Goal: Contribute content: Add original content to the website for others to see

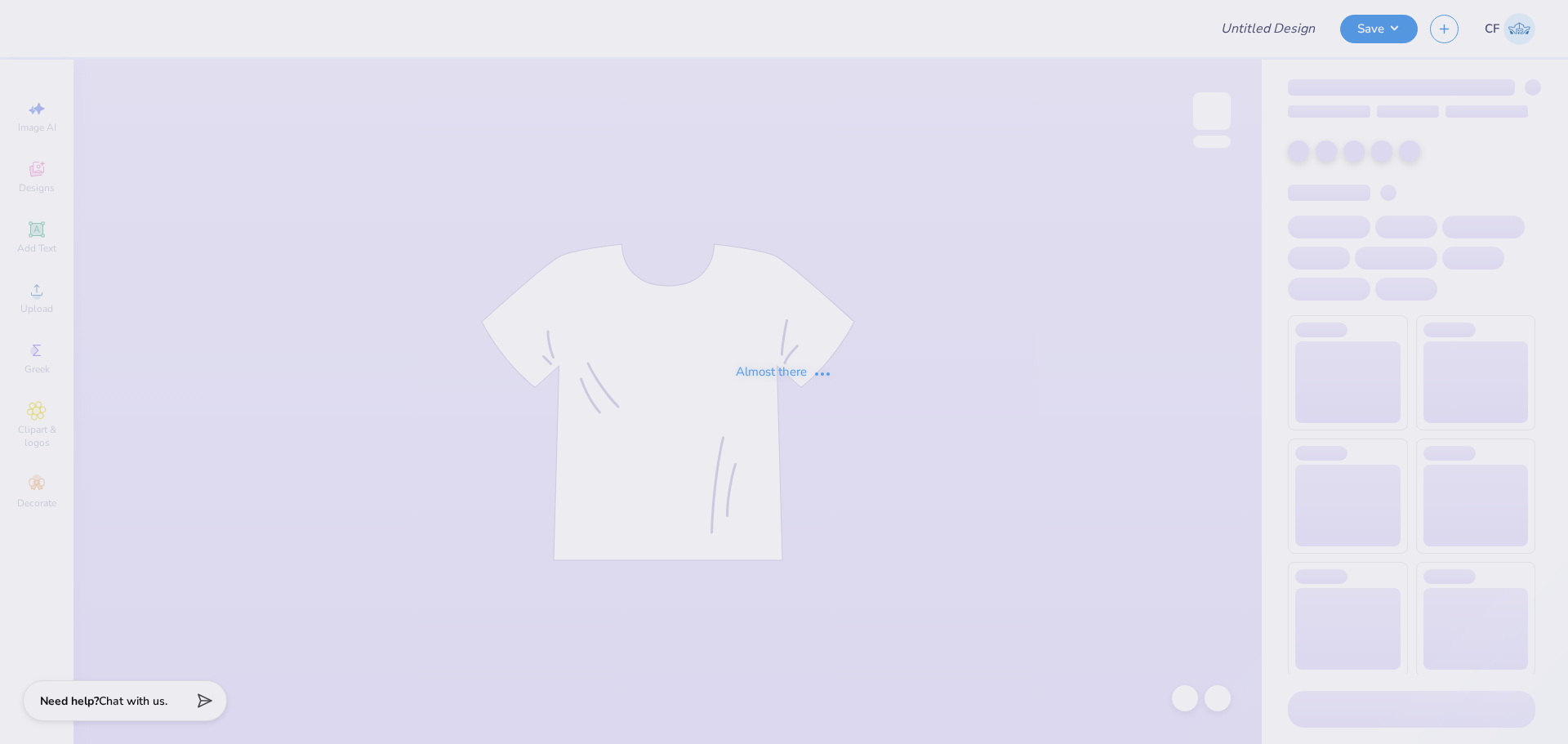
type input "Pi Phi Slope Day 2"
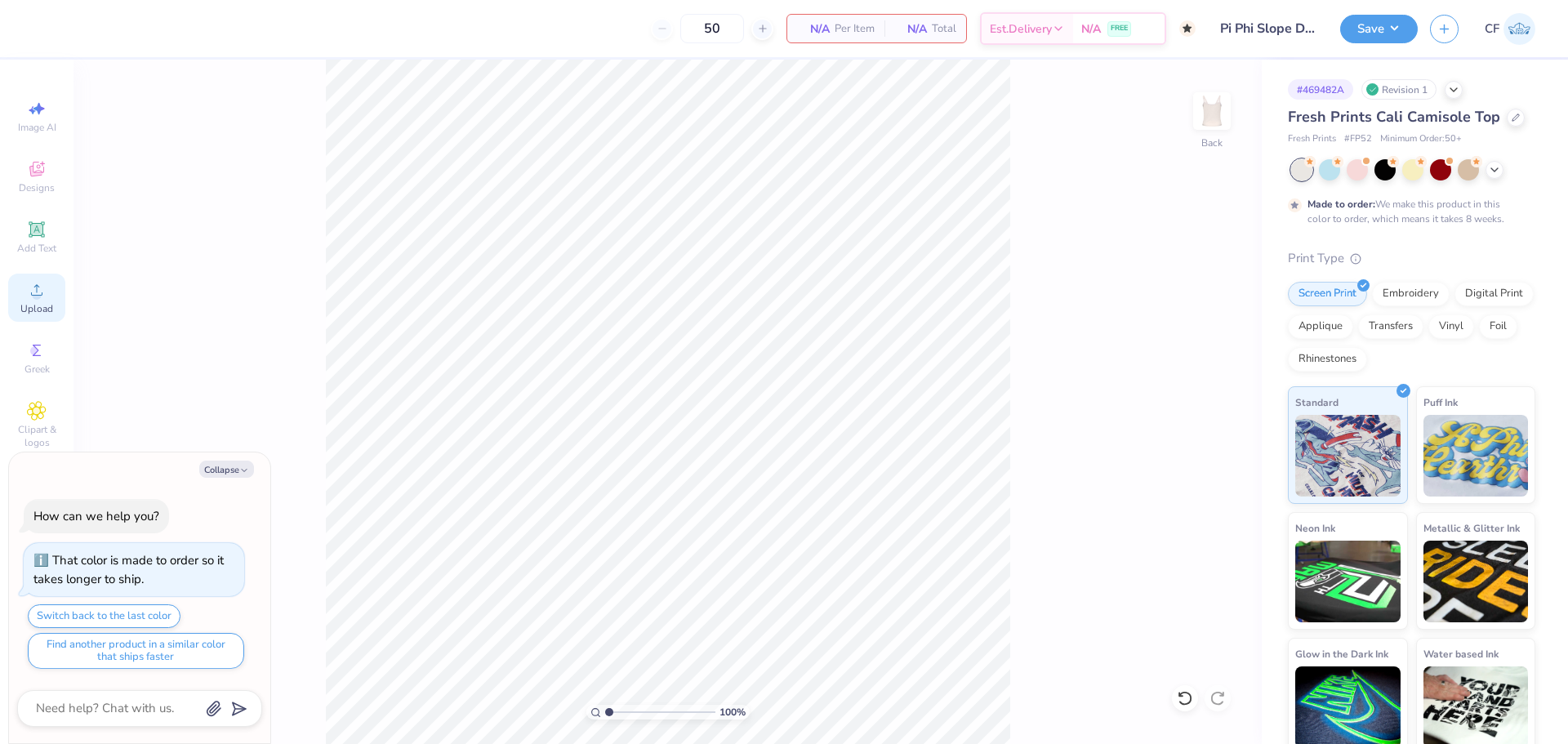
click at [28, 286] on icon at bounding box center [36, 289] width 19 height 19
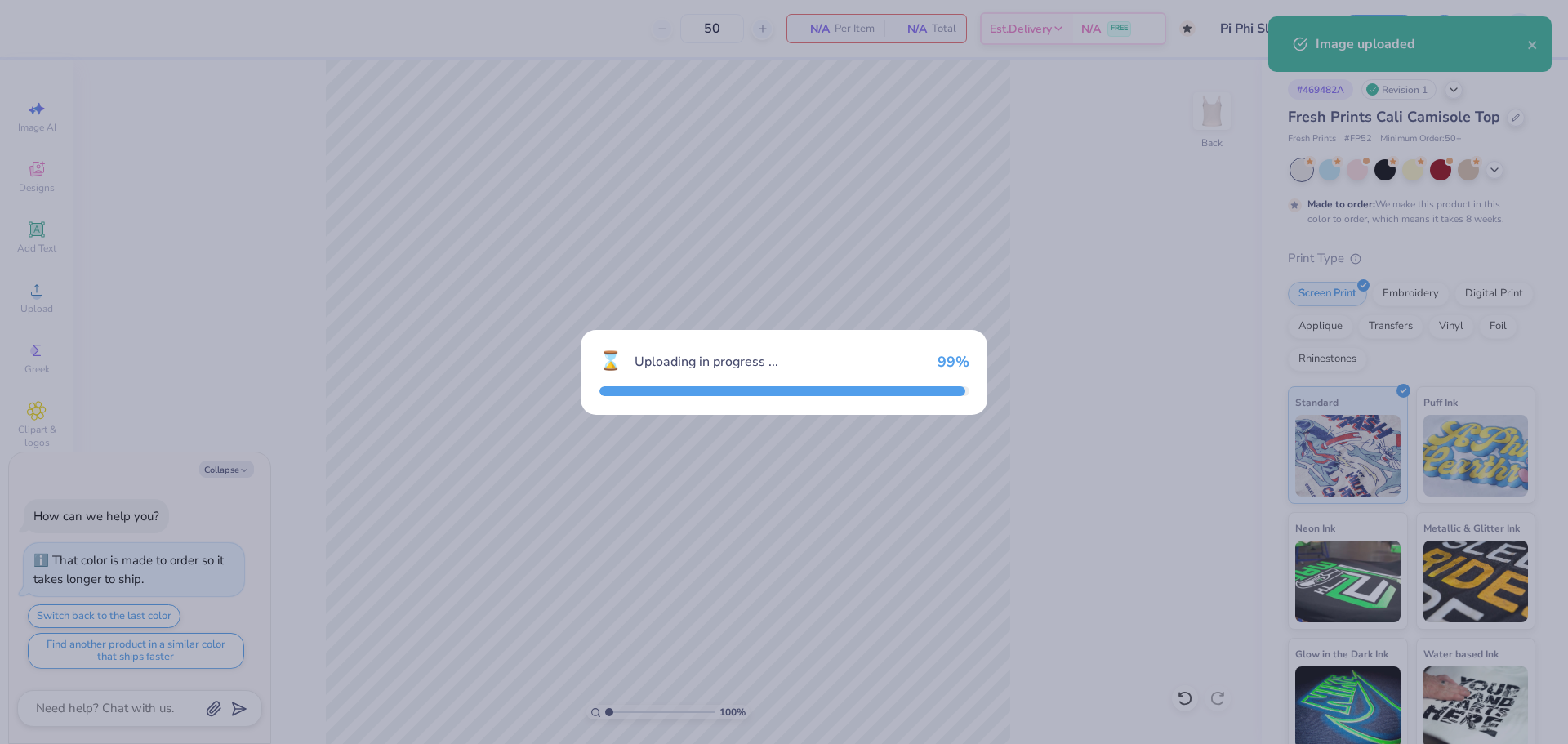
type textarea "x"
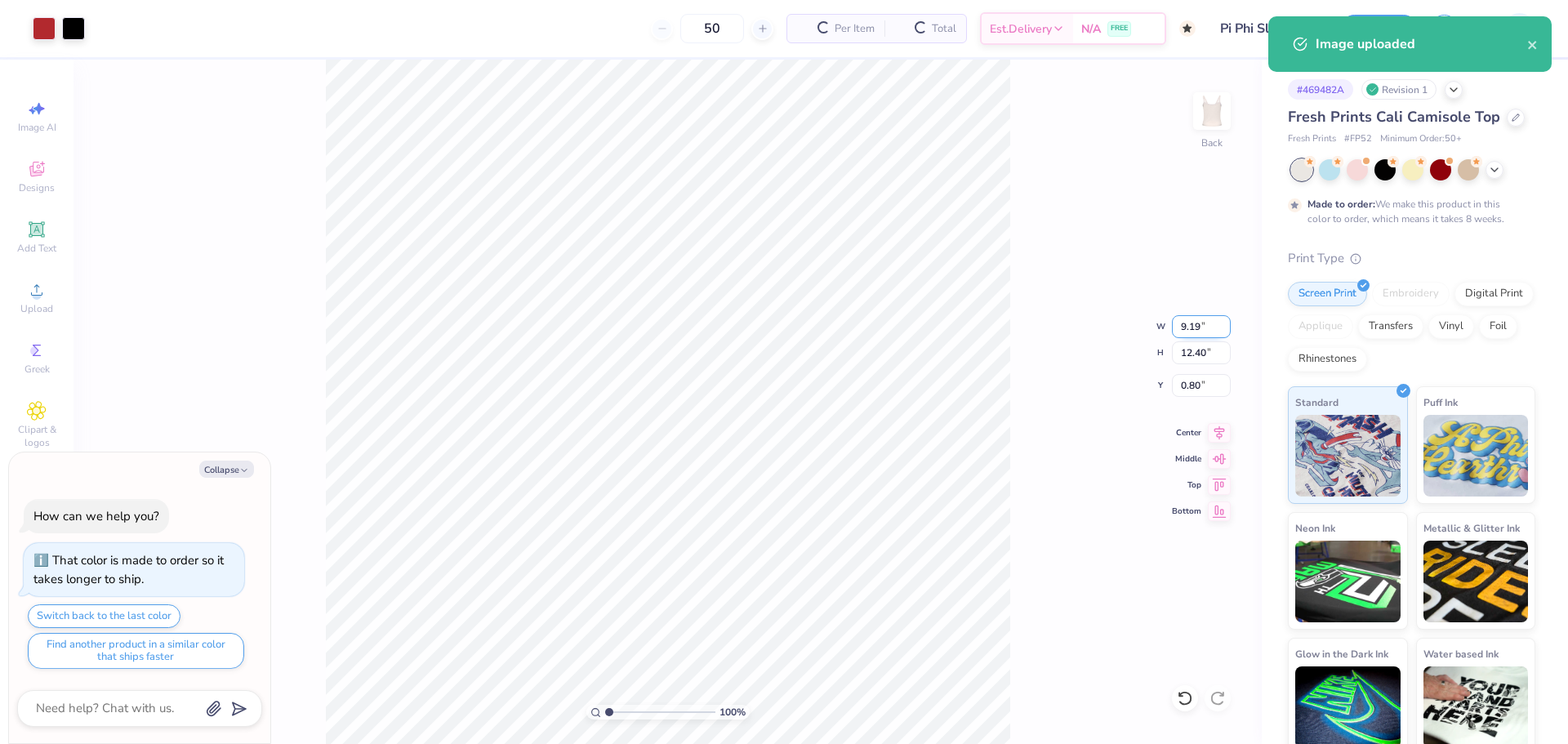
click at [1198, 329] on input "9.19" at bounding box center [1201, 326] width 58 height 23
type input "7"
type textarea "x"
type input "7.00"
type input "9.44"
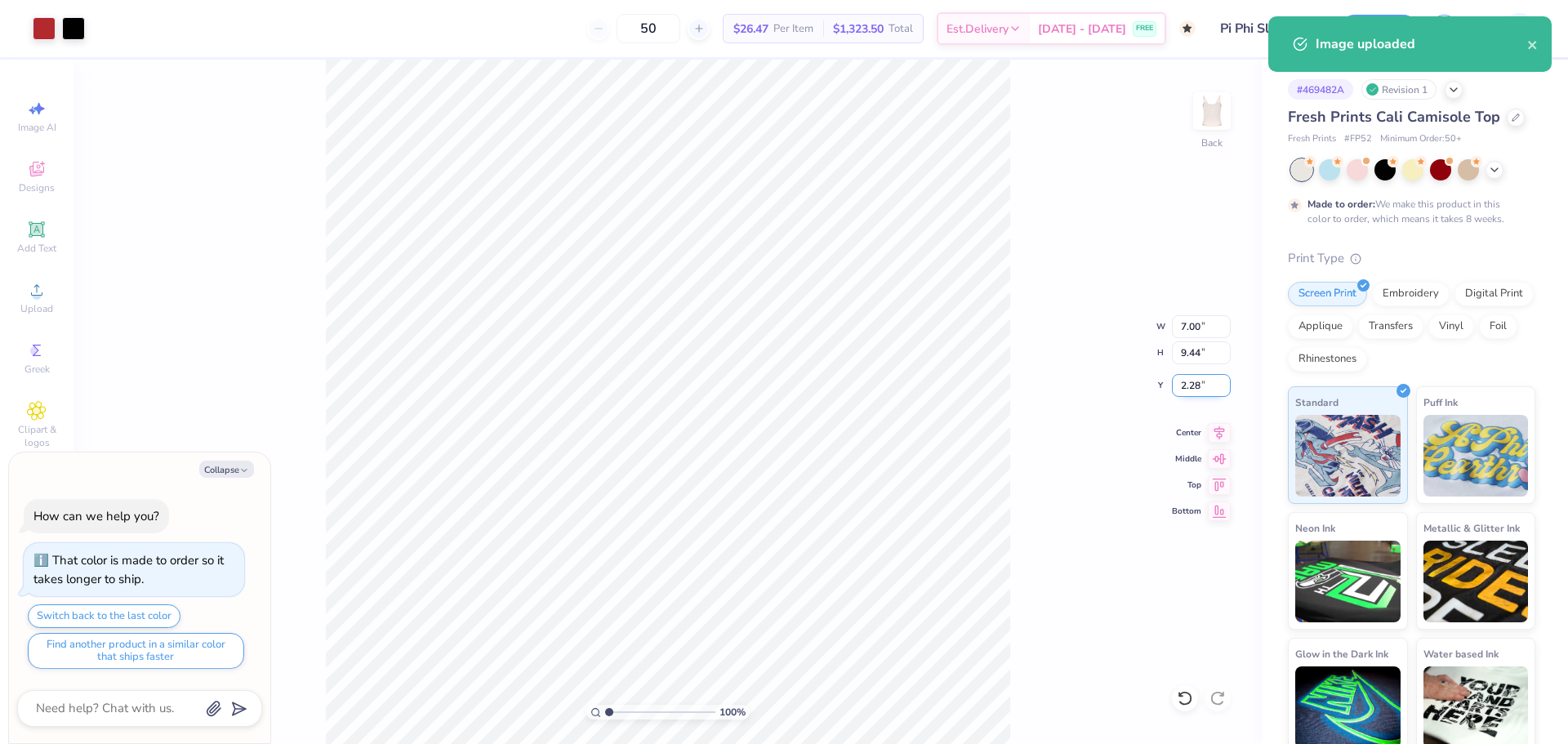
click at [1202, 383] on input "2.28" at bounding box center [1201, 385] width 58 height 23
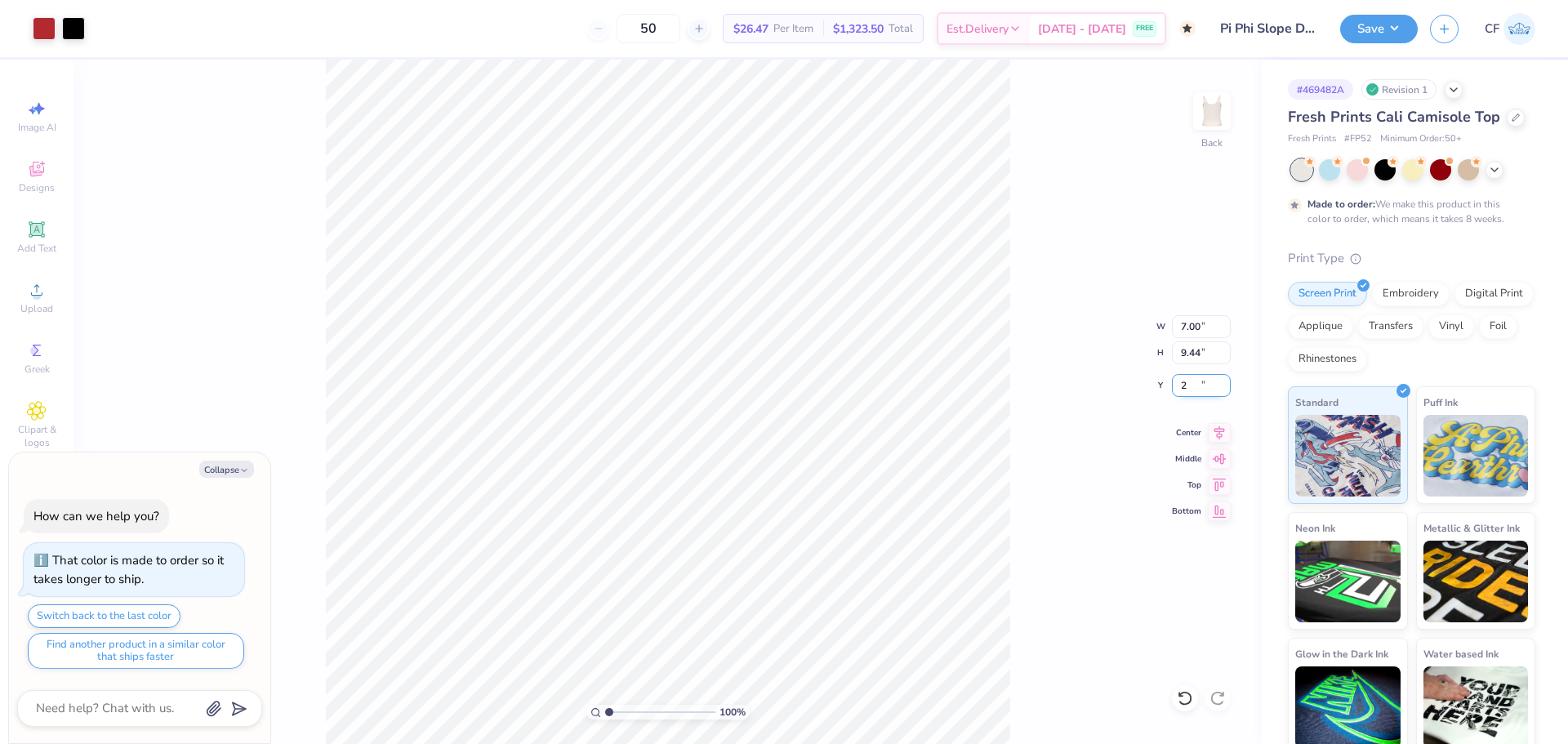
type input "2"
type textarea "x"
type input "2.00"
type textarea "x"
click at [1190, 330] on input "7.00" at bounding box center [1201, 326] width 58 height 23
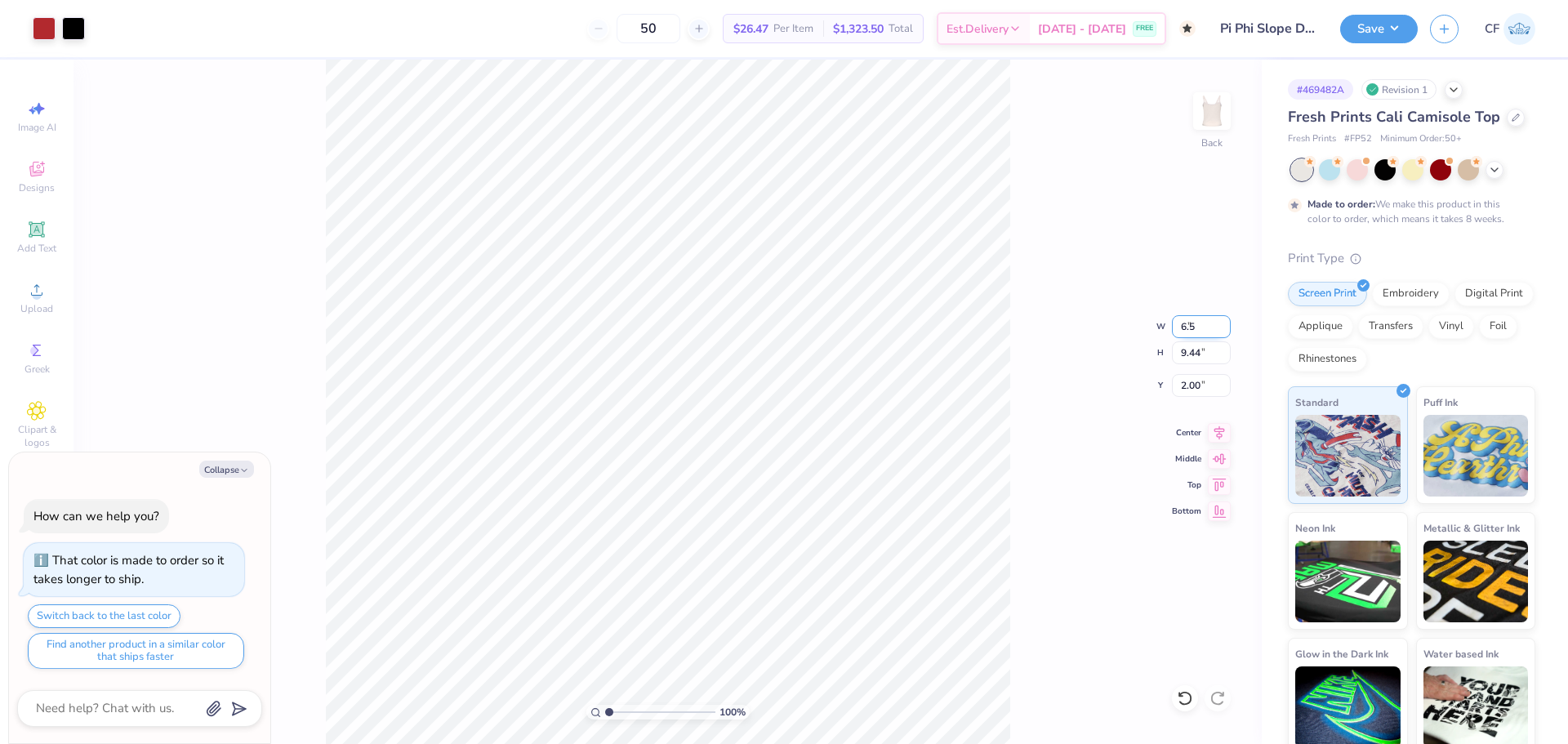
type input "6.5"
type textarea "x"
type input "6.50"
type input "8.76"
click at [1192, 378] on input "2.34" at bounding box center [1201, 385] width 58 height 23
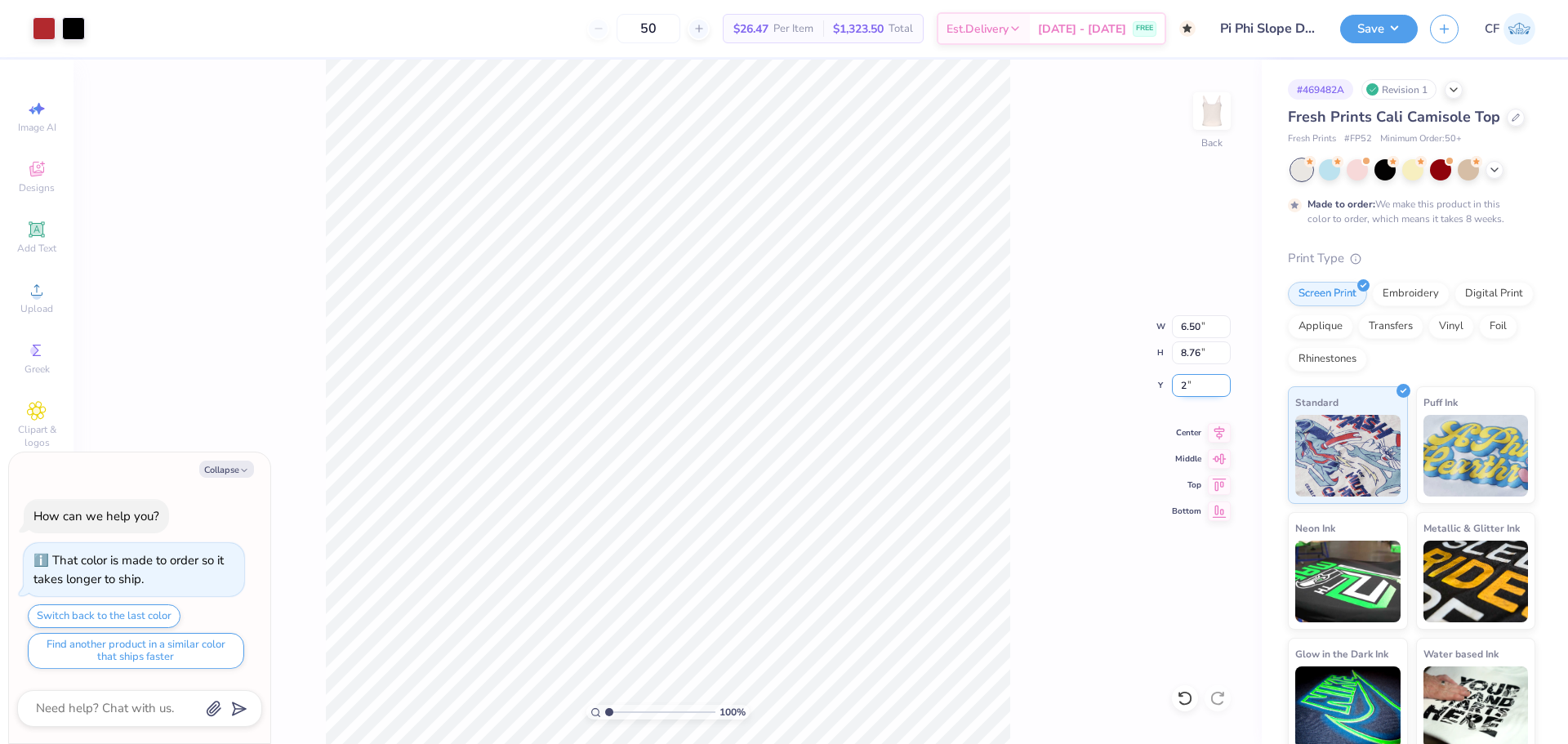
type input "2"
type textarea "x"
type input "2.00"
click at [1387, 21] on button "Save" at bounding box center [1379, 26] width 78 height 29
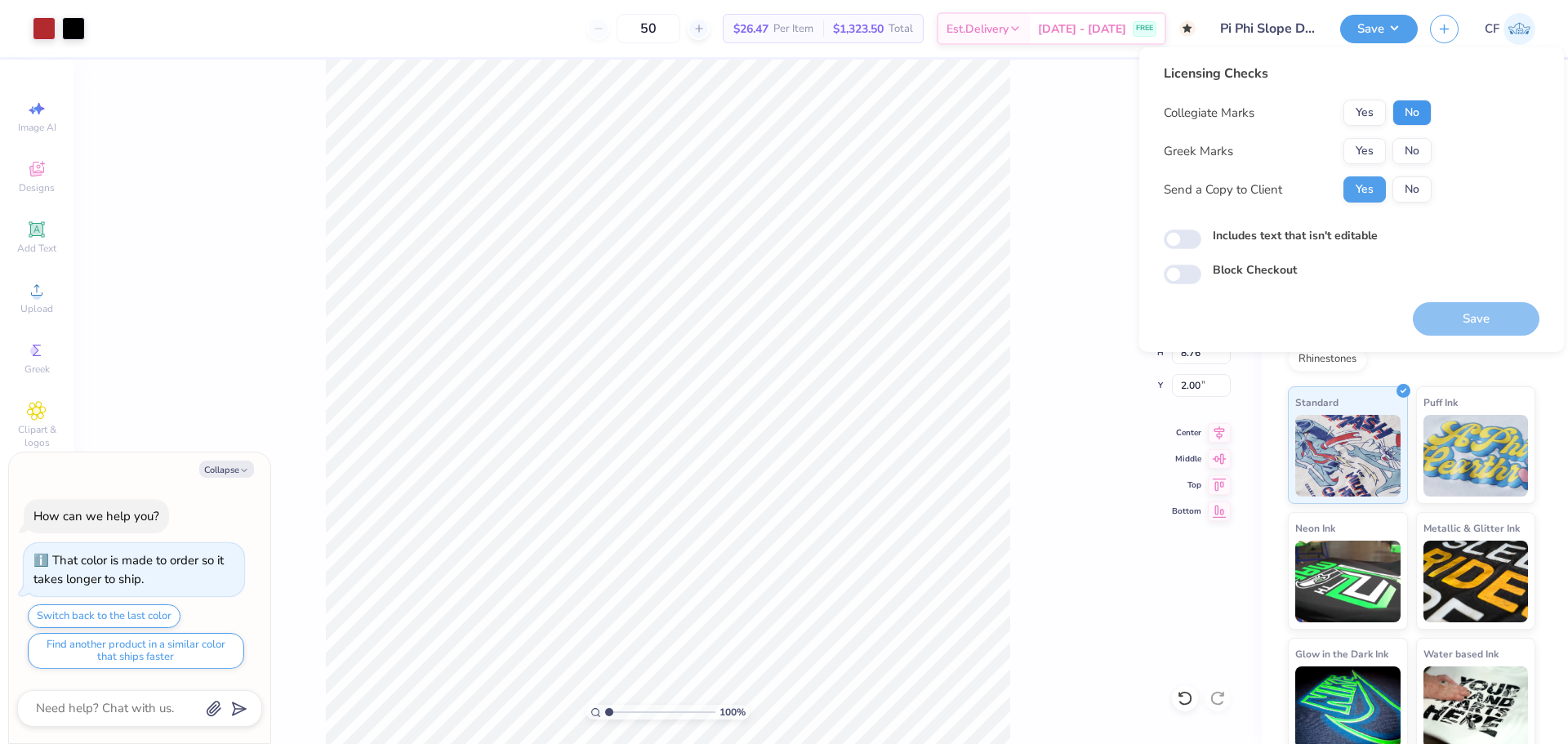
click at [1415, 102] on button "No" at bounding box center [1411, 113] width 39 height 26
click at [1364, 150] on button "Yes" at bounding box center [1364, 151] width 42 height 26
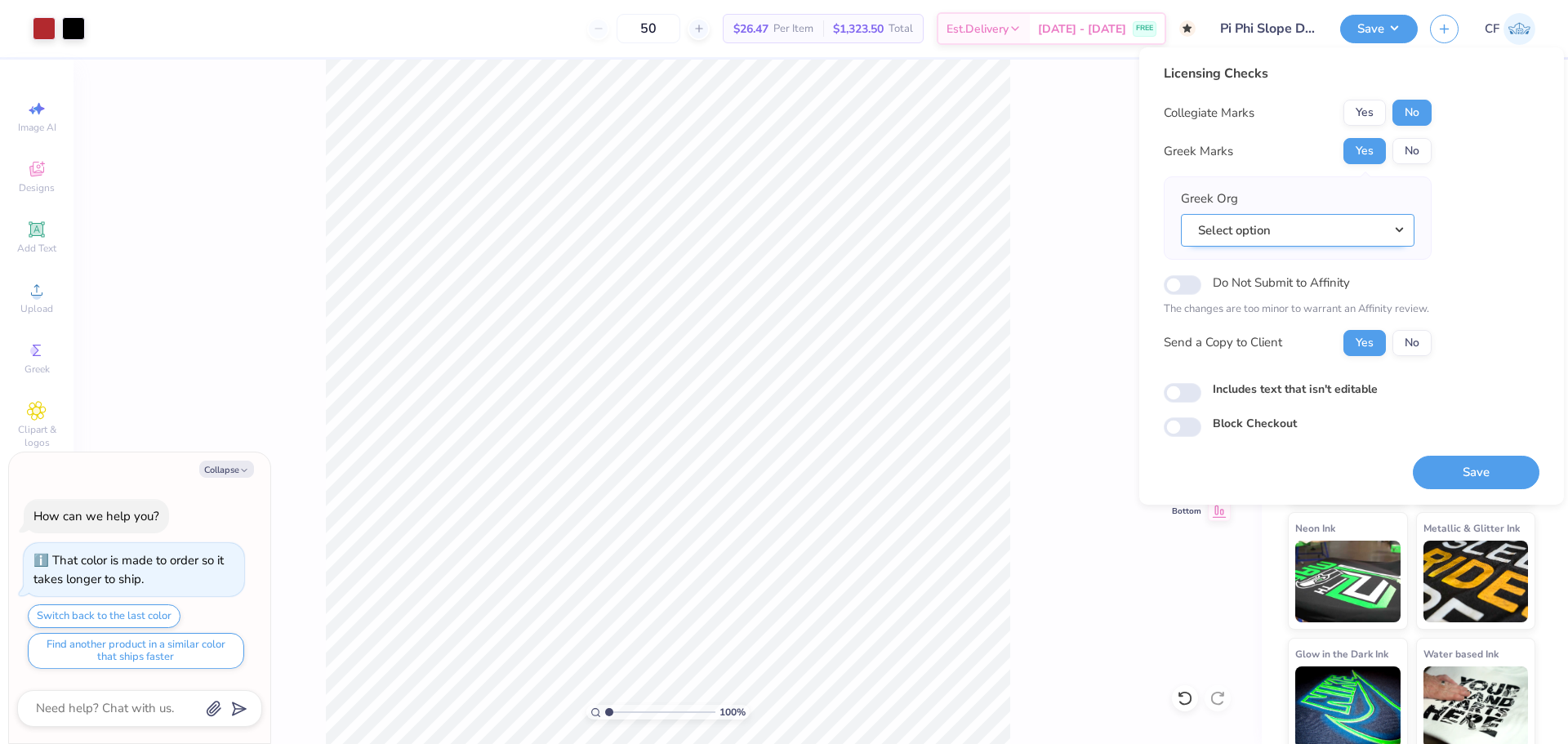
click at [1272, 233] on button "Select option" at bounding box center [1297, 231] width 234 height 34
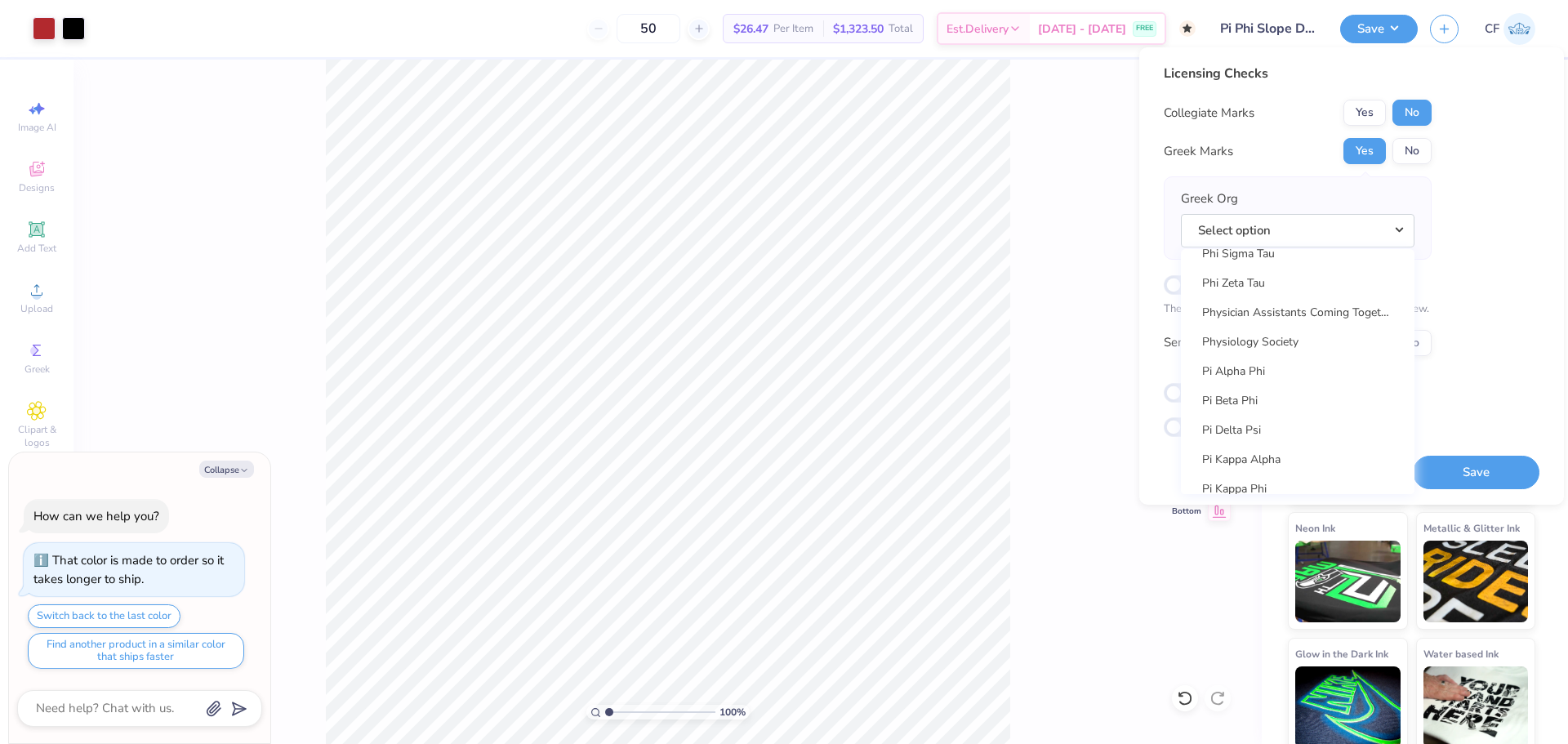
scroll to position [9211, 0]
click at [1278, 437] on link "Pi Beta Phi" at bounding box center [1297, 433] width 220 height 27
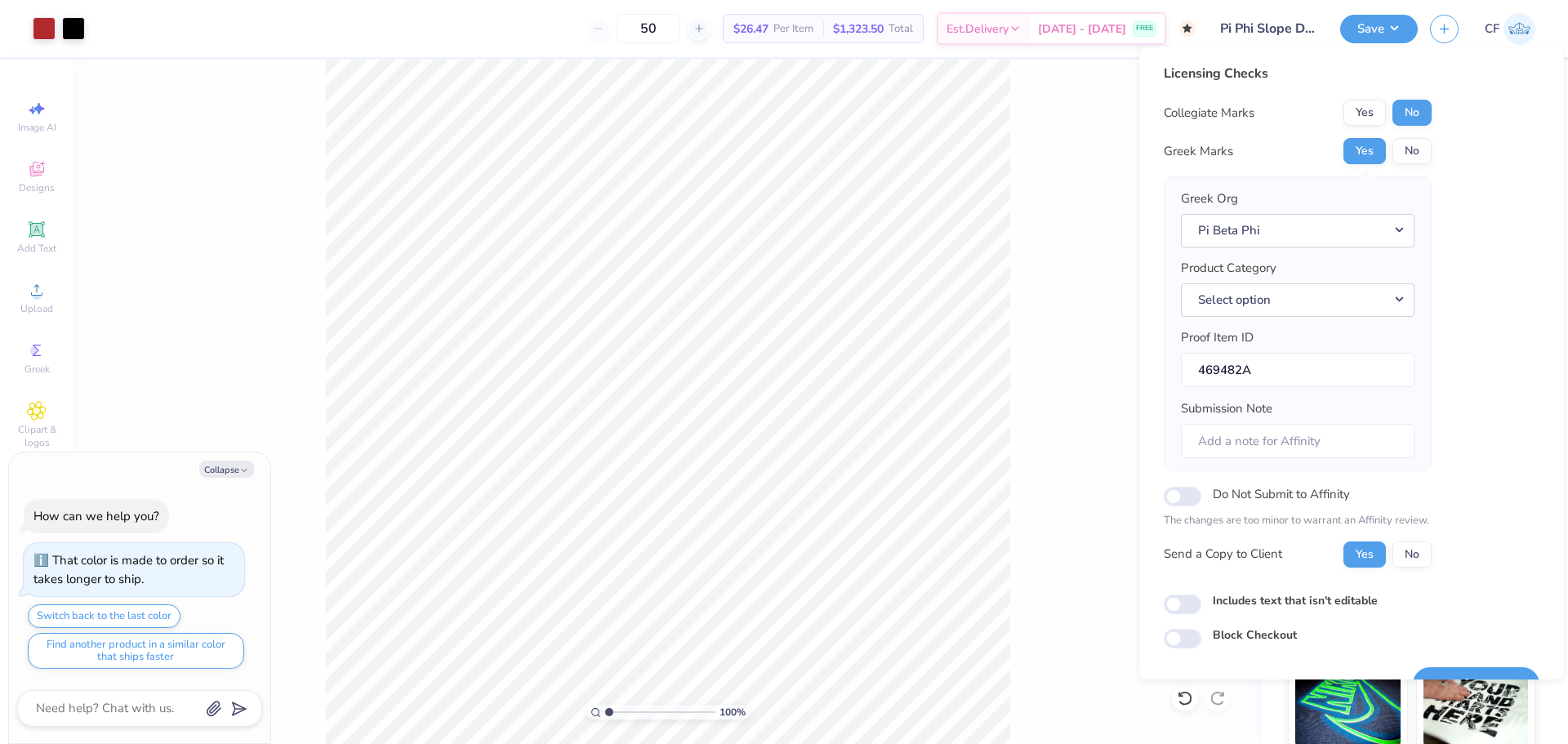
type textarea "x"
click at [1184, 603] on input "Includes text that isn't editable" at bounding box center [1182, 603] width 37 height 19
checkbox input "true"
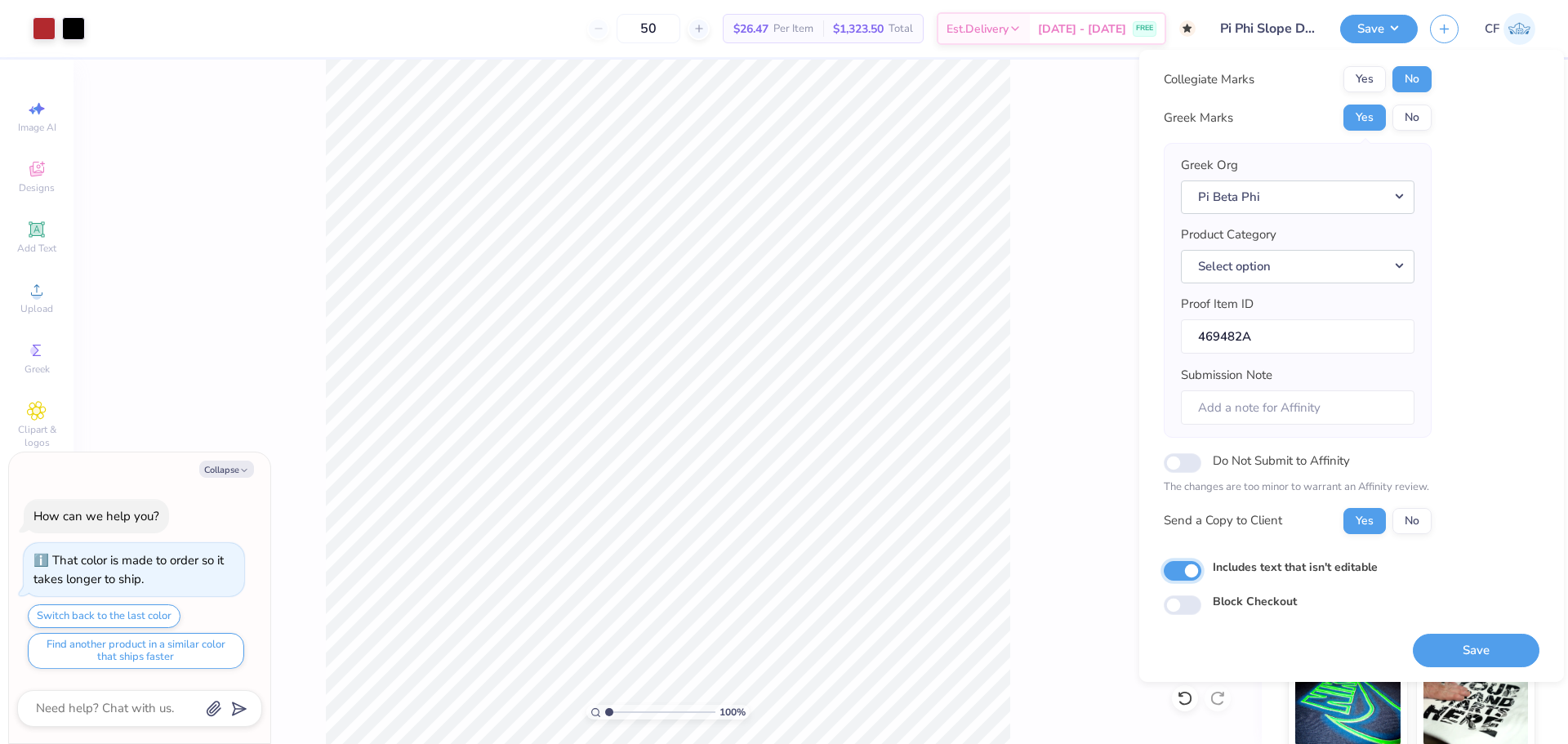
scroll to position [36, 0]
click at [1439, 648] on button "Save" at bounding box center [1475, 649] width 126 height 34
click at [1342, 245] on div "Product Category Select option" at bounding box center [1297, 253] width 234 height 58
click at [1340, 267] on button "Select option" at bounding box center [1297, 266] width 234 height 34
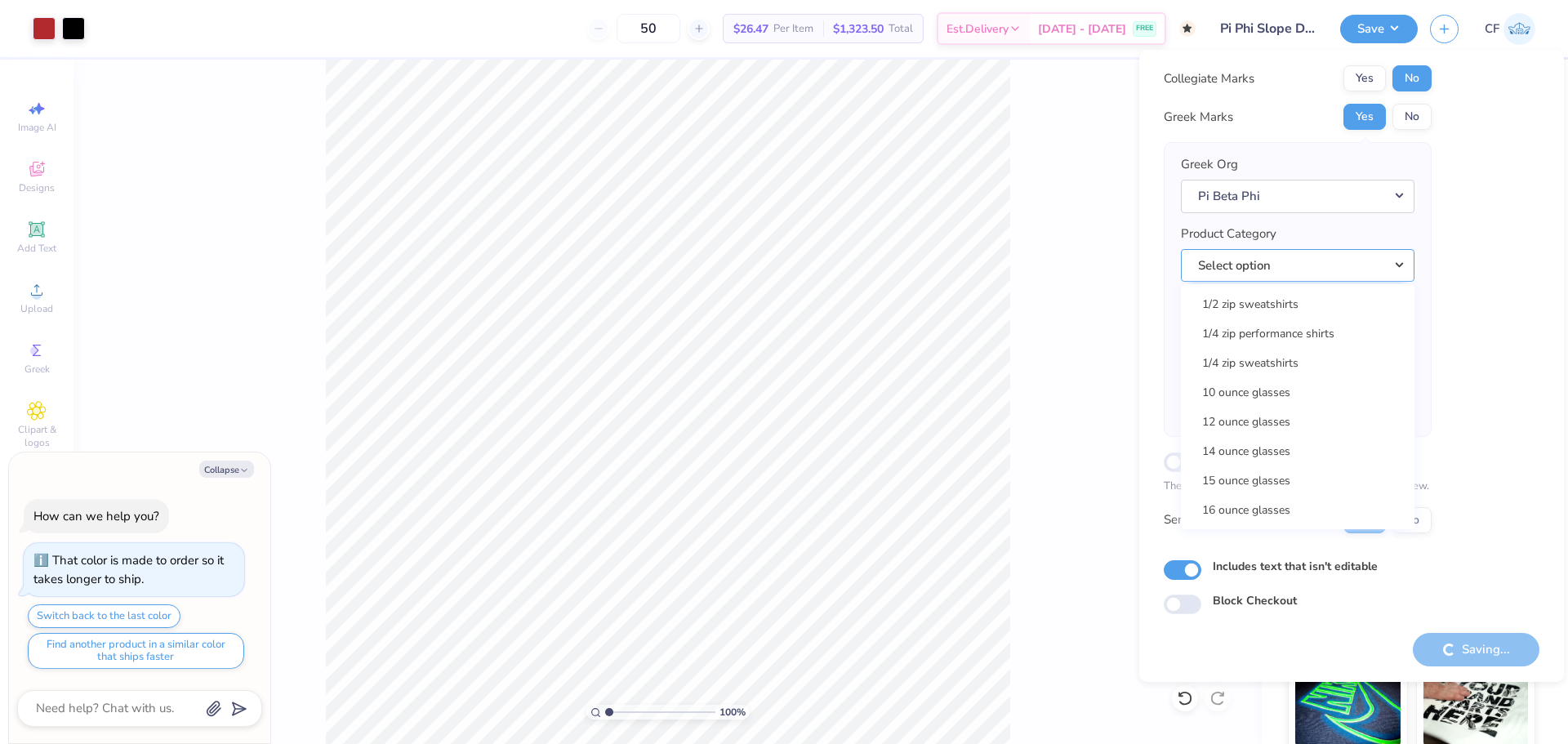
click at [1272, 267] on button "Select option" at bounding box center [1297, 266] width 234 height 34
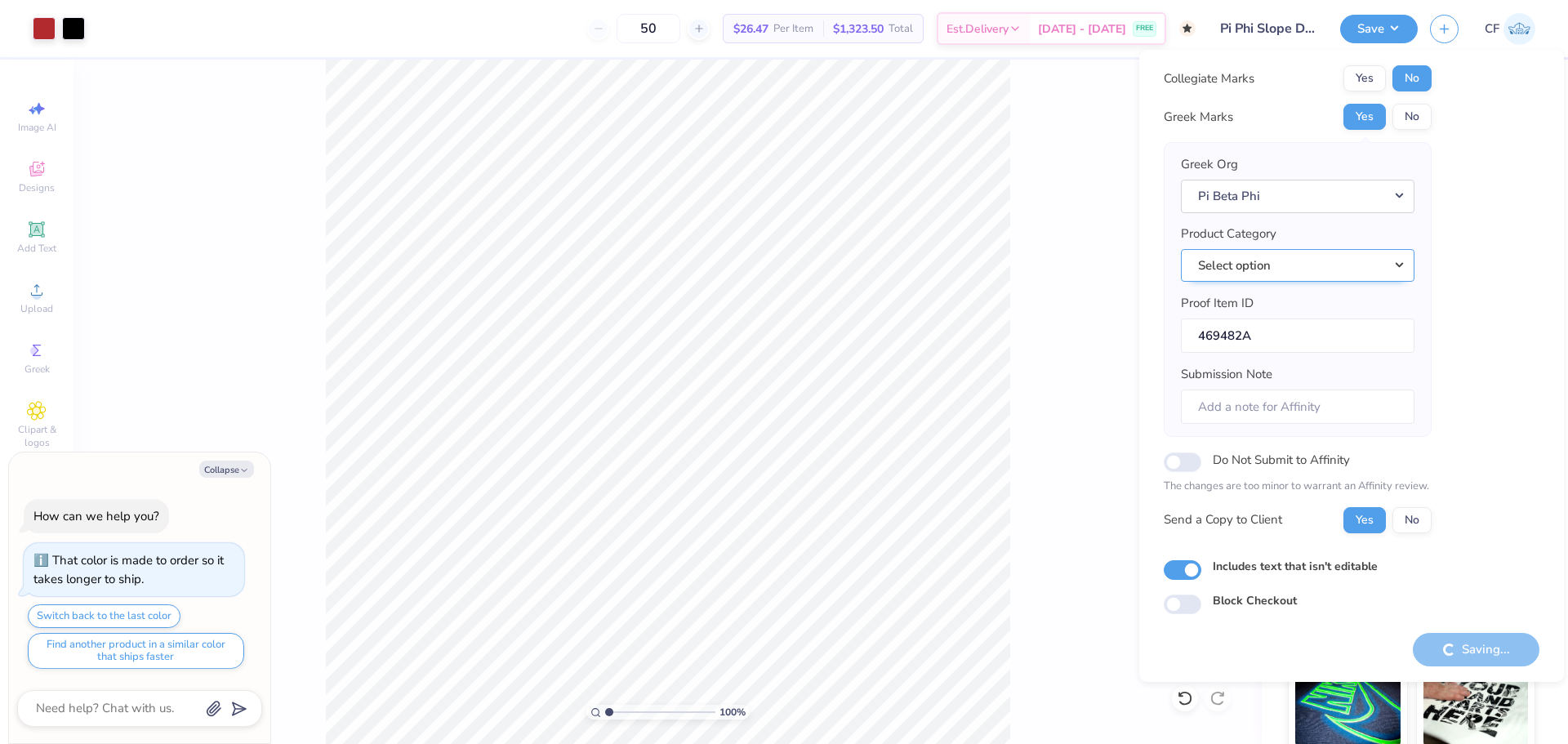
click at [1272, 267] on button "Select option" at bounding box center [1297, 266] width 234 height 34
type textarea "x"
checkbox input "true"
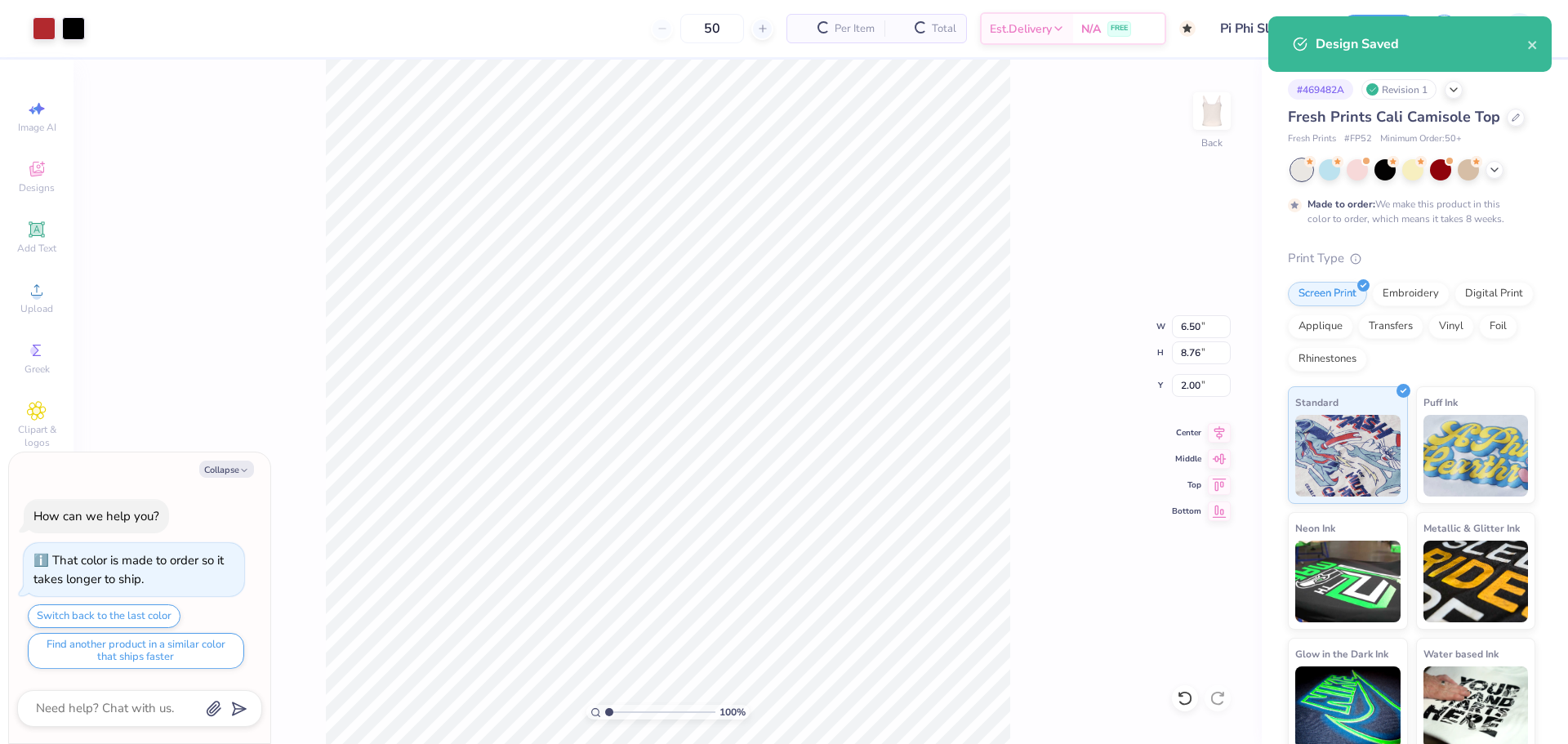
scroll to position [0, 0]
click at [1529, 43] on icon "close" at bounding box center [1532, 45] width 8 height 8
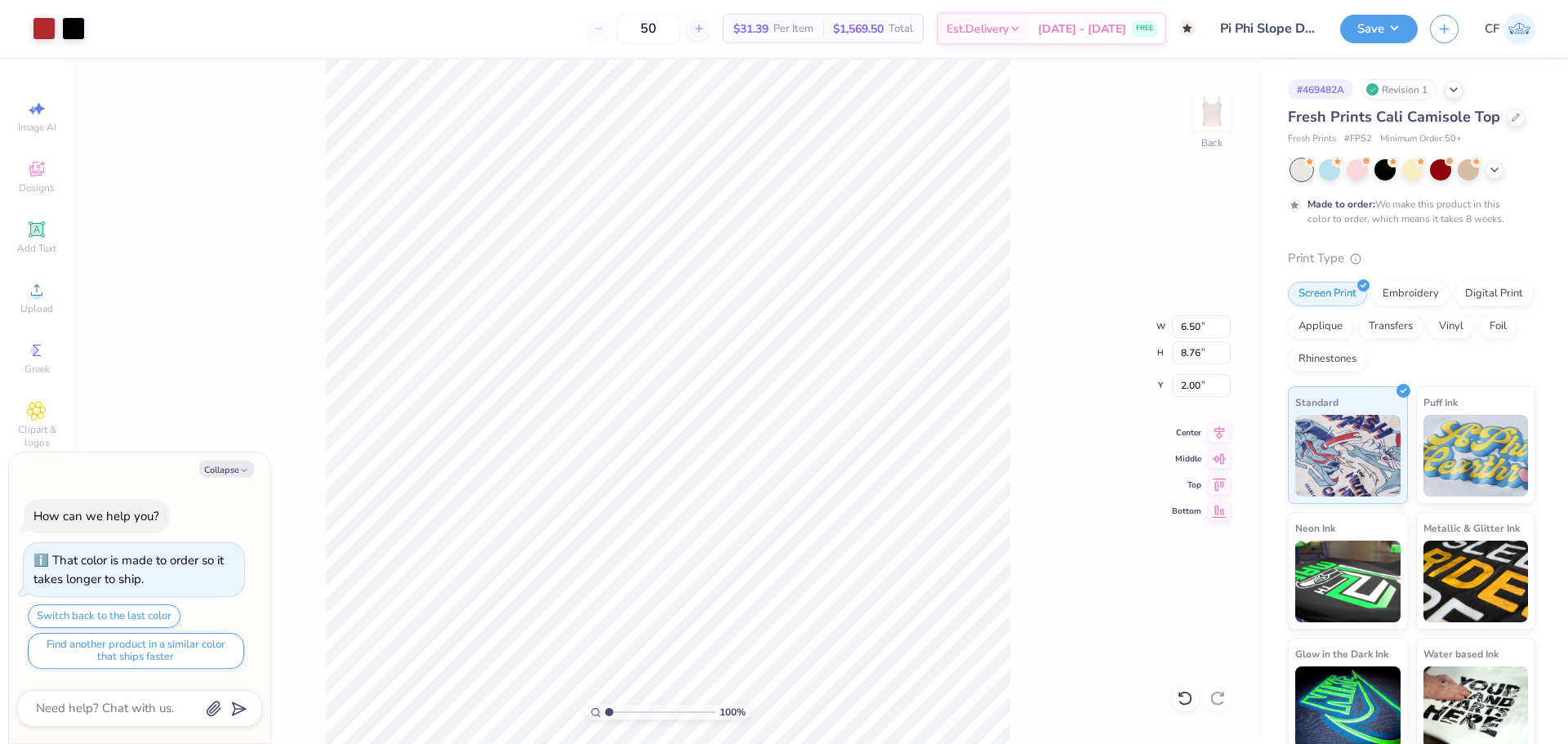
click at [1383, 33] on div "Design Saved" at bounding box center [1410, 50] width 290 height 74
click at [1383, 33] on button "Save" at bounding box center [1379, 29] width 78 height 29
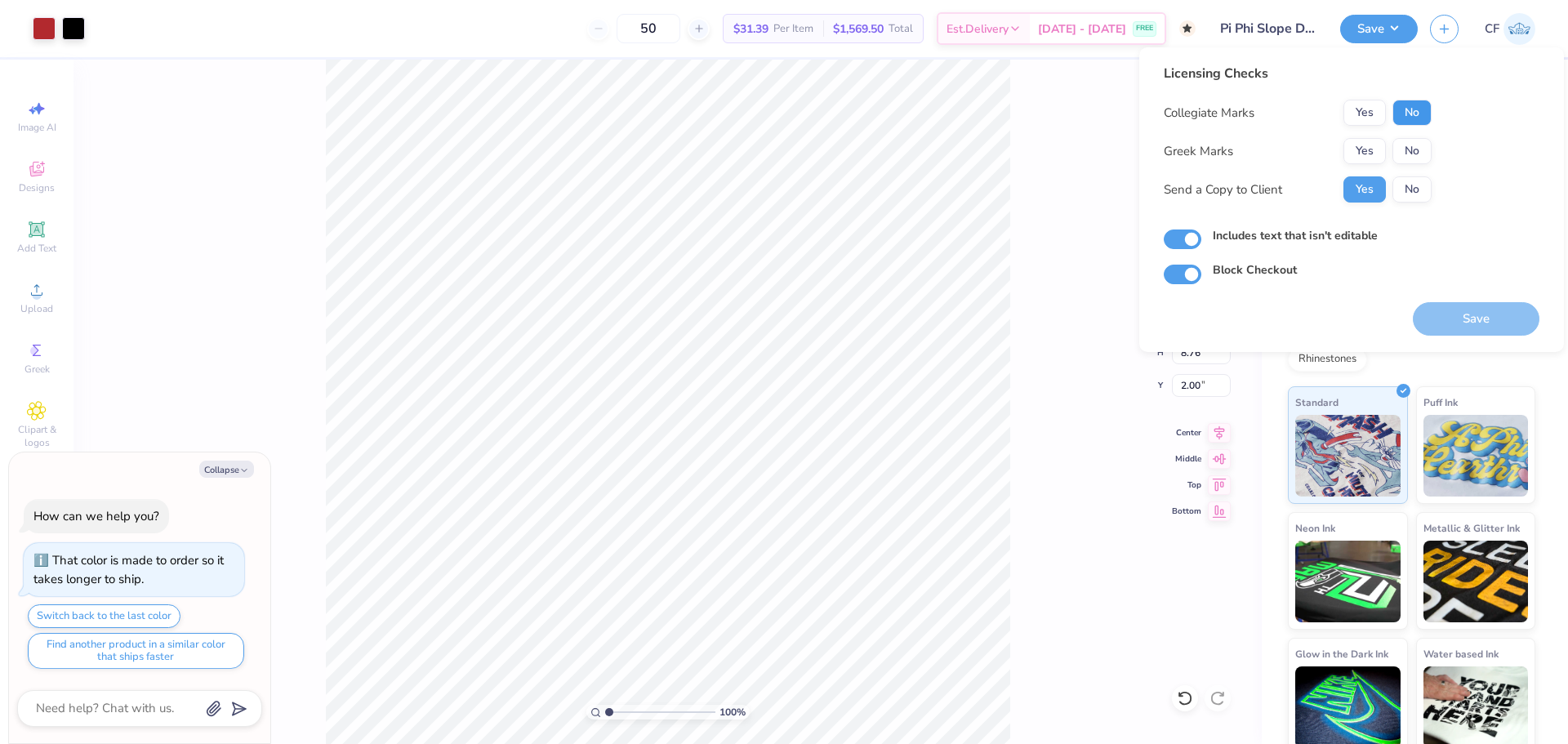
click at [1407, 111] on button "No" at bounding box center [1411, 113] width 39 height 26
click at [1373, 149] on button "Yes" at bounding box center [1364, 151] width 42 height 26
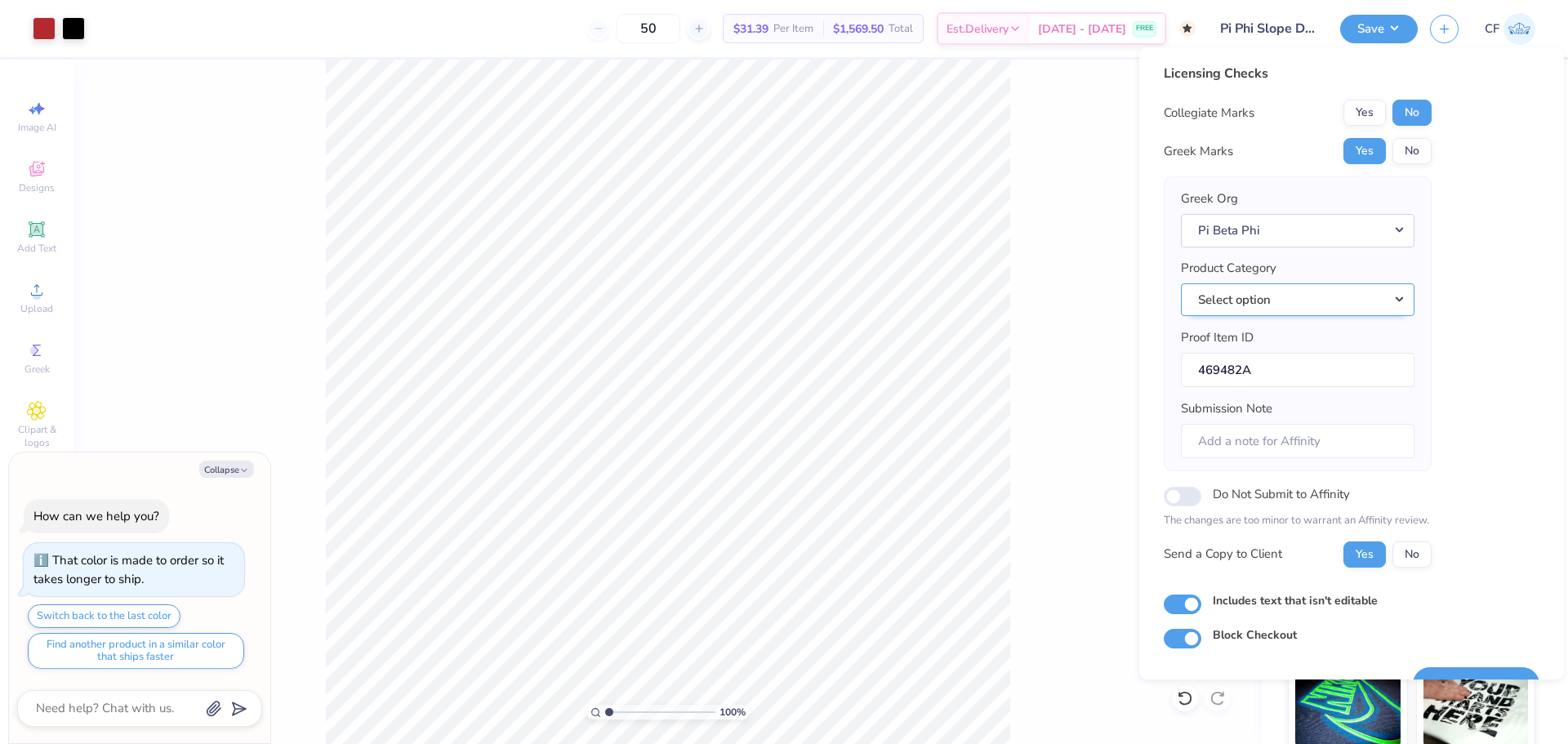
click at [1266, 299] on button "Select option" at bounding box center [1297, 300] width 234 height 34
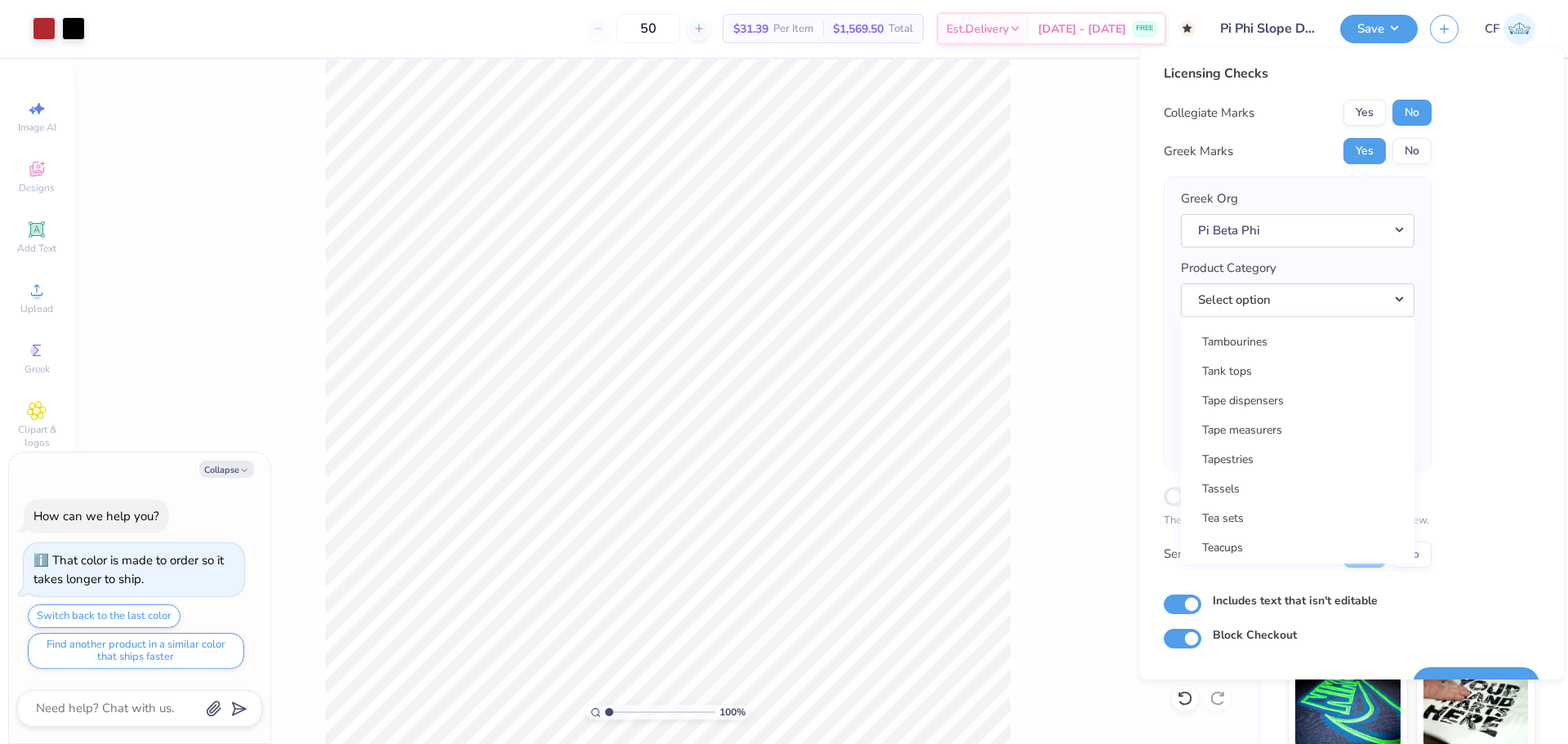
scroll to position [26352, 0]
click at [1243, 408] on link "Tank tops" at bounding box center [1297, 404] width 220 height 27
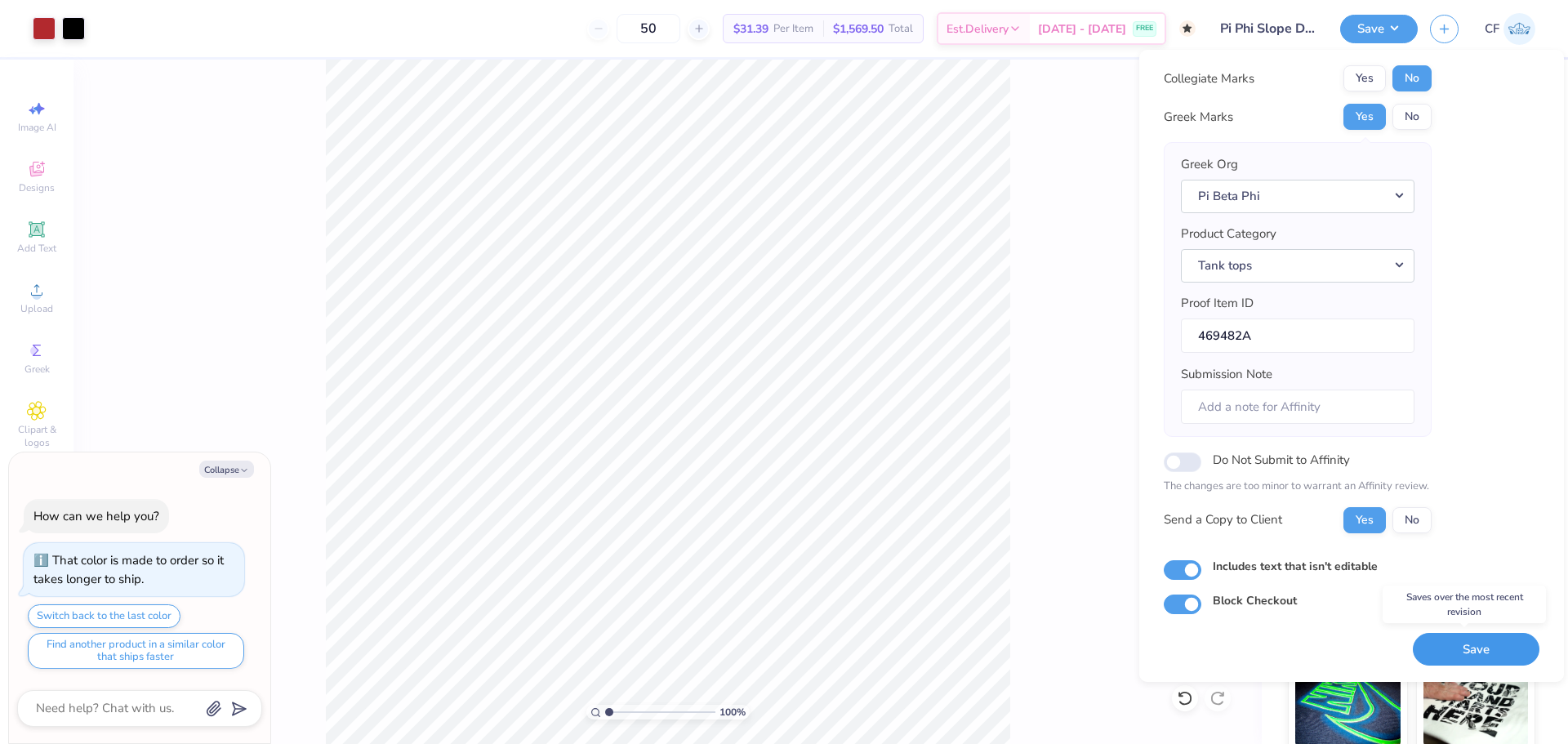
click at [1454, 644] on button "Save" at bounding box center [1475, 649] width 126 height 34
type textarea "x"
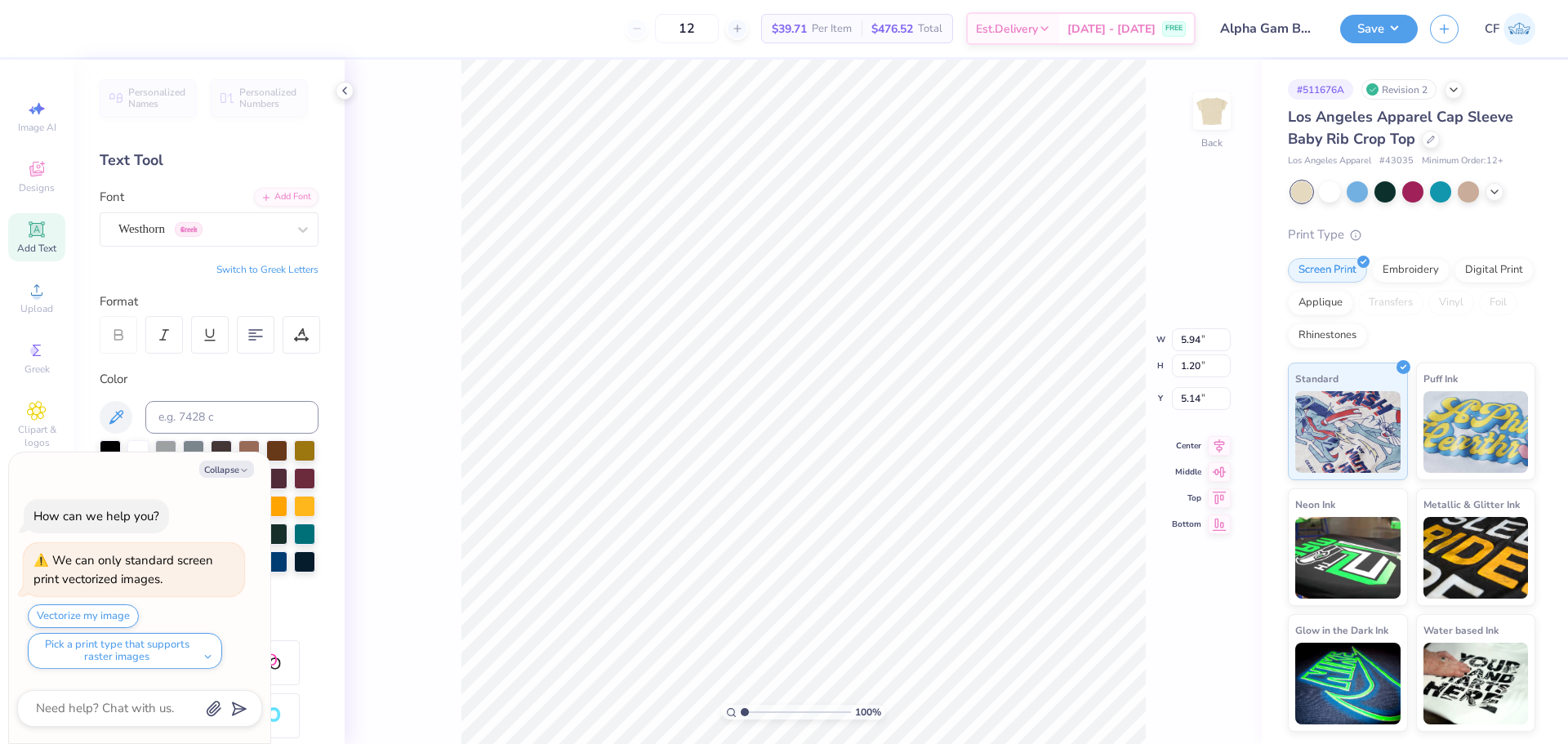
click at [444, 490] on div "100 % Back W 5.94 5.94 " H 1.20 1.20 " Y 5.14 5.14 " Center Middle Top Bottom" at bounding box center [803, 401] width 917 height 684
click at [238, 472] on button "Collapse" at bounding box center [226, 469] width 55 height 17
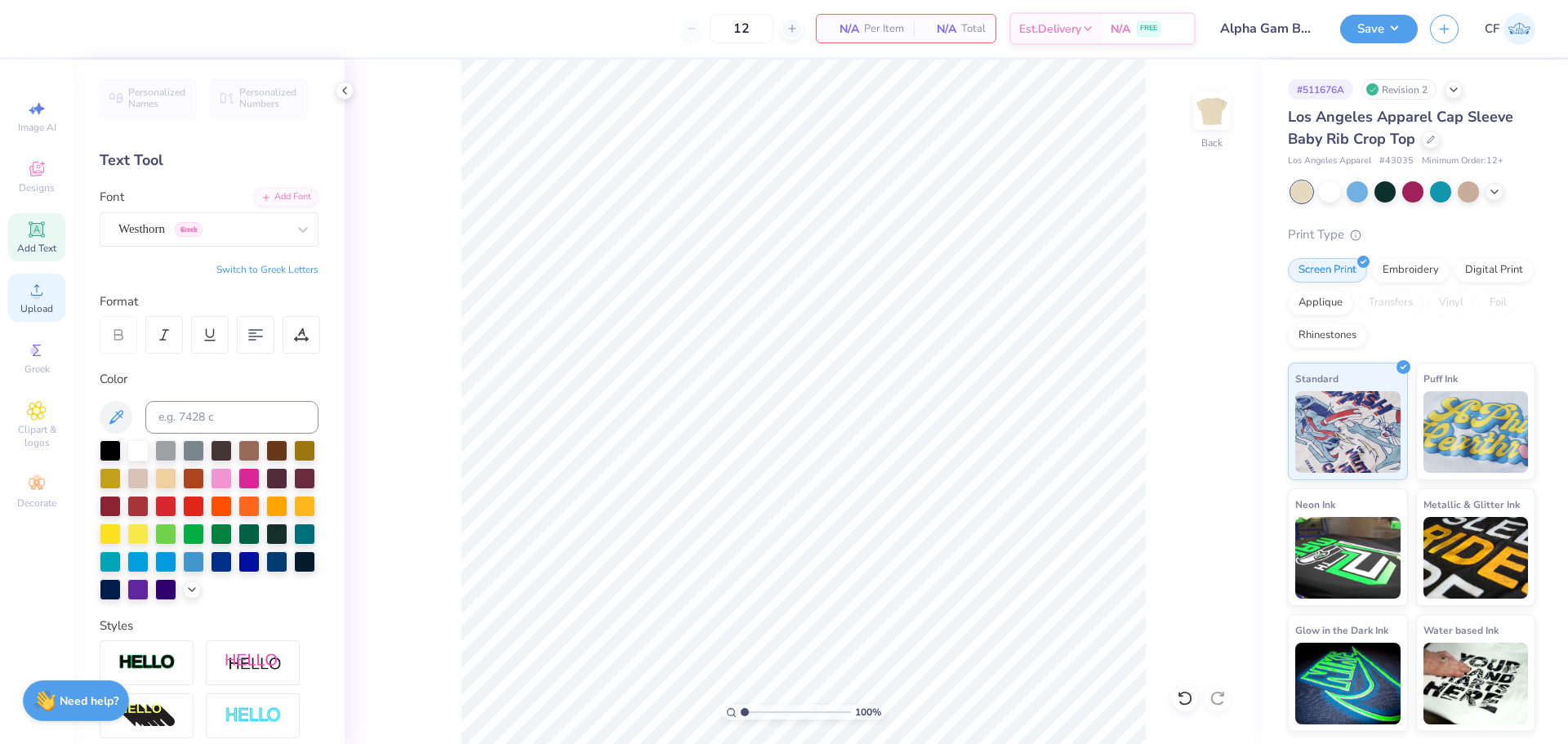
click at [23, 295] on div "Upload" at bounding box center [37, 297] width 58 height 48
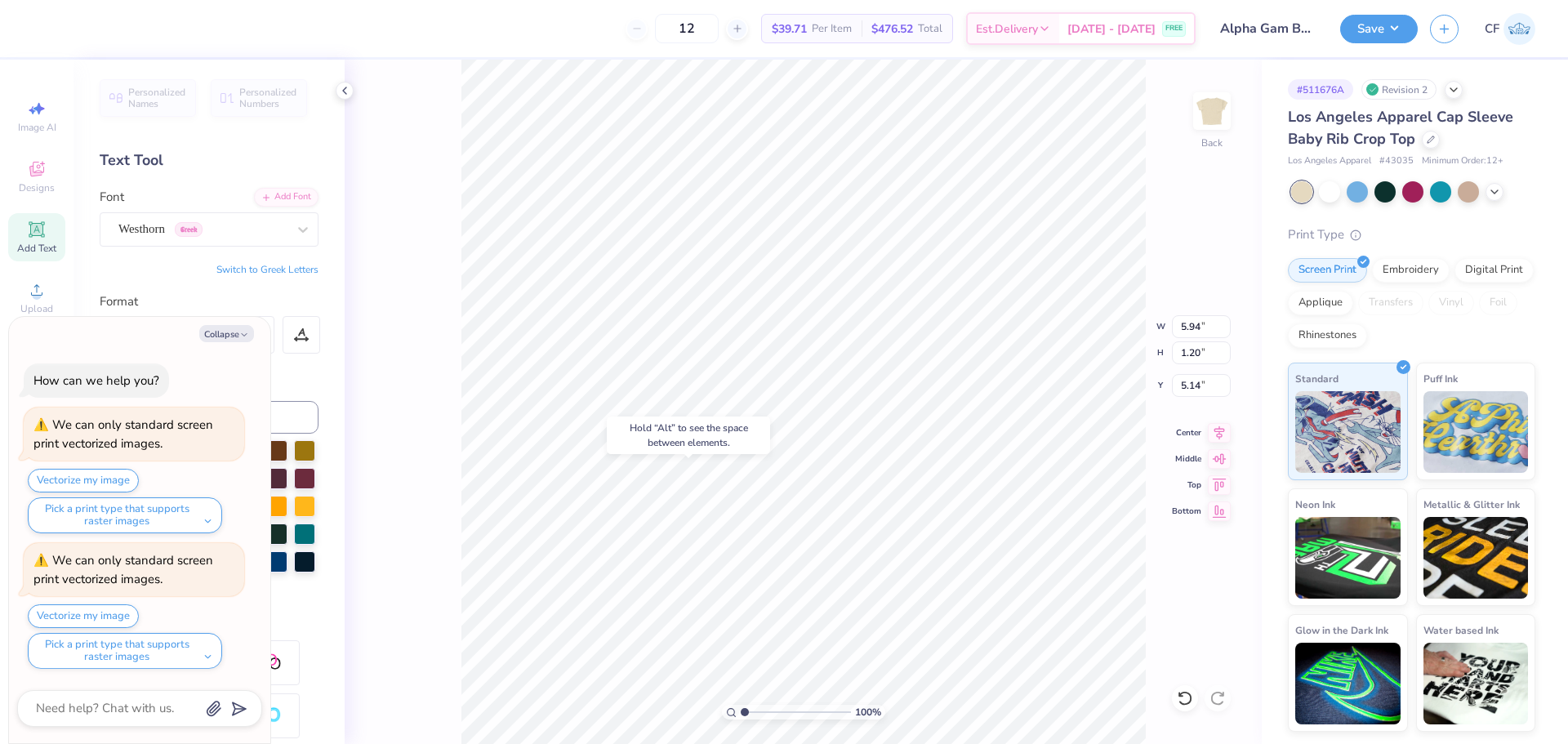
type textarea "x"
type input "6.75"
click at [213, 336] on button "Collapse" at bounding box center [226, 333] width 55 height 17
type textarea "x"
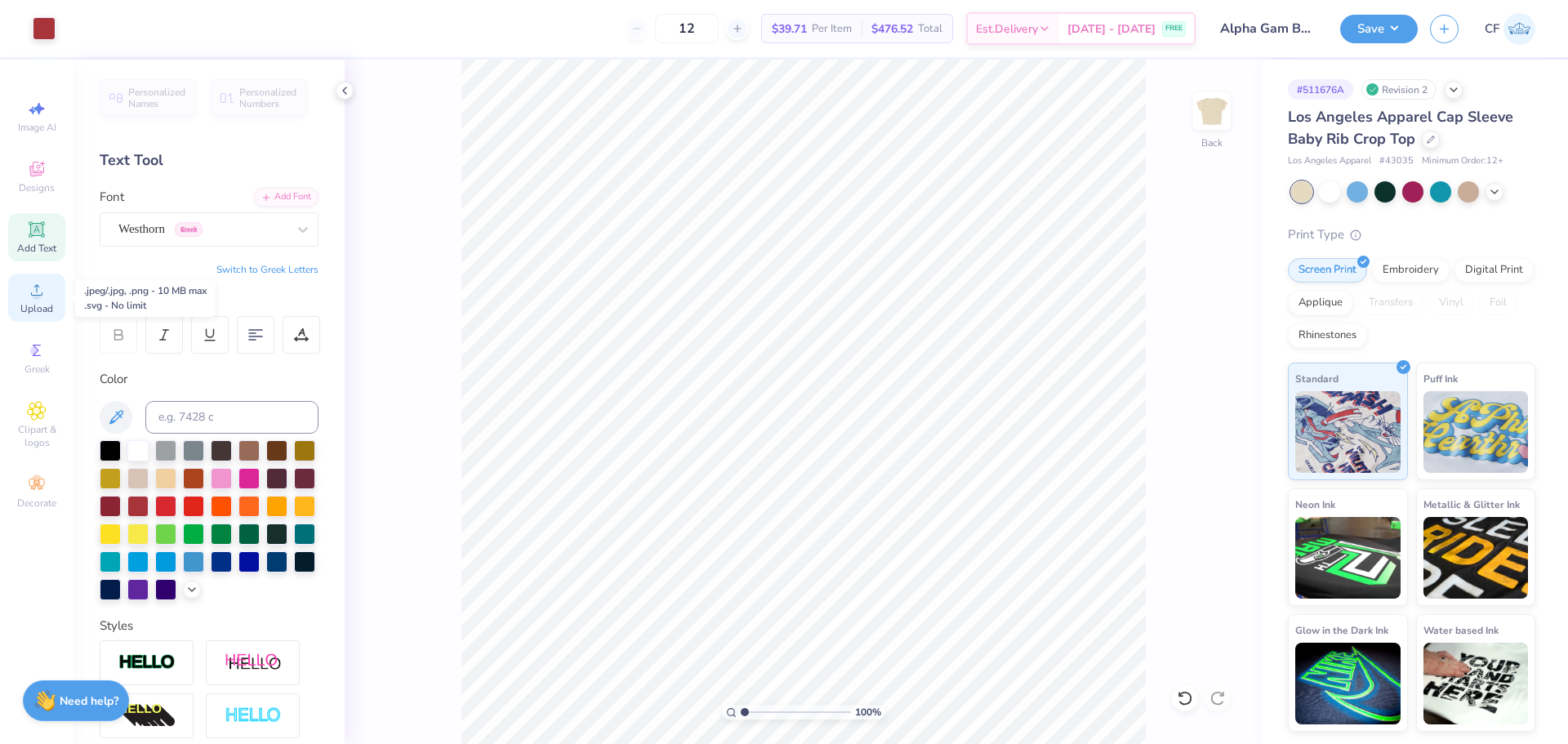
click at [39, 302] on span "Upload" at bounding box center [36, 308] width 33 height 13
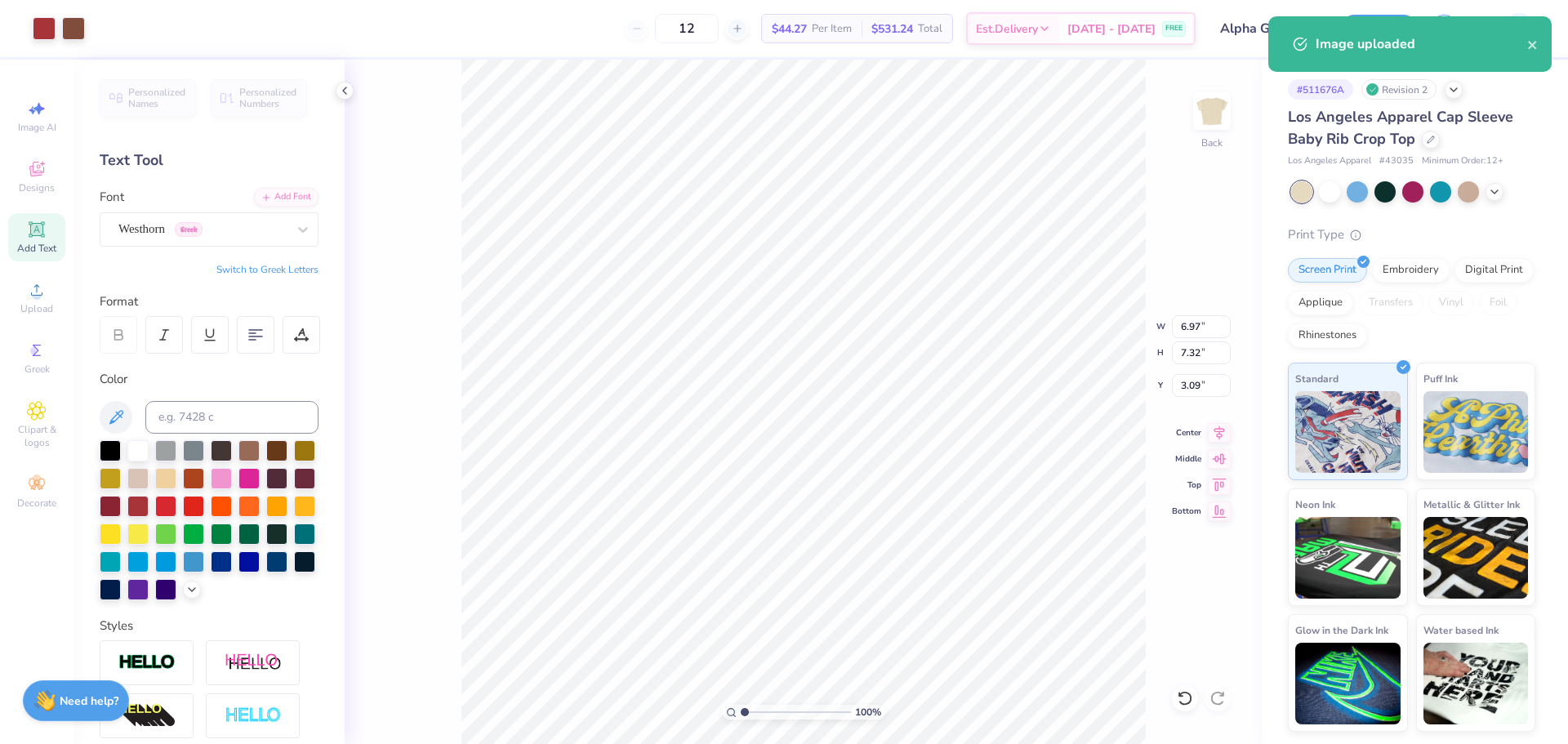
type input "4.17"
type input "4.38"
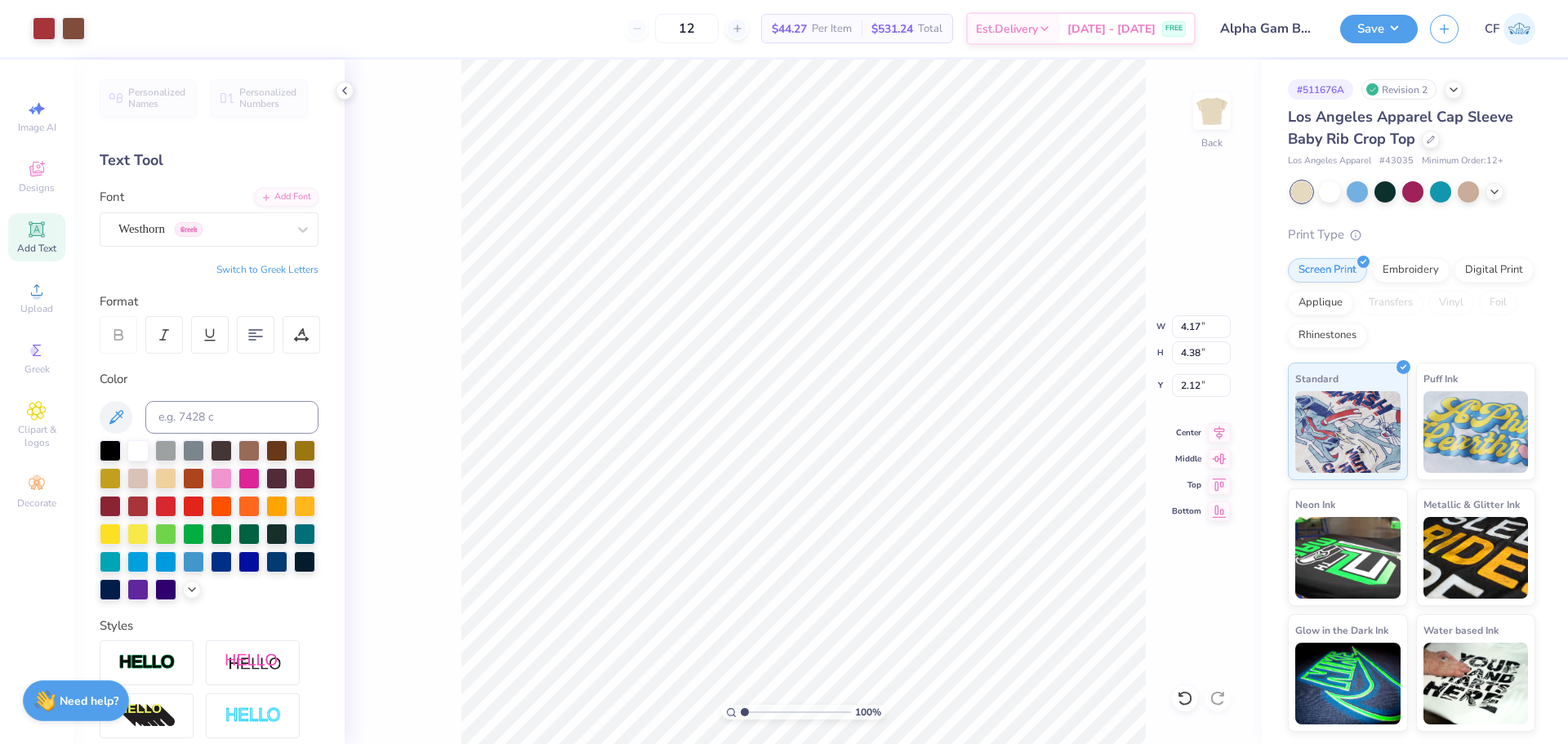
type input "1.52"
click at [855, 560] on li "Group" at bounding box center [868, 565] width 128 height 32
click at [1185, 331] on input "4.17" at bounding box center [1201, 326] width 58 height 23
type input "7.00"
type input "5.85"
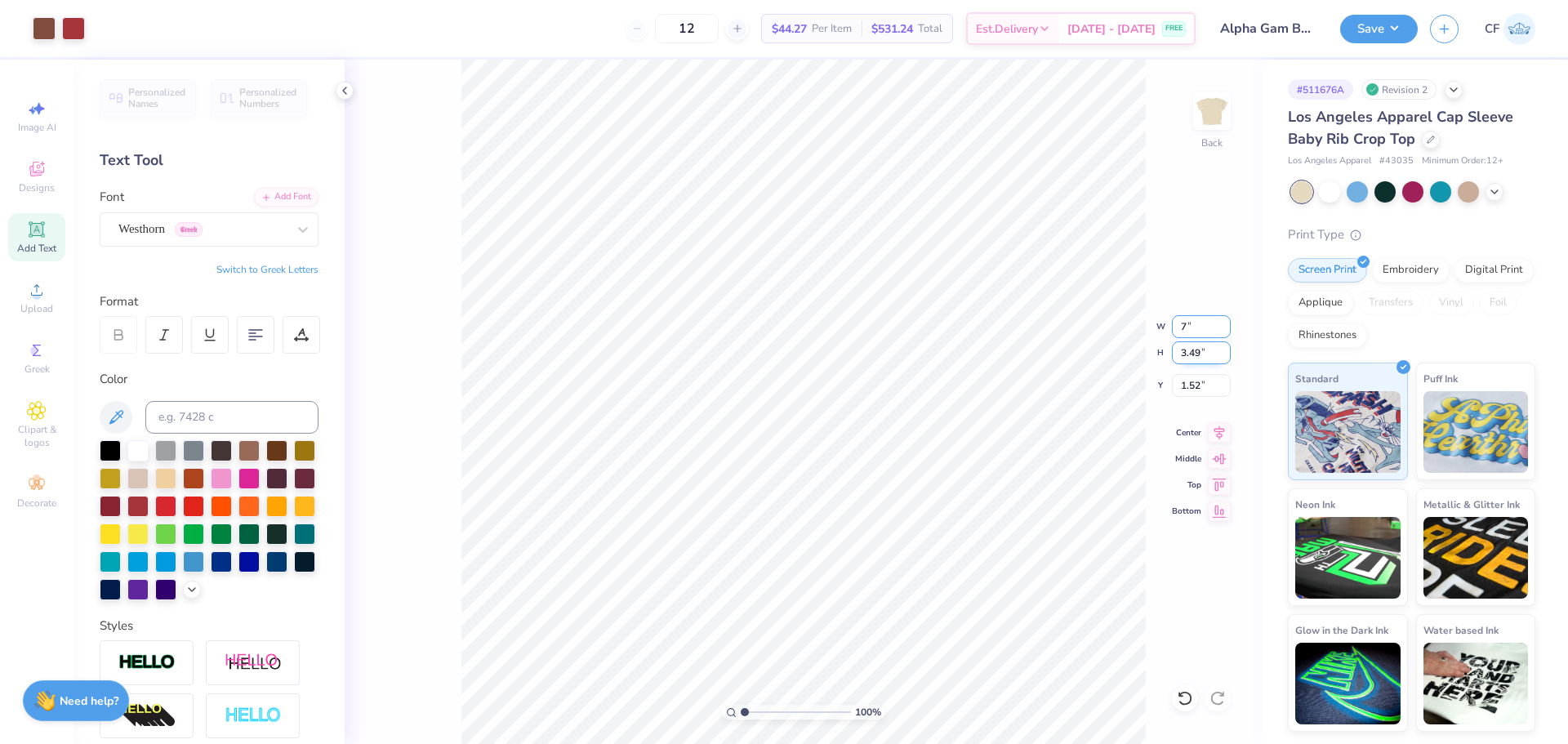
type input "0.50"
click at [279, 195] on div "Add Font" at bounding box center [286, 196] width 64 height 19
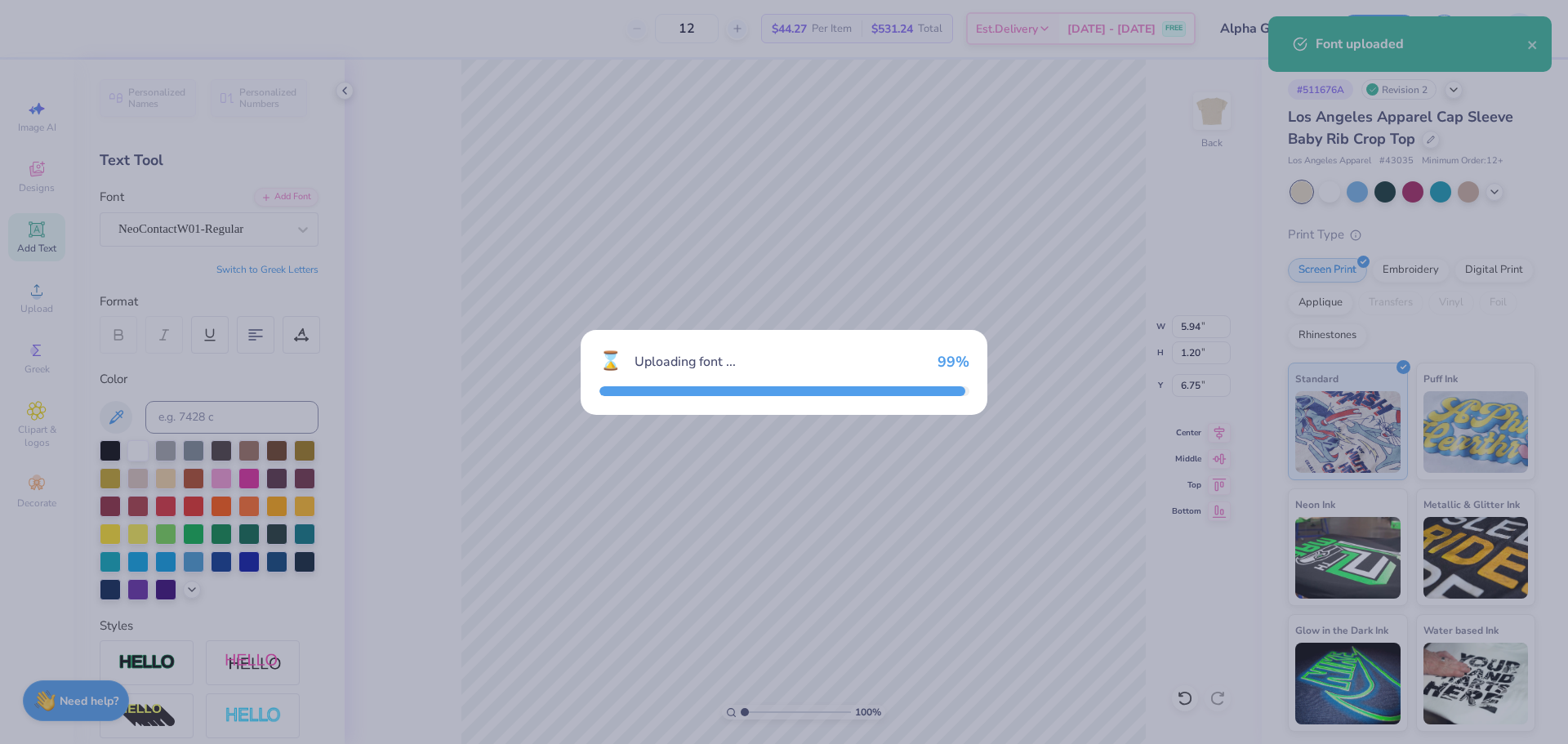
type input "4.56"
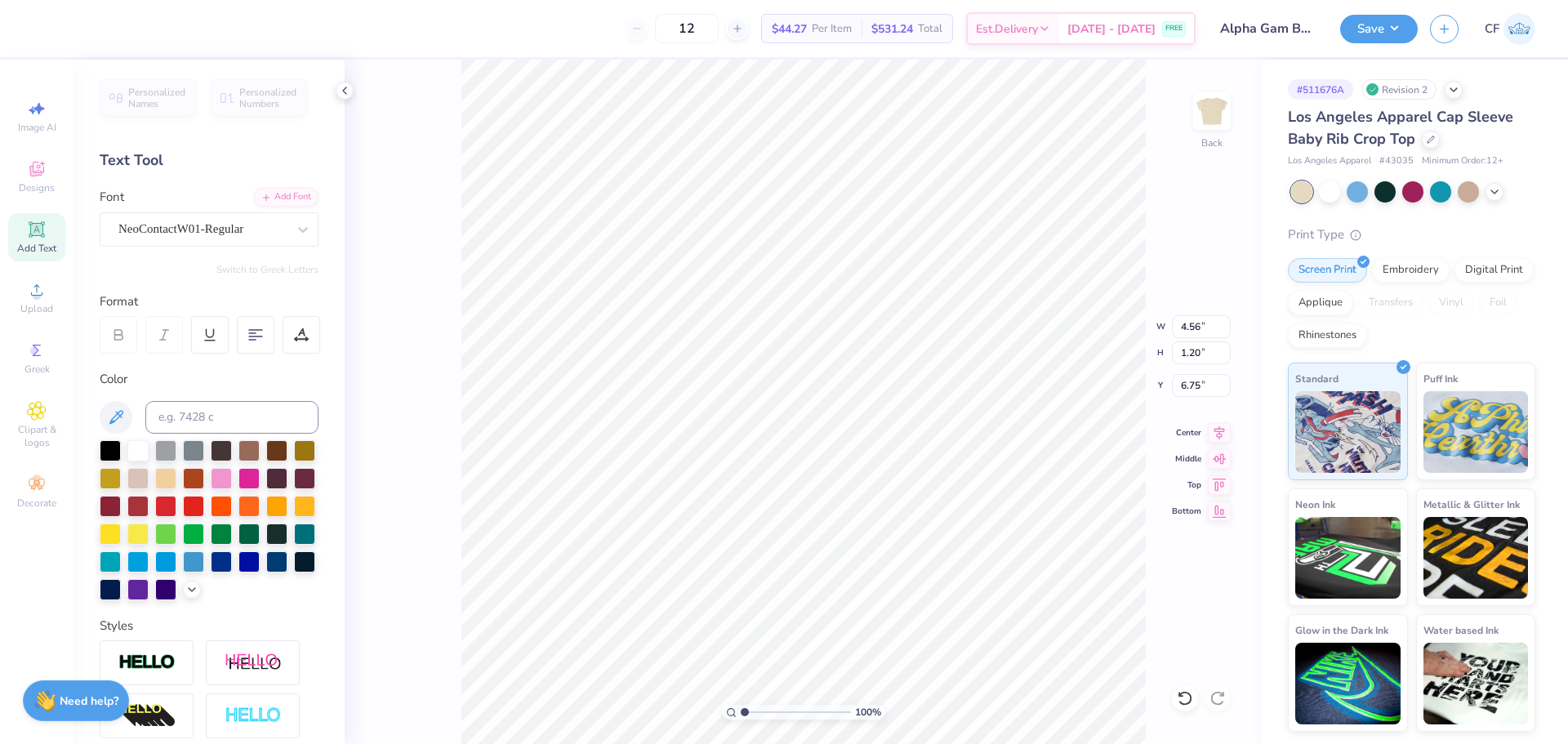
scroll to position [14, 5]
type textarea "ALPHA GAM"
type input "4.89"
type input "1.00"
type input "6.85"
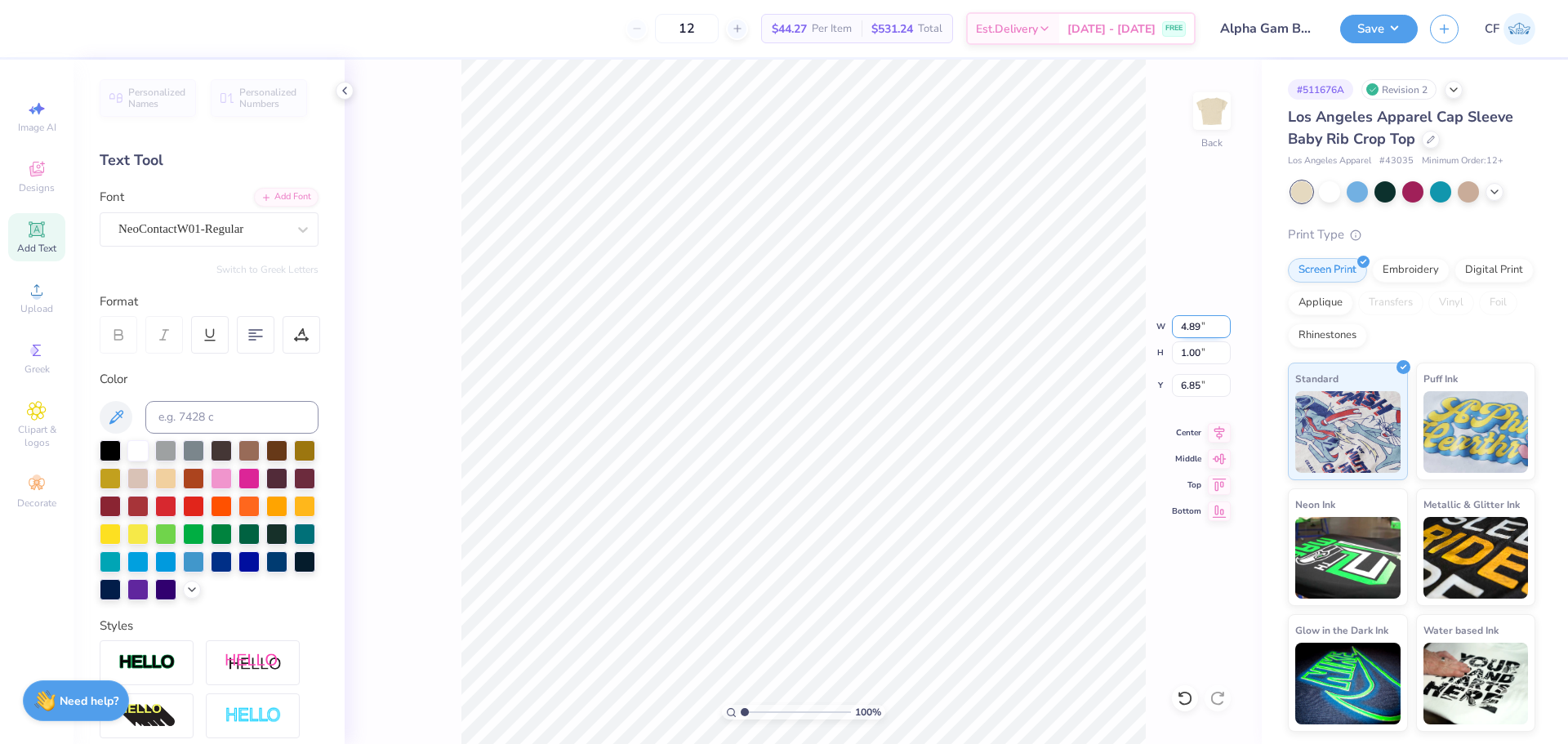
click at [1204, 333] on input "4.89" at bounding box center [1201, 326] width 58 height 23
type input "7.00"
type input "1.43"
type input "6.64"
type input "6.45"
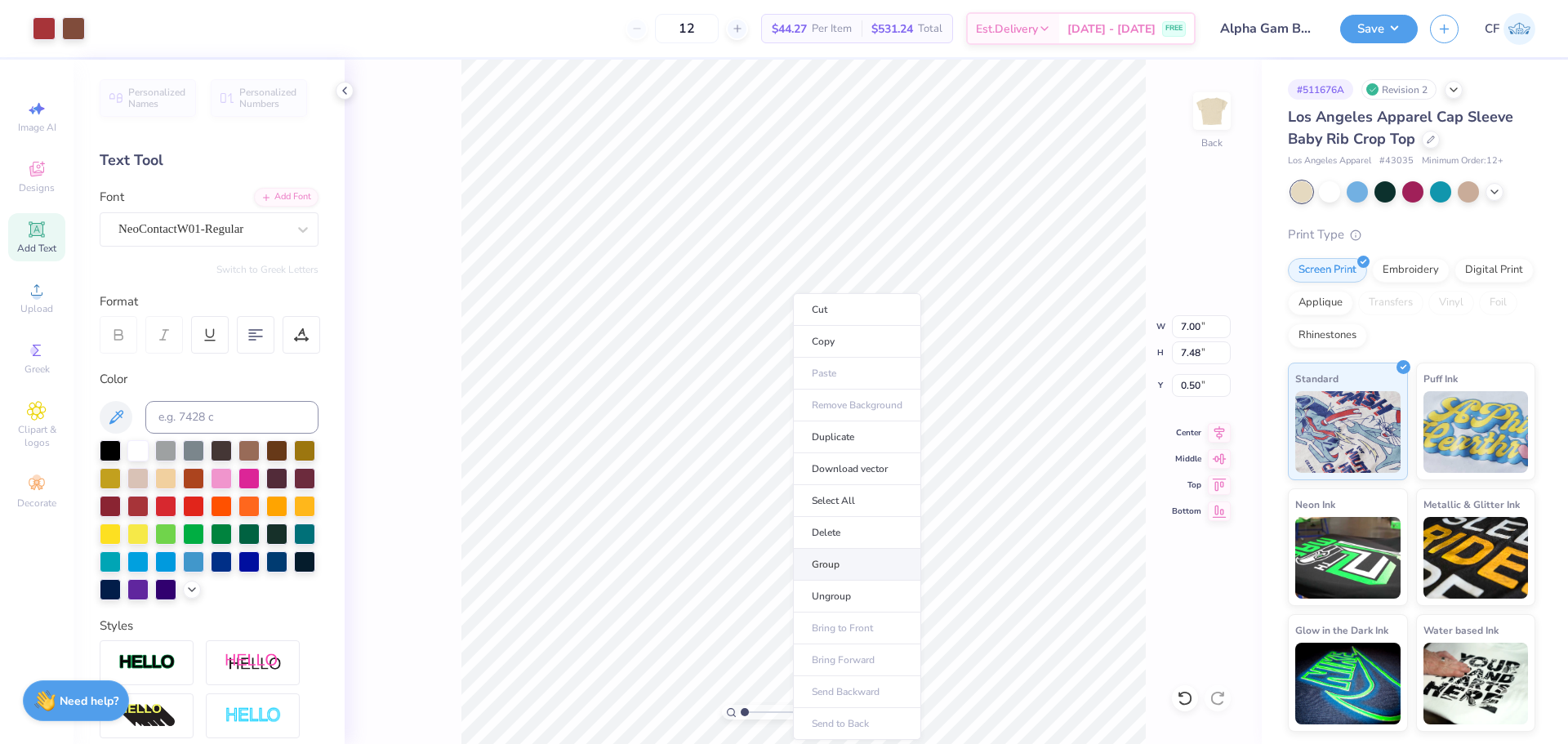
click at [842, 564] on li "Group" at bounding box center [856, 565] width 128 height 32
click at [1194, 356] on input "7.48" at bounding box center [1201, 352] width 58 height 23
click at [1195, 351] on input "7.48" at bounding box center [1201, 352] width 58 height 23
type input "7"
type input "6.55"
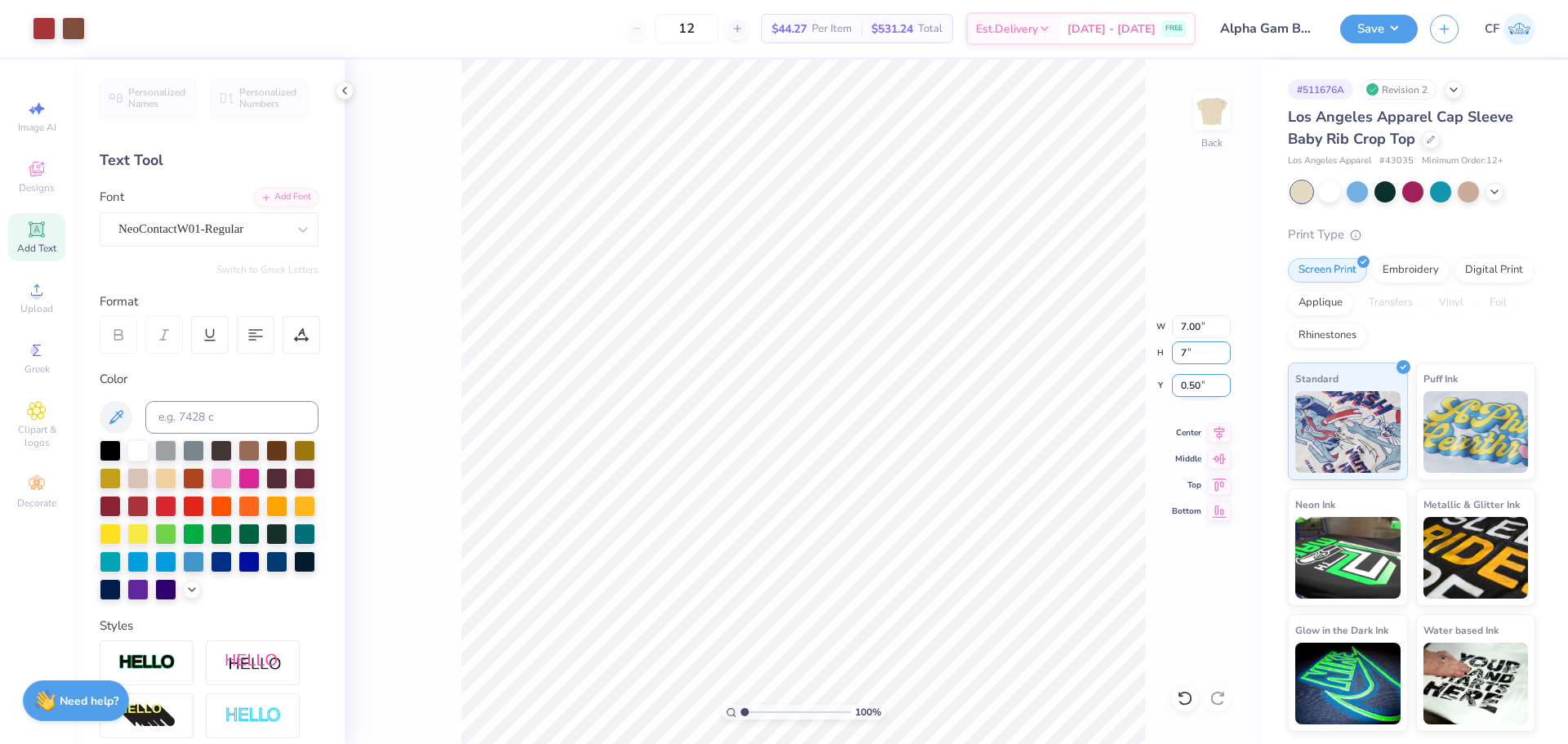
type input "7.00"
click at [1190, 383] on input "0.74" at bounding box center [1201, 385] width 58 height 23
type input "2.00"
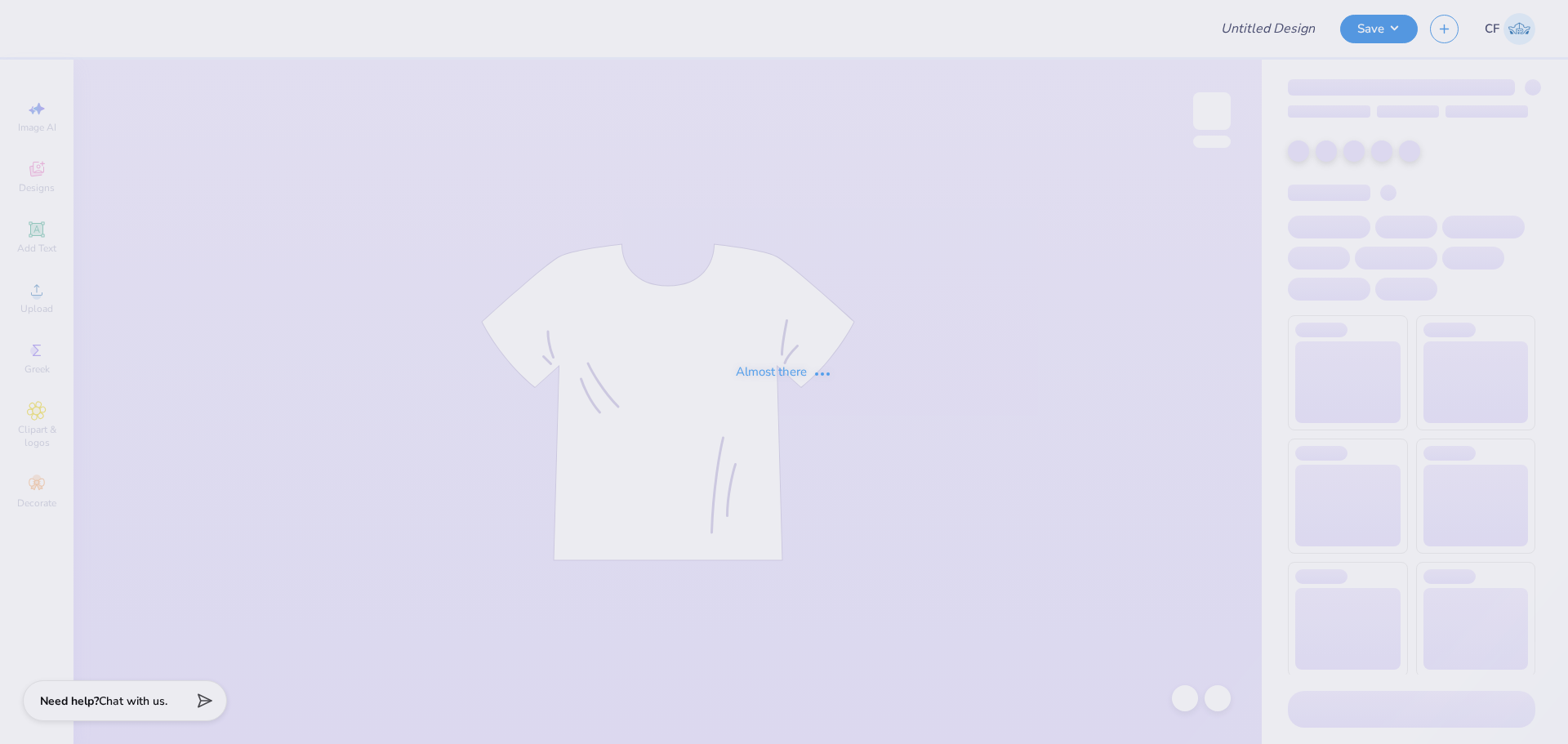
type input "[PERSON_NAME] : [US_STATE] Tech"
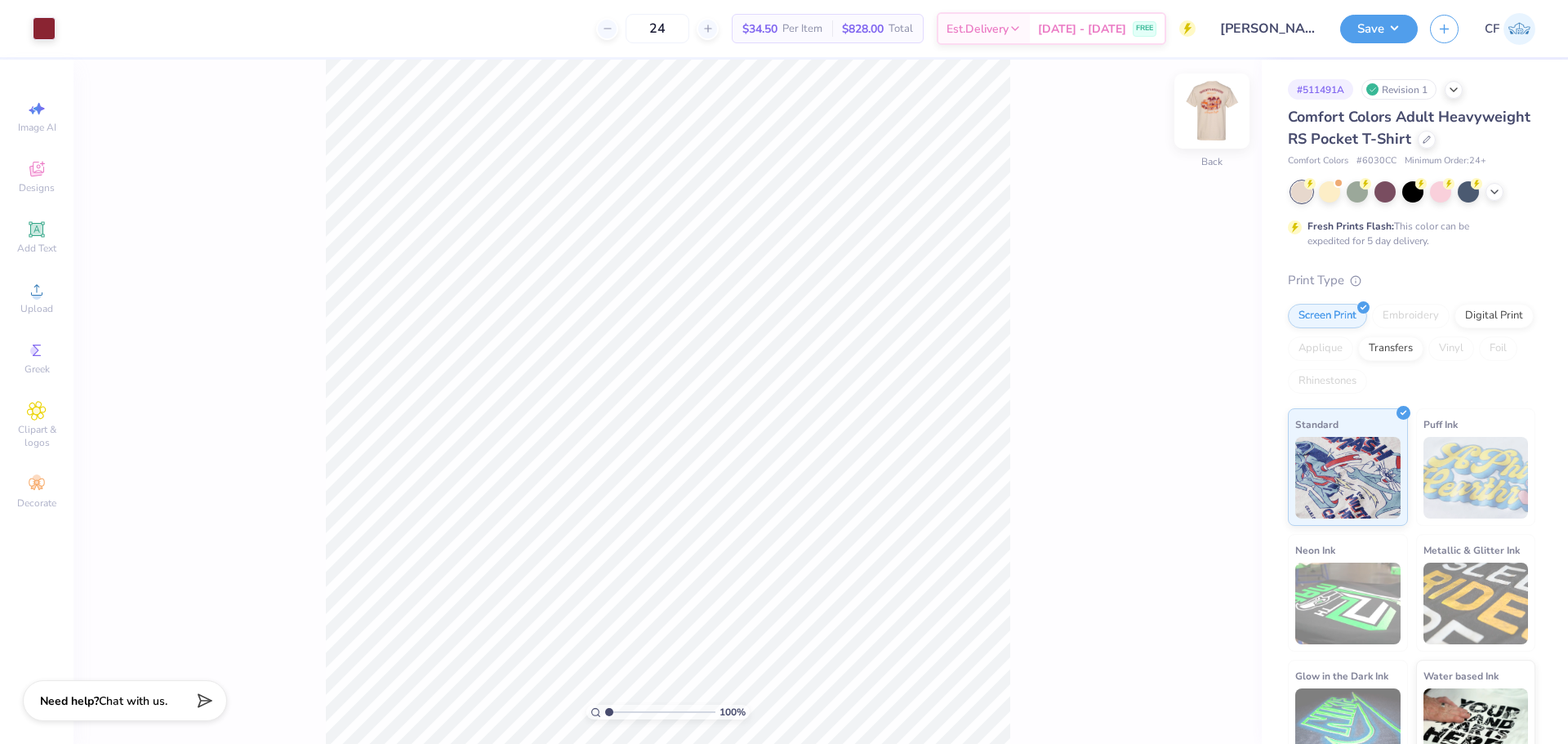
click at [1221, 117] on img at bounding box center [1212, 111] width 65 height 65
drag, startPoint x: 610, startPoint y: 715, endPoint x: 620, endPoint y: 718, distance: 10.4
click at [620, 718] on input "range" at bounding box center [660, 711] width 110 height 14
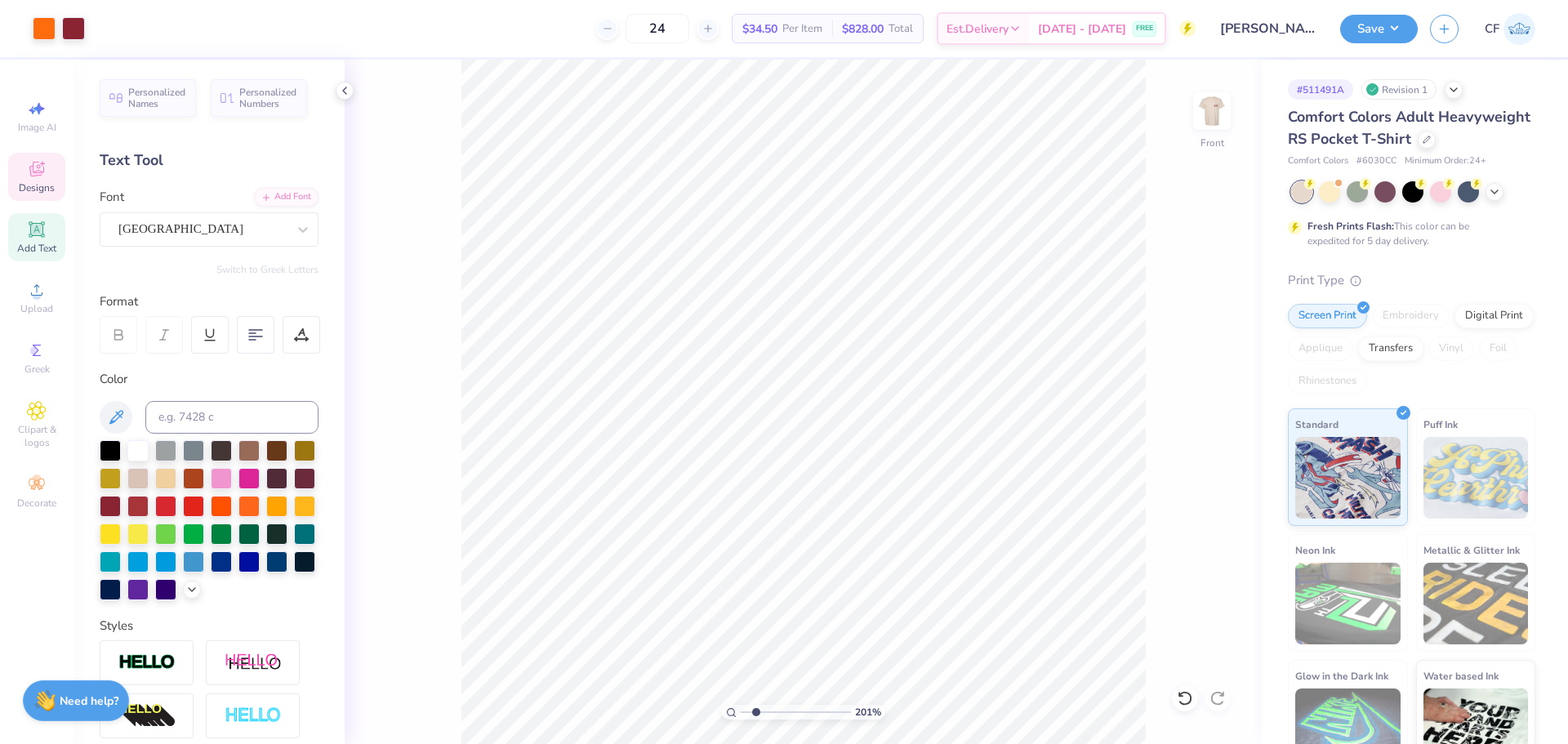
click at [44, 178] on icon at bounding box center [36, 168] width 19 height 19
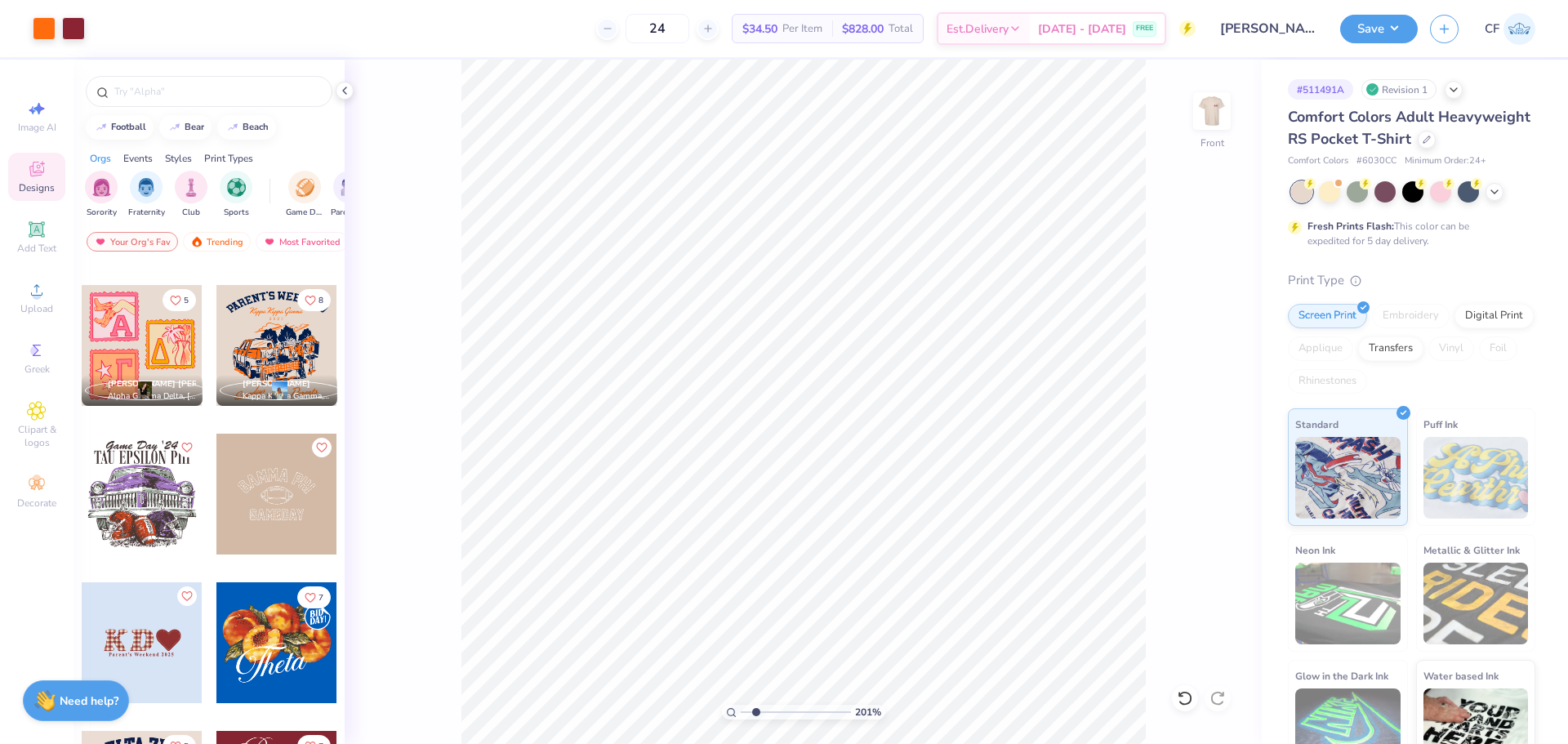
scroll to position [1796, 0]
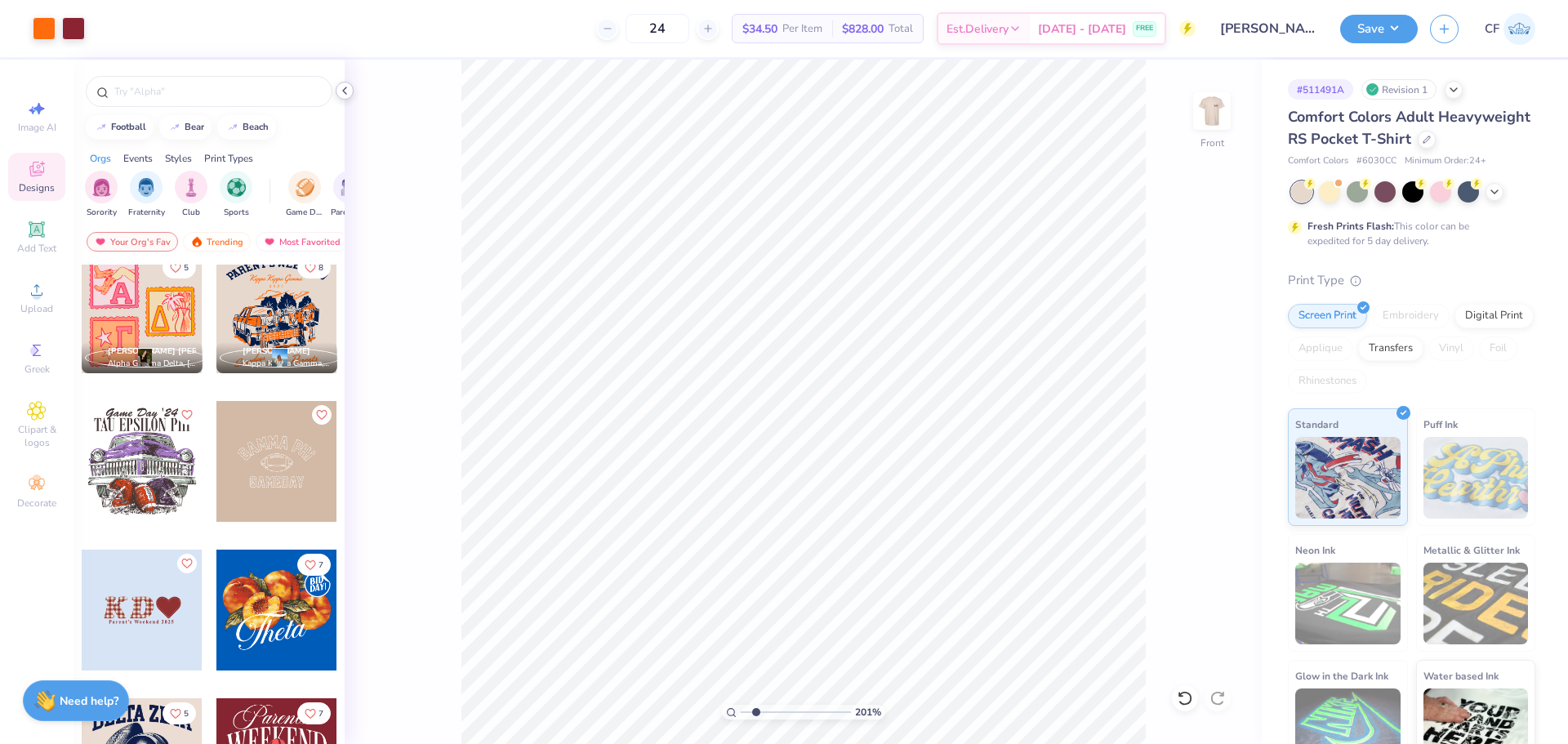
click at [351, 90] on icon at bounding box center [344, 90] width 13 height 13
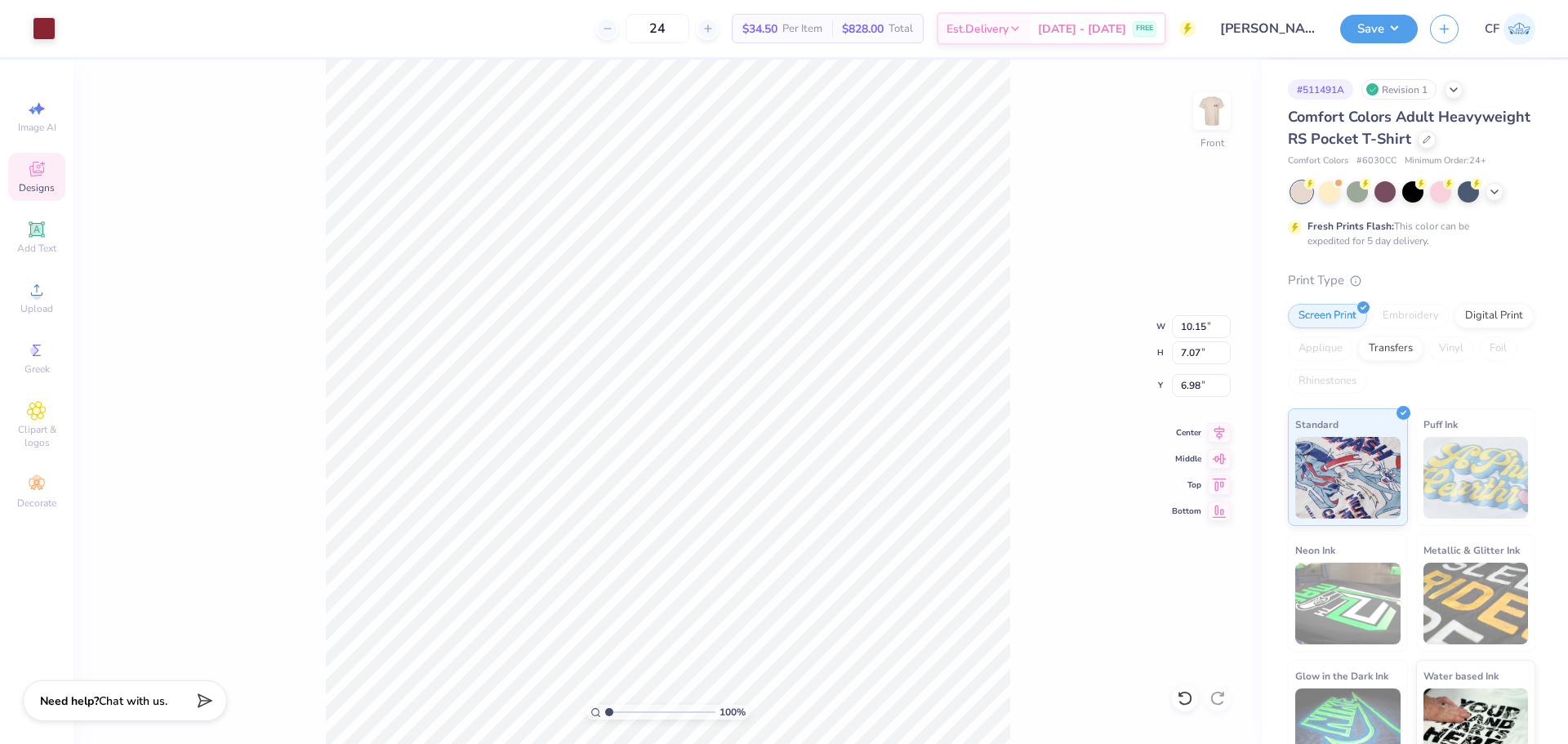
drag, startPoint x: 624, startPoint y: 714, endPoint x: 601, endPoint y: 710, distance: 23.3
type input "1"
click at [605, 710] on input "range" at bounding box center [660, 711] width 110 height 14
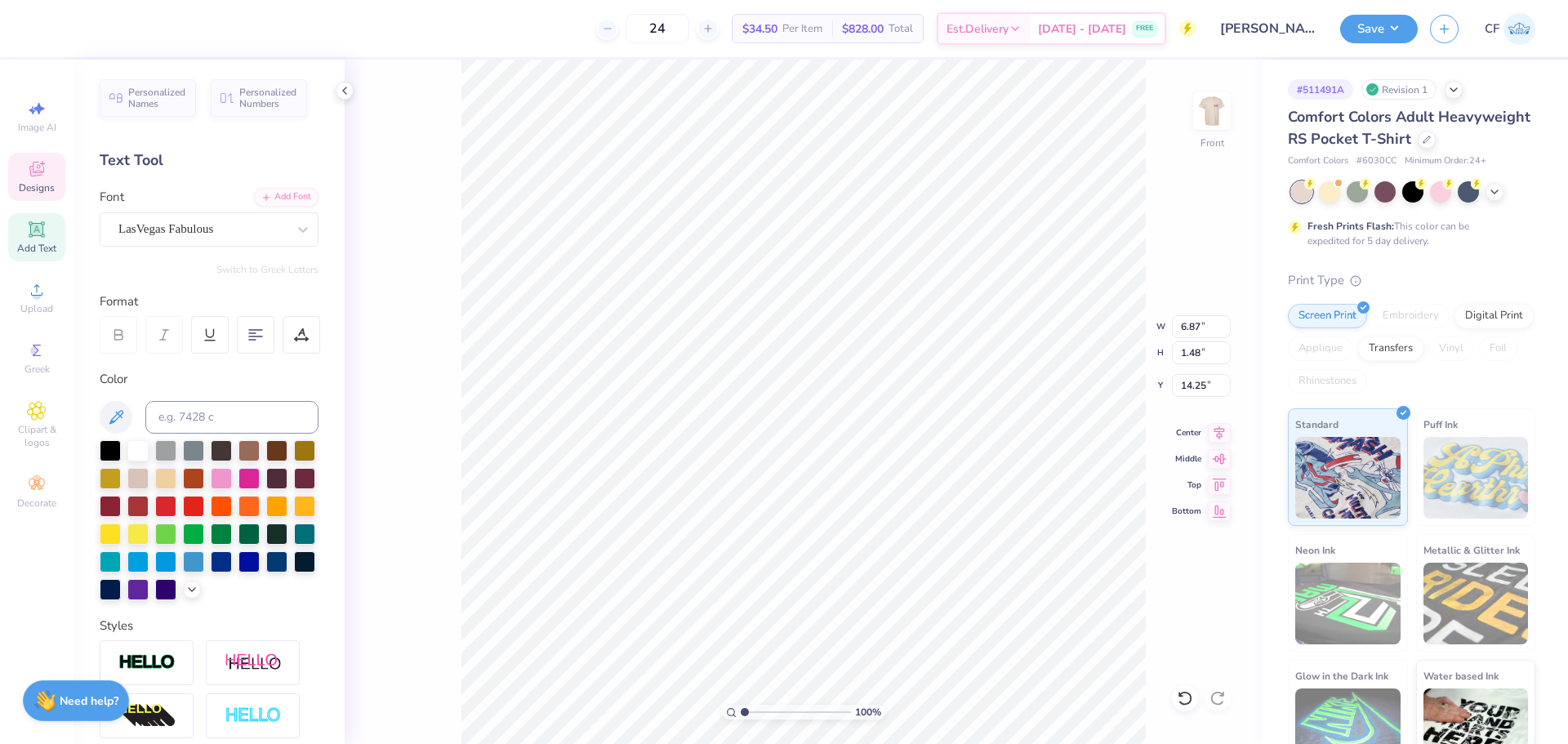
type input "6.87"
type input "1.48"
type input "14.25"
drag, startPoint x: 743, startPoint y: 713, endPoint x: 783, endPoint y: 704, distance: 41.0
type input "3.12"
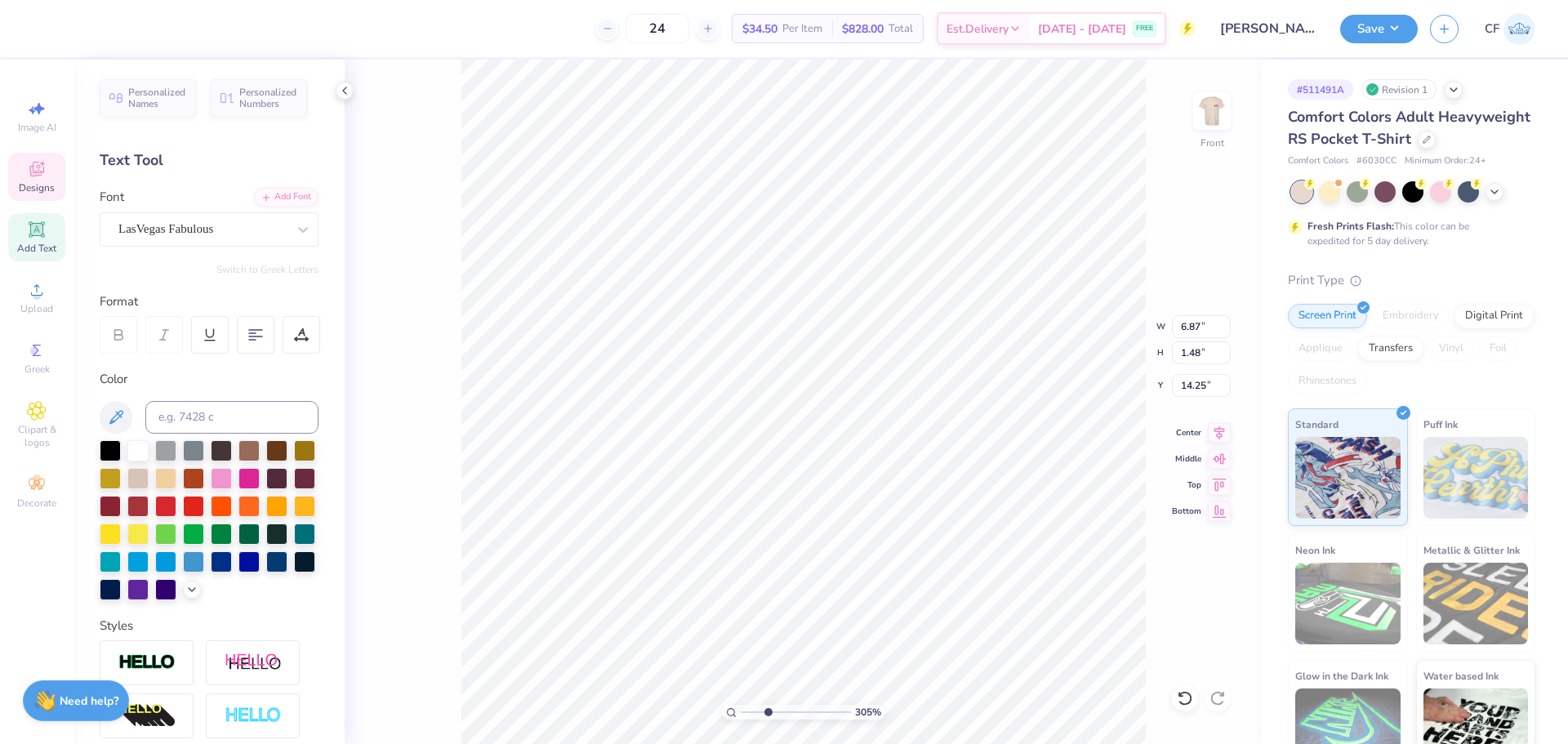
click at [768, 716] on input "range" at bounding box center [796, 711] width 110 height 14
type input "14.19"
type textarea "at Virginia Tech®"
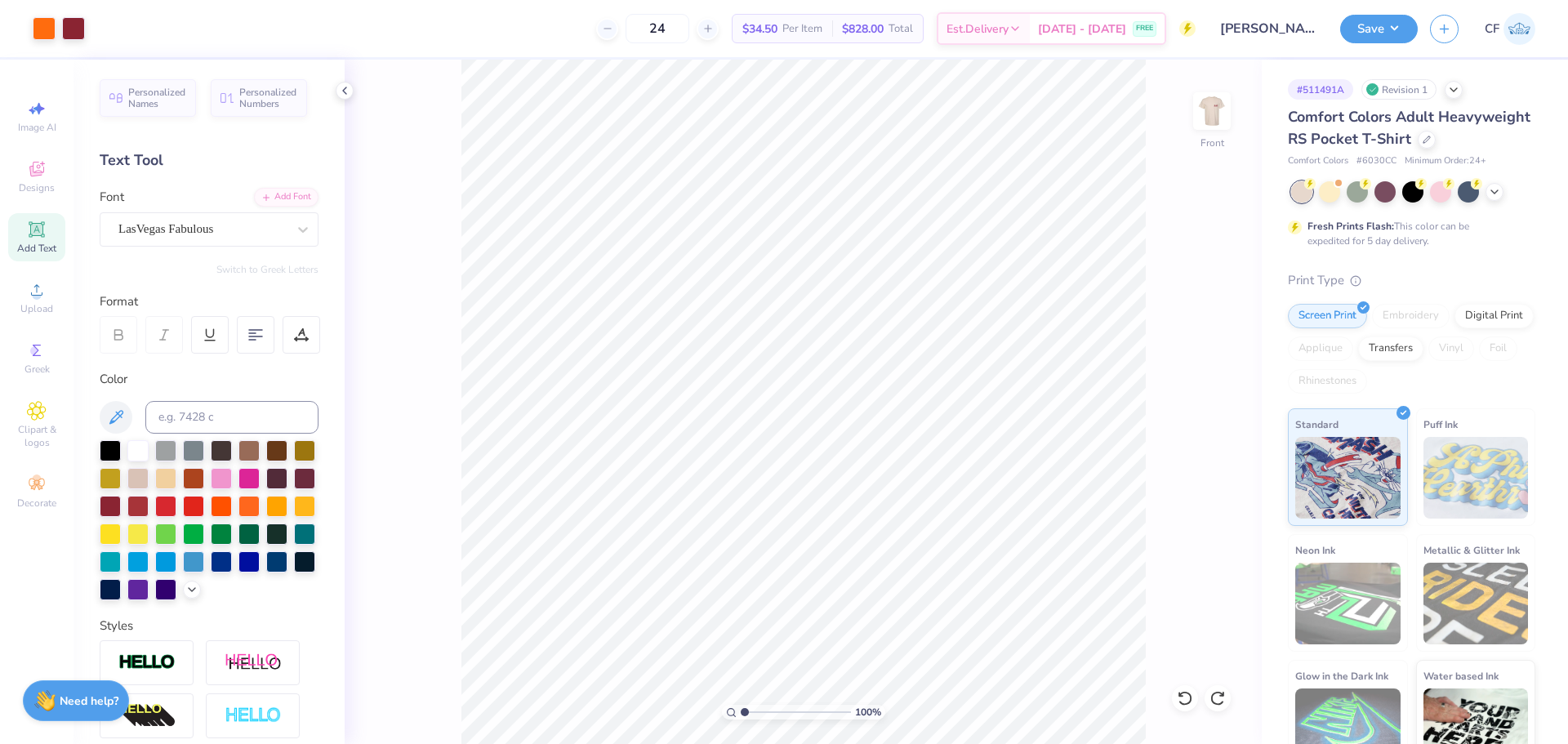
drag, startPoint x: 767, startPoint y: 712, endPoint x: 728, endPoint y: 708, distance: 39.2
click at [741, 708] on input "range" at bounding box center [796, 711] width 110 height 14
type input "3.2"
click at [768, 712] on input "range" at bounding box center [796, 711] width 110 height 14
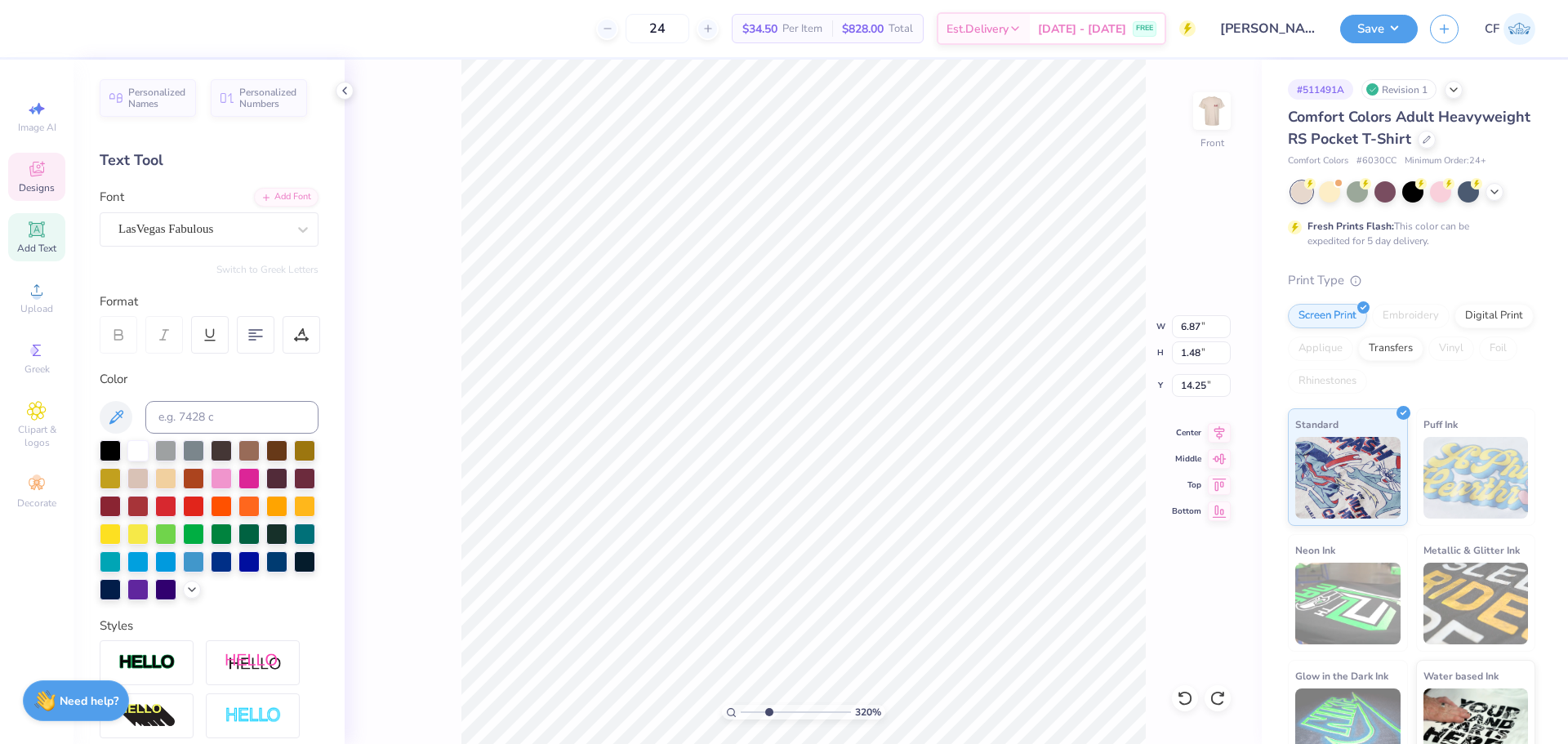
type textarea "at Virginia Tech"
click at [32, 289] on icon at bounding box center [36, 289] width 19 height 19
type input "14.25"
type input "0.36"
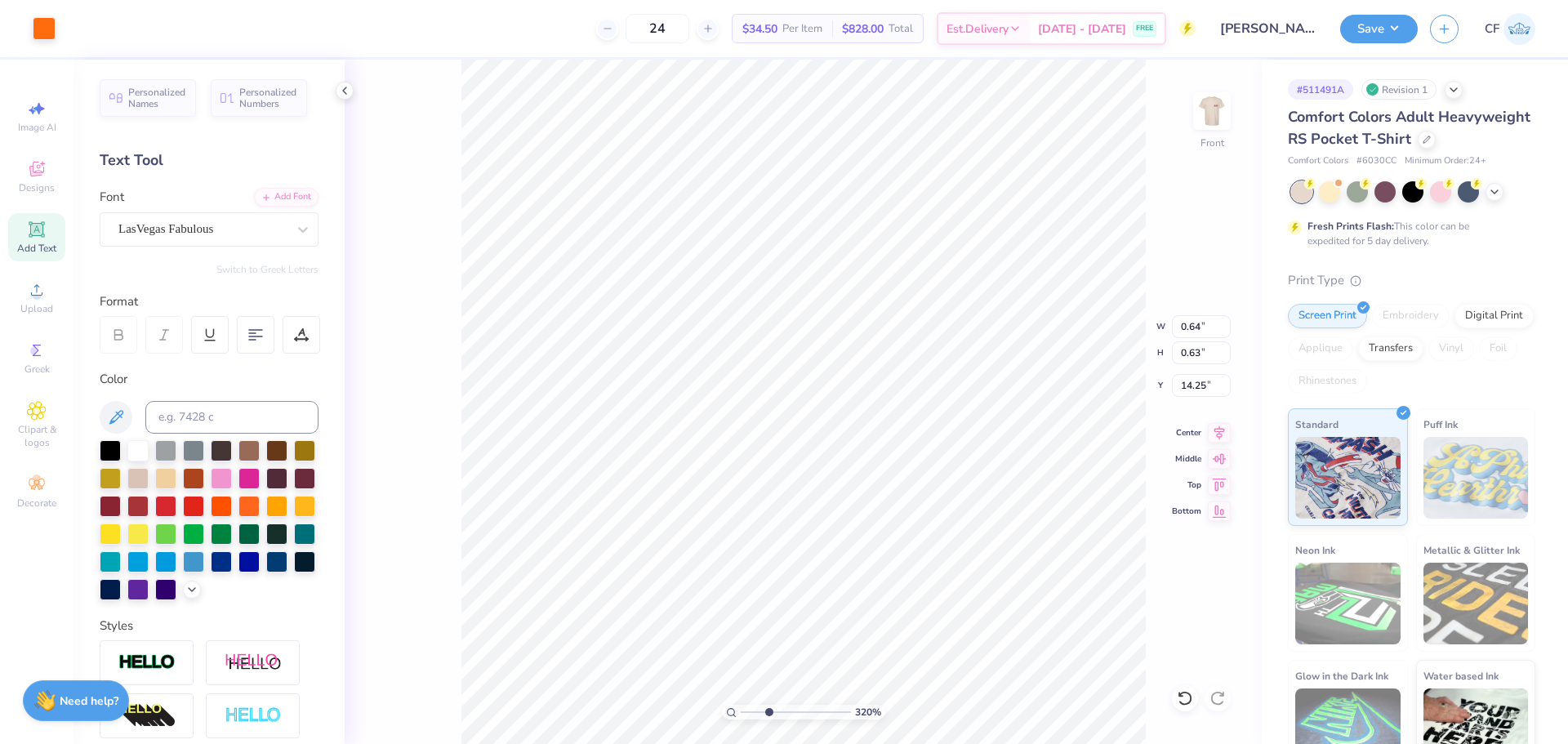
type input "0.36"
drag, startPoint x: 770, startPoint y: 714, endPoint x: 746, endPoint y: 714, distance: 24.0
type input "1.19"
click at [746, 714] on input "range" at bounding box center [796, 711] width 110 height 14
click at [871, 563] on li "Group" at bounding box center [901, 565] width 128 height 32
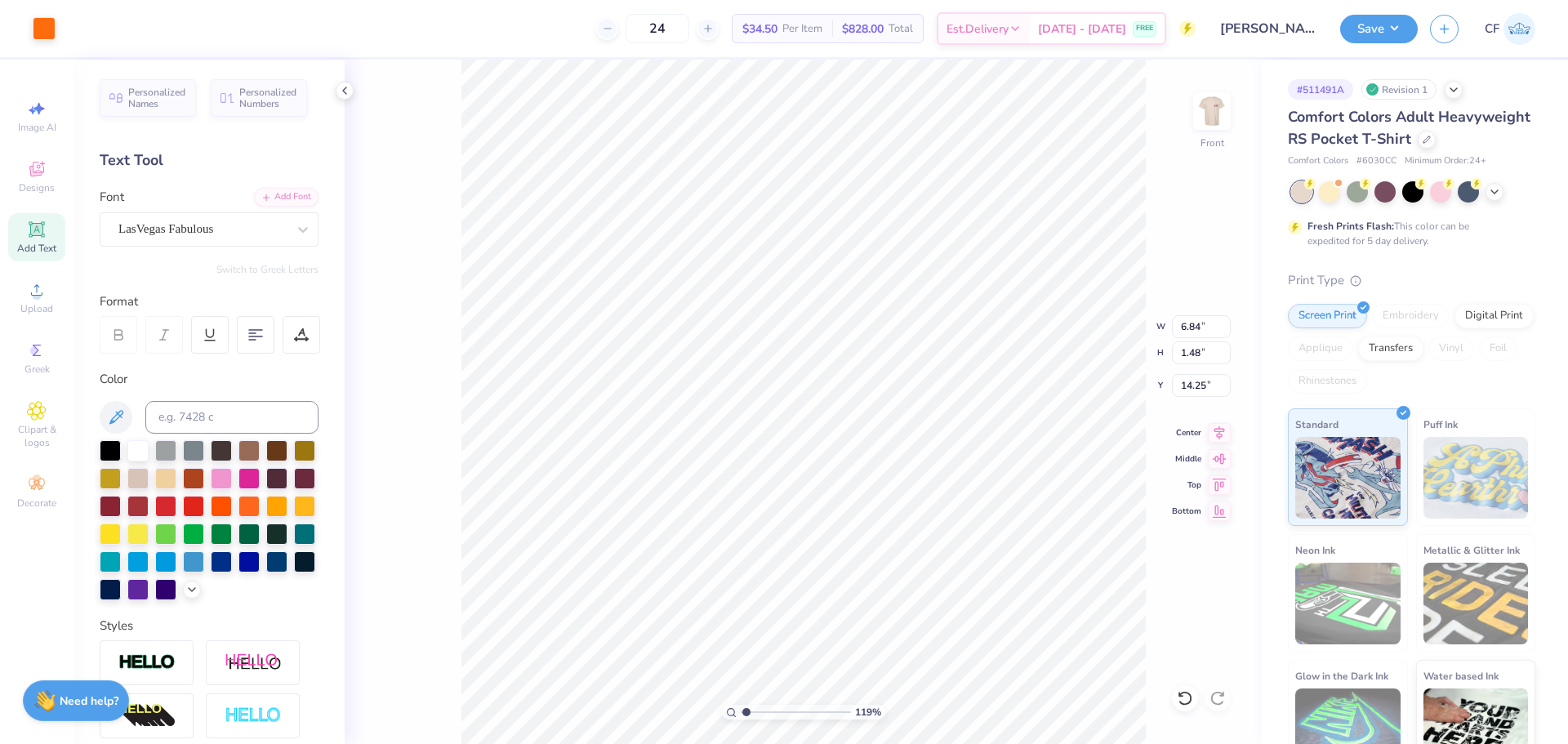
type input "12.00"
type input "12.73"
type input "3.00"
click at [1205, 125] on img at bounding box center [1212, 111] width 65 height 65
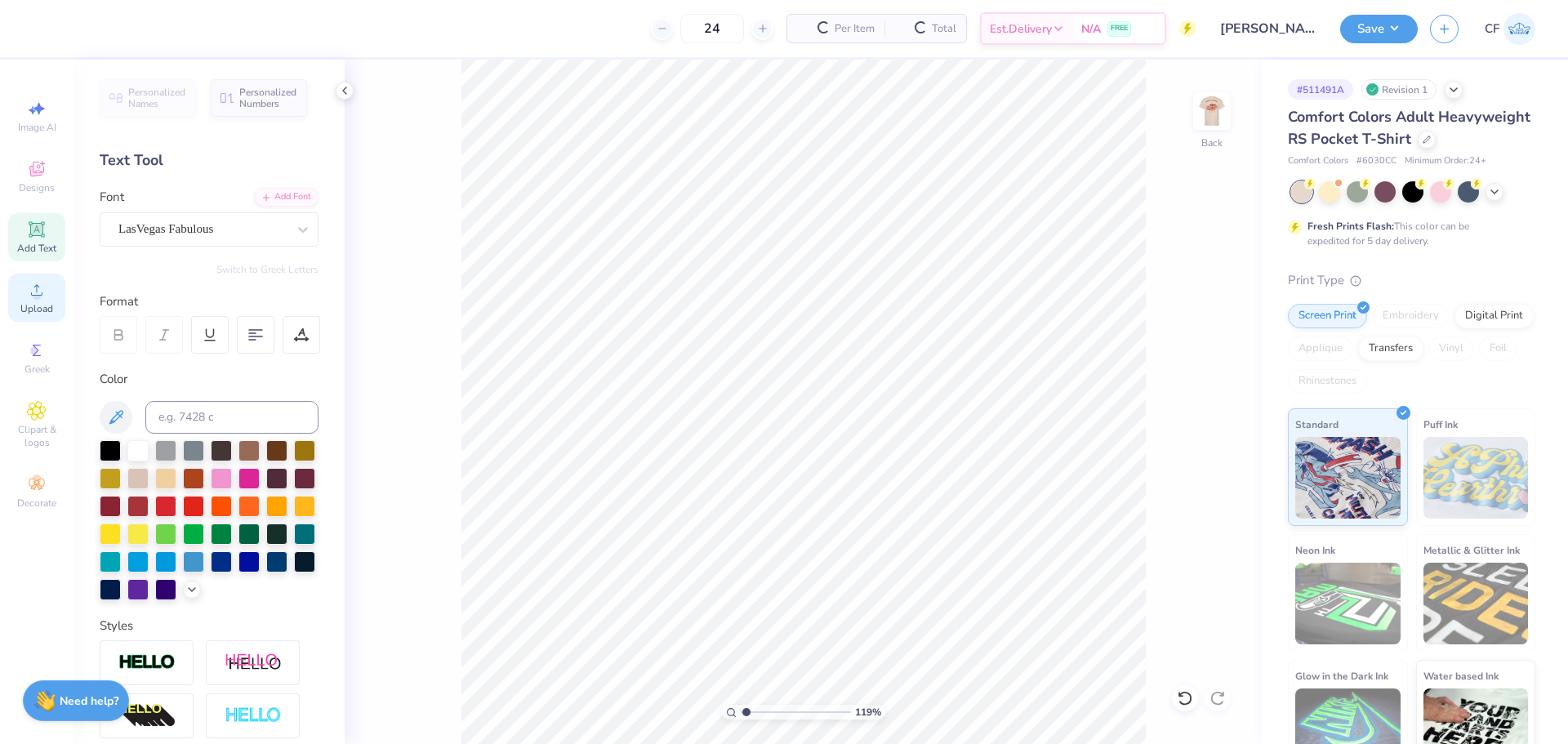
click at [15, 299] on div "Upload" at bounding box center [37, 297] width 58 height 48
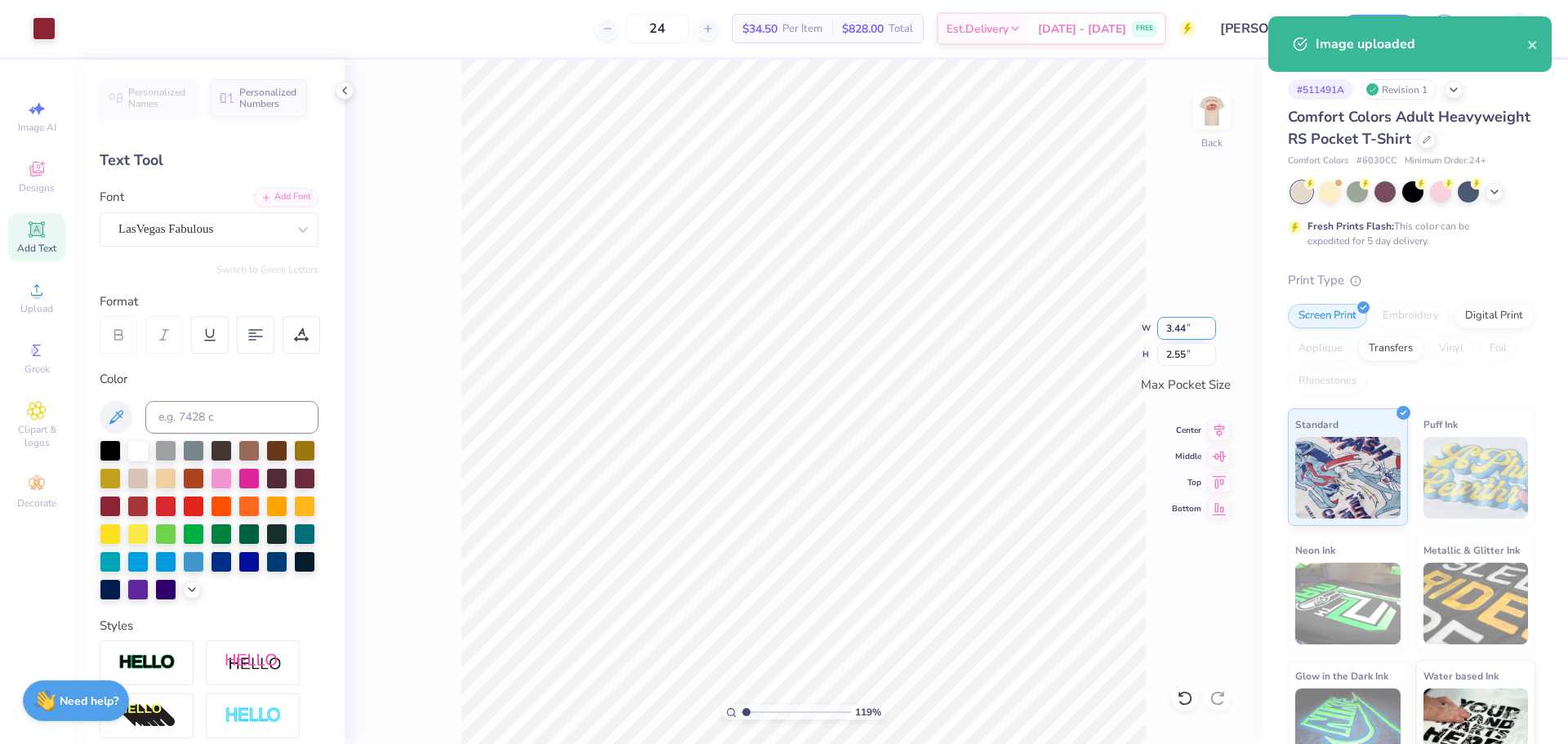
drag, startPoint x: 1177, startPoint y: 324, endPoint x: 1190, endPoint y: 327, distance: 13.3
click at [1178, 324] on input "3.44" at bounding box center [1186, 328] width 58 height 23
type input "3.50"
type input "2.59"
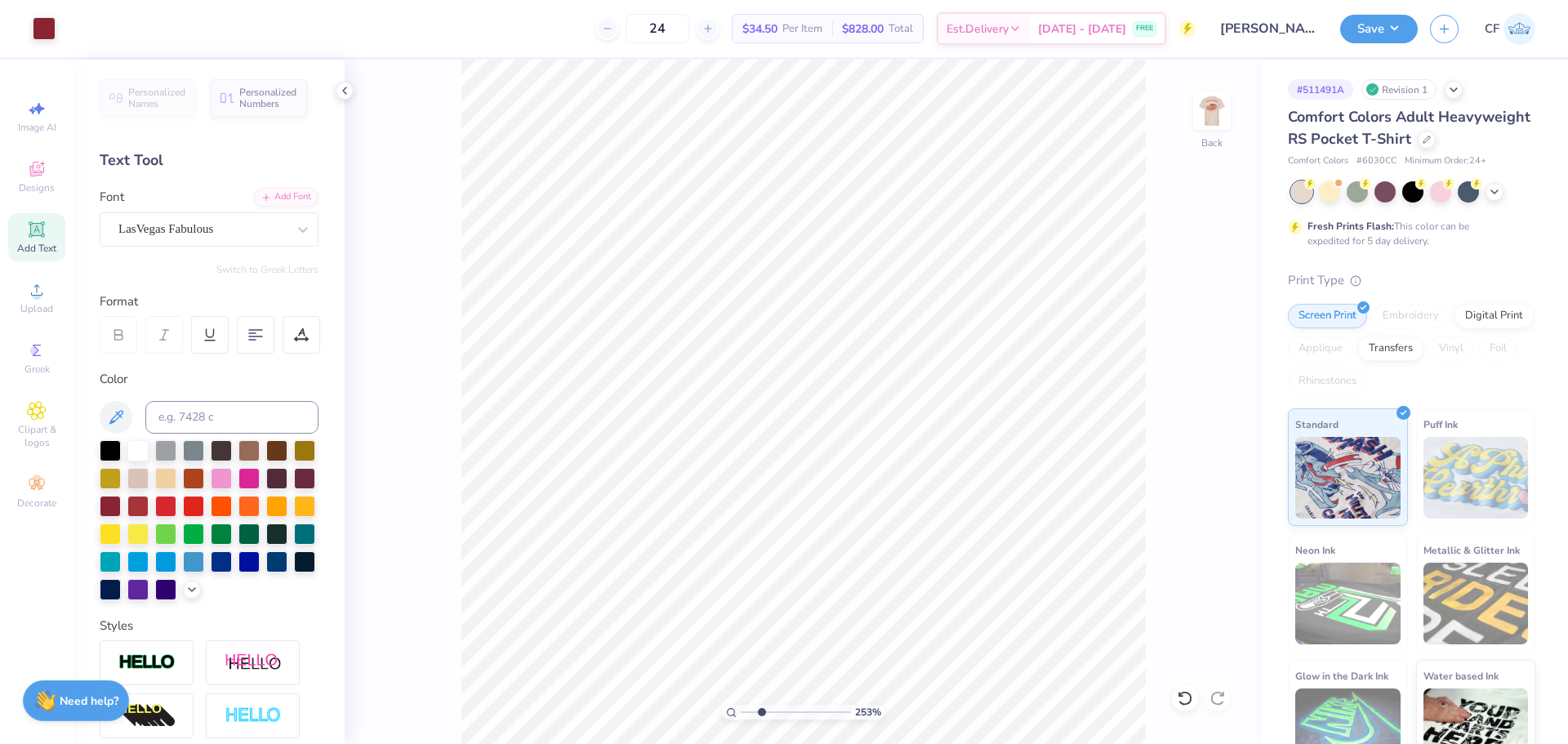
drag, startPoint x: 746, startPoint y: 708, endPoint x: 761, endPoint y: 714, distance: 16.2
type input "2.53"
click at [761, 714] on input "range" at bounding box center [796, 711] width 110 height 14
click at [41, 232] on icon at bounding box center [36, 229] width 12 height 12
click at [212, 233] on div "Super Dream" at bounding box center [202, 229] width 172 height 25
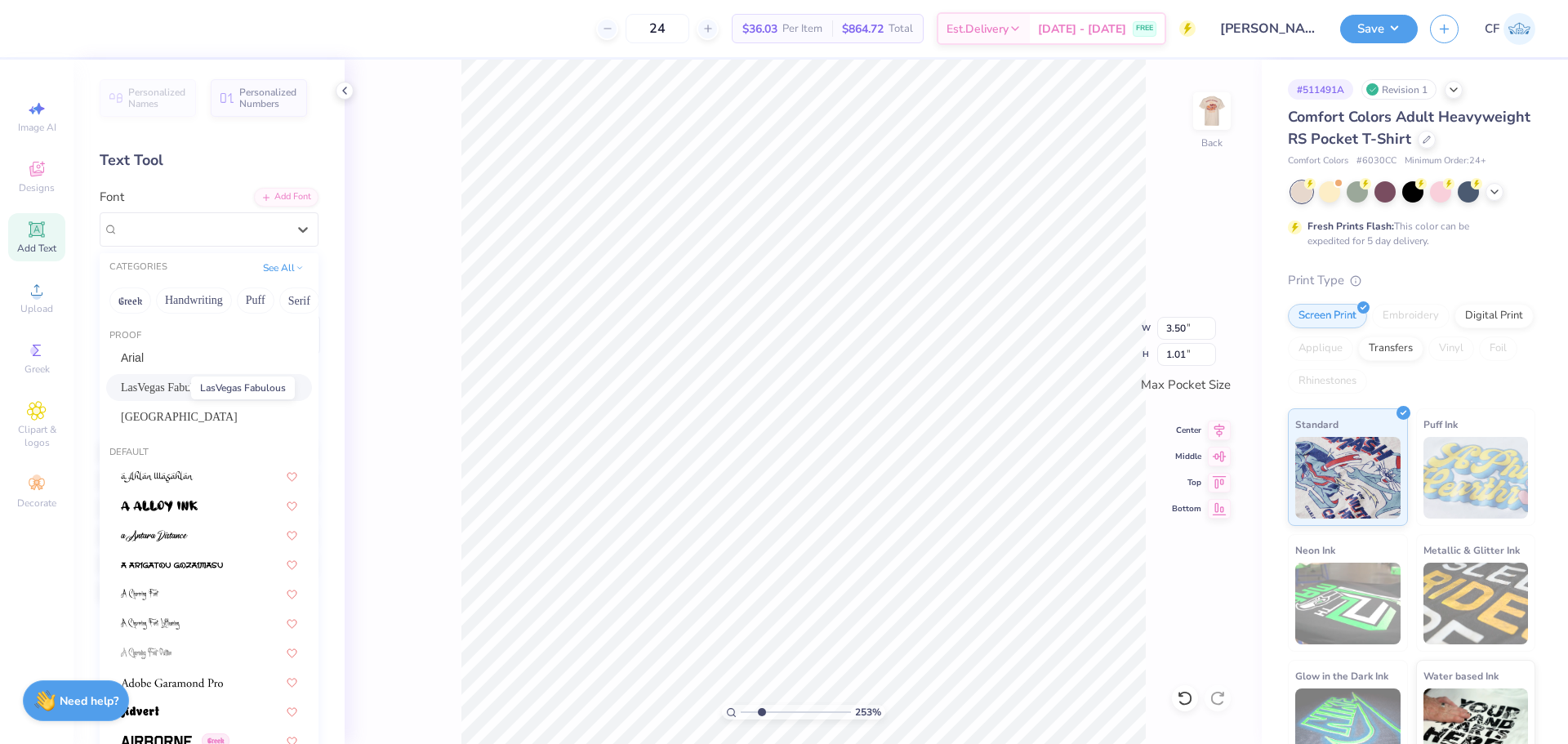
click at [163, 390] on span "LasVegas Fabulous" at bounding box center [165, 387] width 89 height 17
type input "2.68"
type input "1.11"
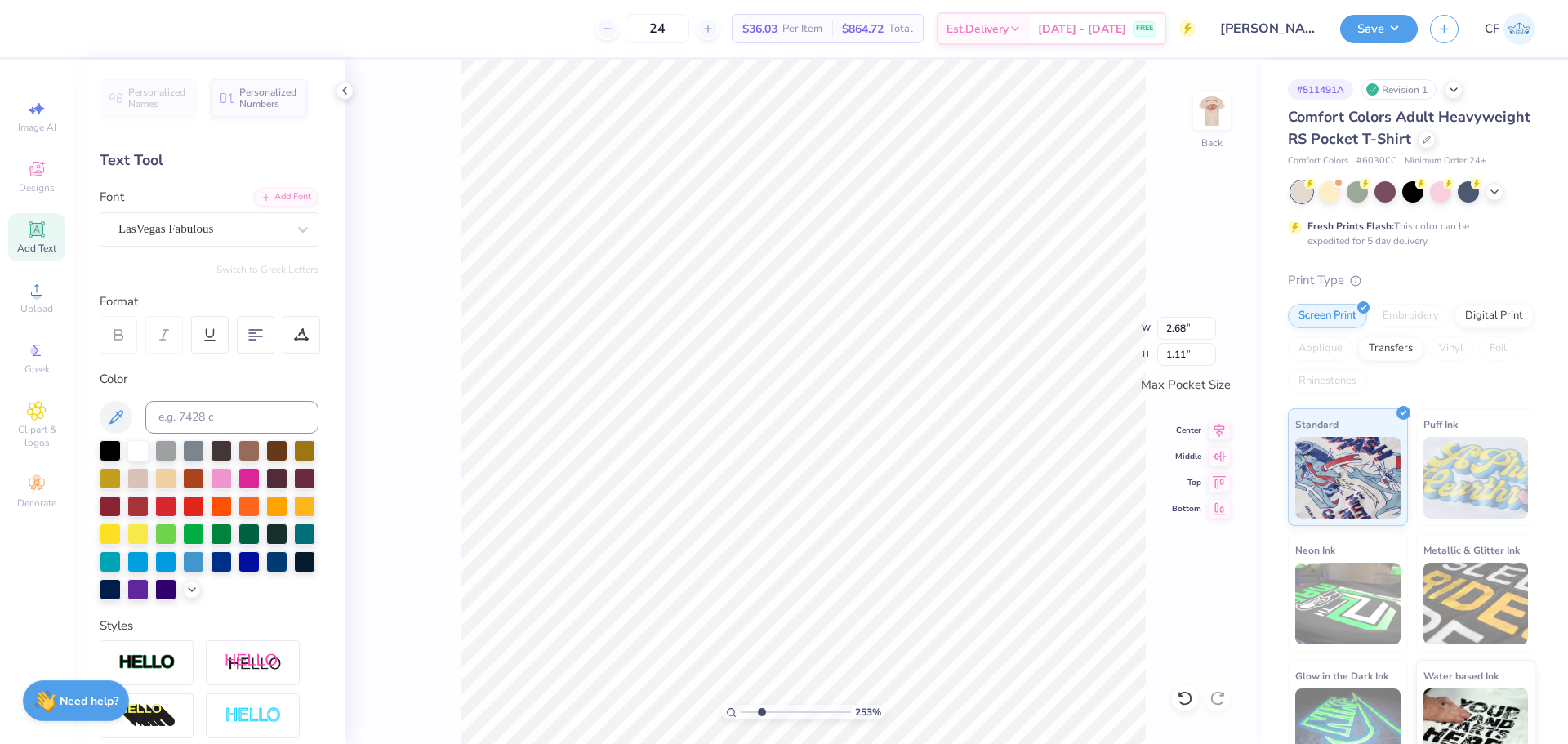
type input "0.86"
type input "0.36"
click at [157, 87] on span "Personalized Names" at bounding box center [157, 97] width 58 height 23
type textarea "2"
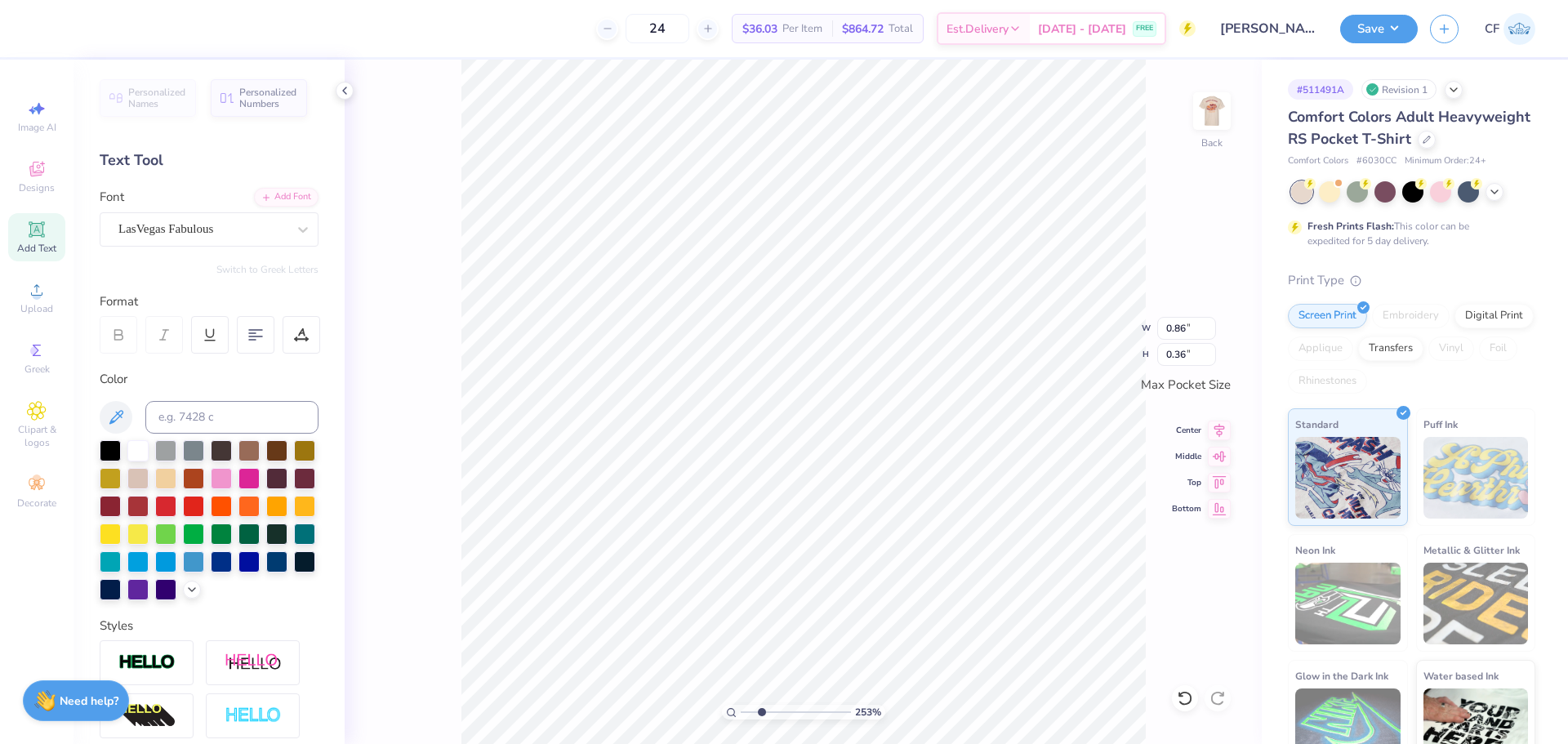
scroll to position [12, 7]
type textarea "Parents Weekend"
click at [199, 405] on input at bounding box center [232, 417] width 173 height 33
type input "202"
click at [1176, 332] on input "2.37" at bounding box center [1186, 328] width 58 height 23
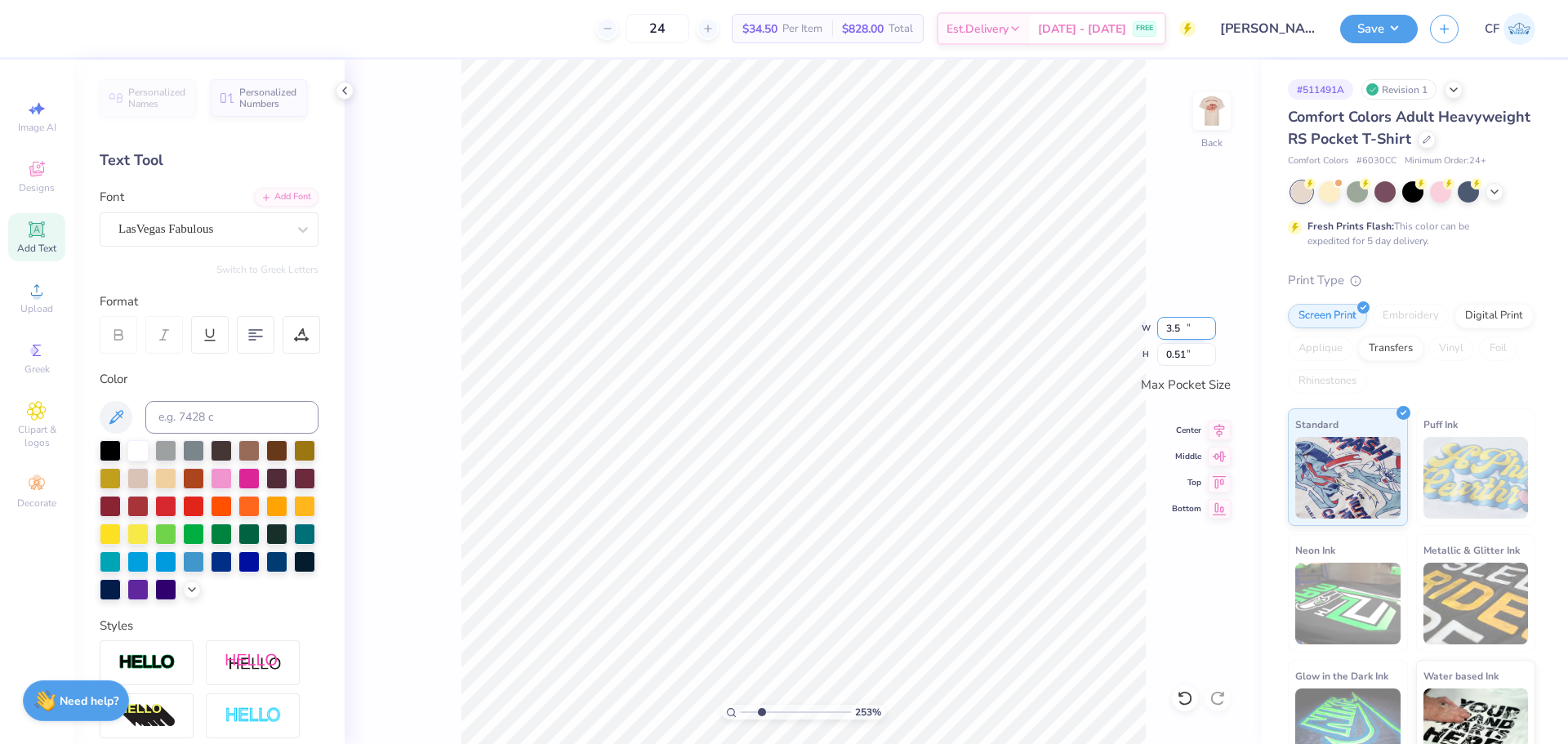
type input "3.50"
type input "0.51"
click at [1091, 567] on li "Group" at bounding box center [1118, 565] width 128 height 32
click at [1157, 687] on li "Send Backward" at bounding box center [1146, 692] width 128 height 32
click at [1098, 629] on li "Bring to Front" at bounding box center [1124, 628] width 128 height 32
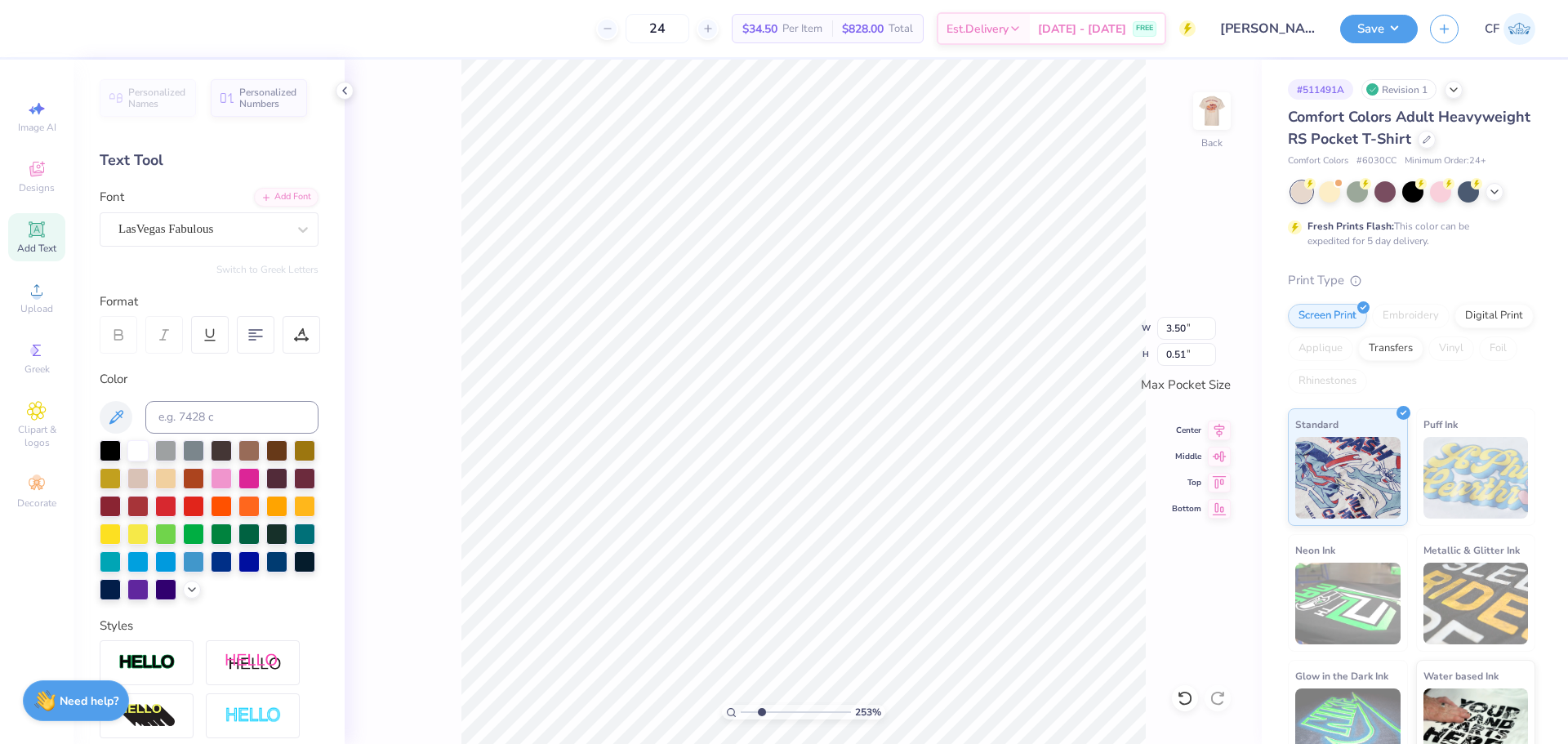
scroll to position [14, 7]
click at [1182, 698] on icon at bounding box center [1184, 697] width 16 height 16
type input "3.44"
type input "0.50"
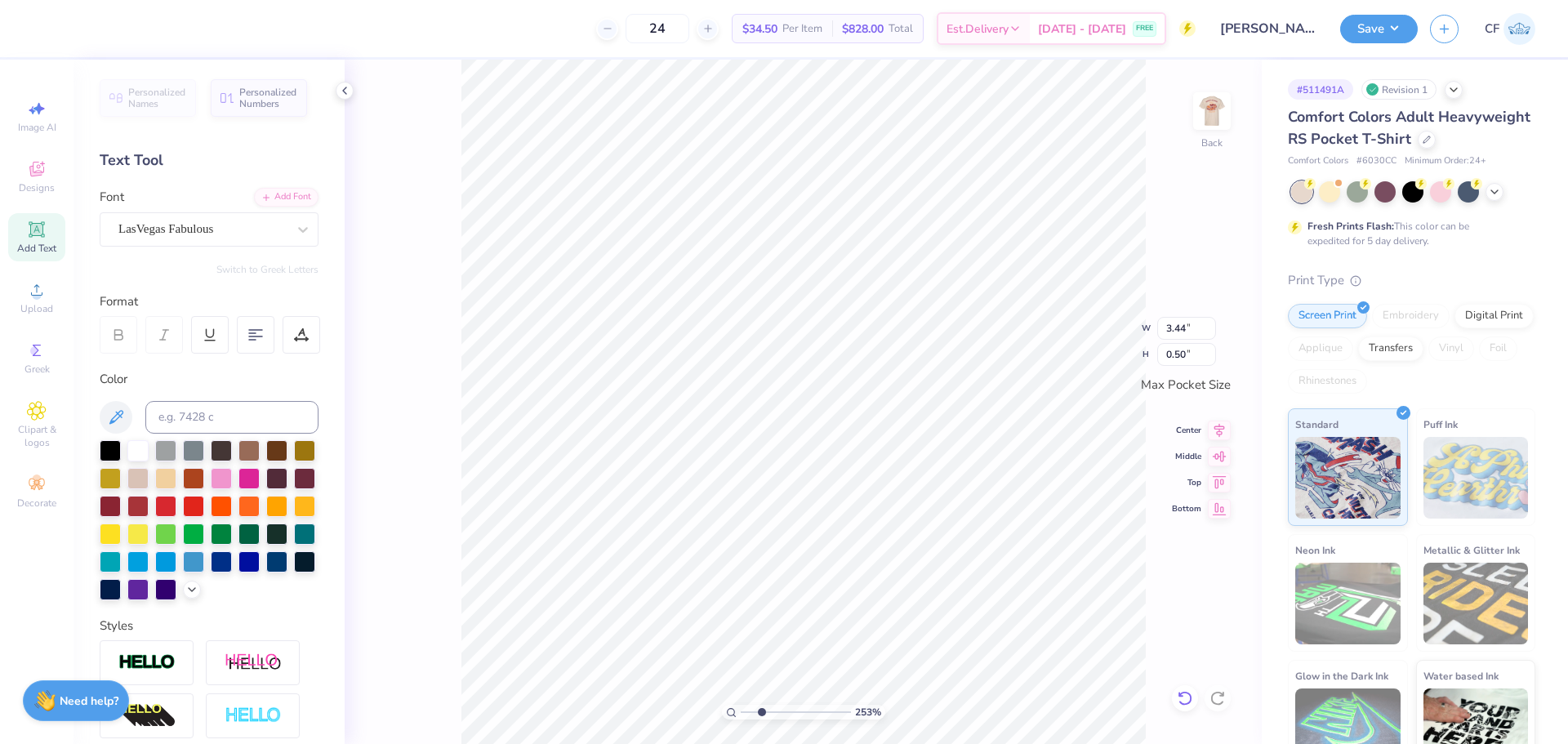
type textarea "2025"
click at [1073, 346] on div "253 % Back W 3.44 3.44 " H 0.50 0.50 " Max Pocket Size Center Middle Top Bottom" at bounding box center [803, 401] width 917 height 684
type input "1.09"
type input "0.32"
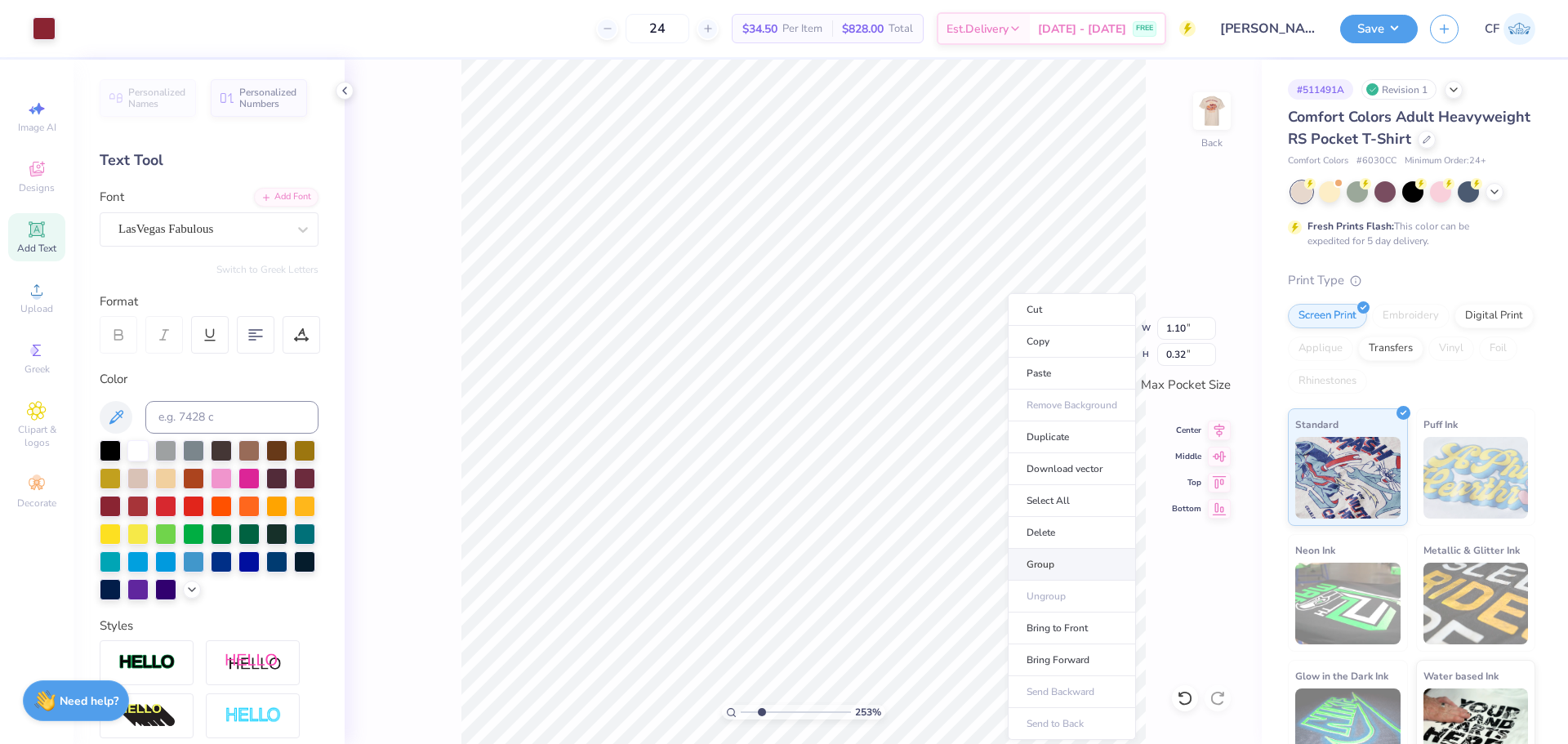
click at [1051, 561] on li "Group" at bounding box center [1071, 565] width 128 height 32
click at [1209, 320] on input "1.09" at bounding box center [1186, 328] width 58 height 23
click at [1210, 322] on input "1.1" at bounding box center [1186, 328] width 58 height 23
type input "1.10"
click at [1016, 631] on li "Bring to Front" at bounding box center [1033, 628] width 128 height 32
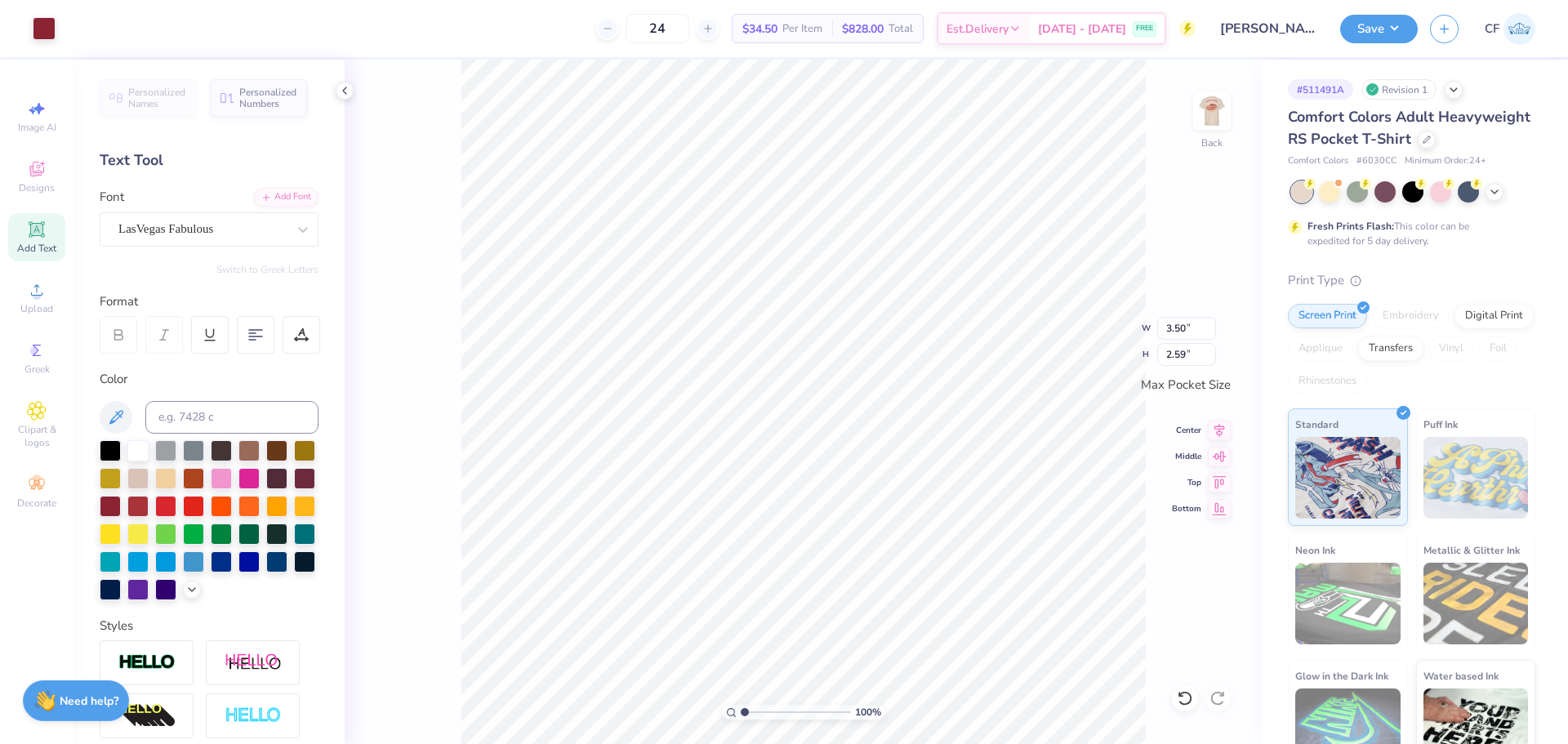
drag, startPoint x: 761, startPoint y: 714, endPoint x: 743, endPoint y: 711, distance: 18.2
type input "1"
click at [743, 711] on input "range" at bounding box center [796, 711] width 110 height 14
click at [1224, 120] on img at bounding box center [1212, 111] width 65 height 65
click at [1221, 433] on icon at bounding box center [1218, 430] width 23 height 19
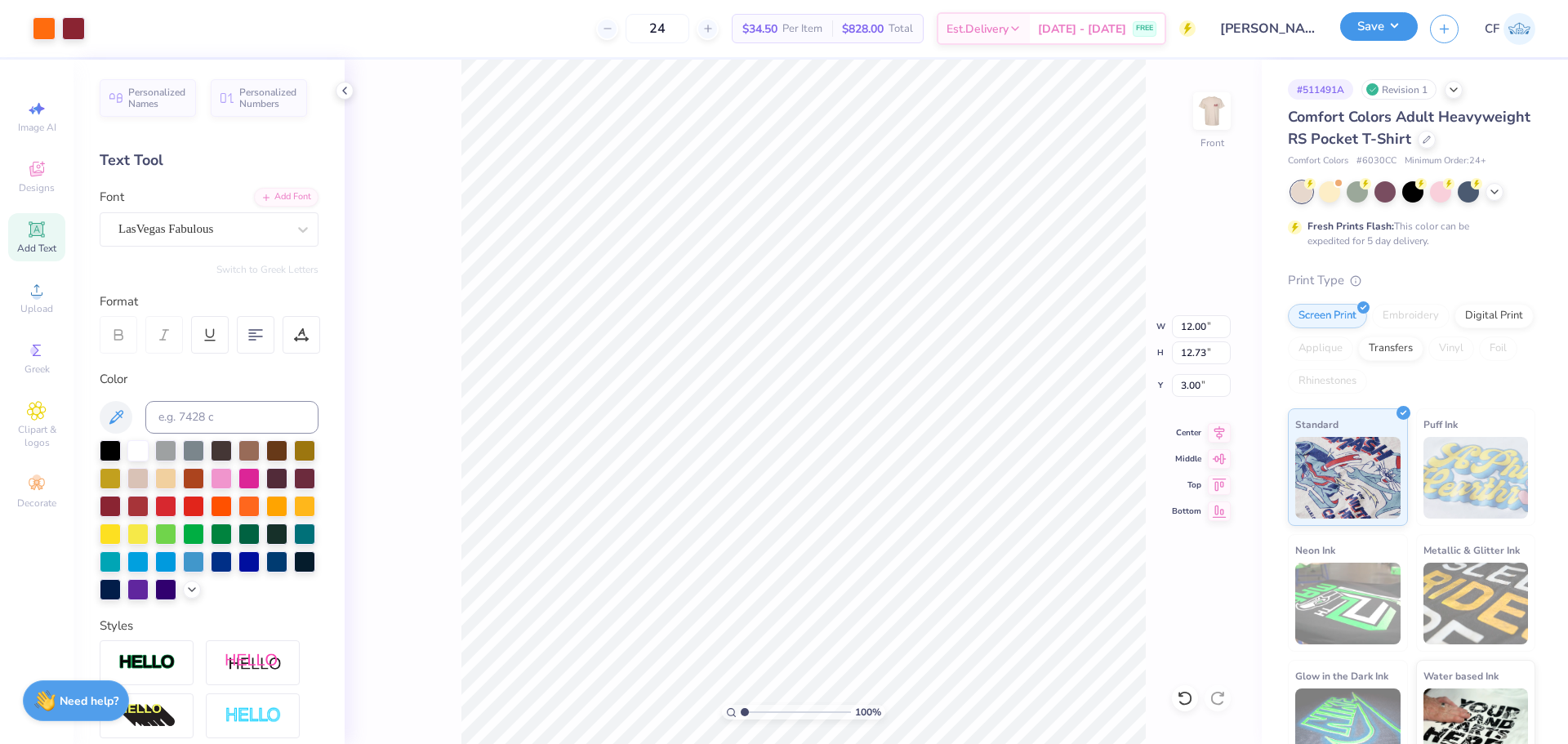
click at [1387, 38] on button "Save" at bounding box center [1379, 26] width 78 height 29
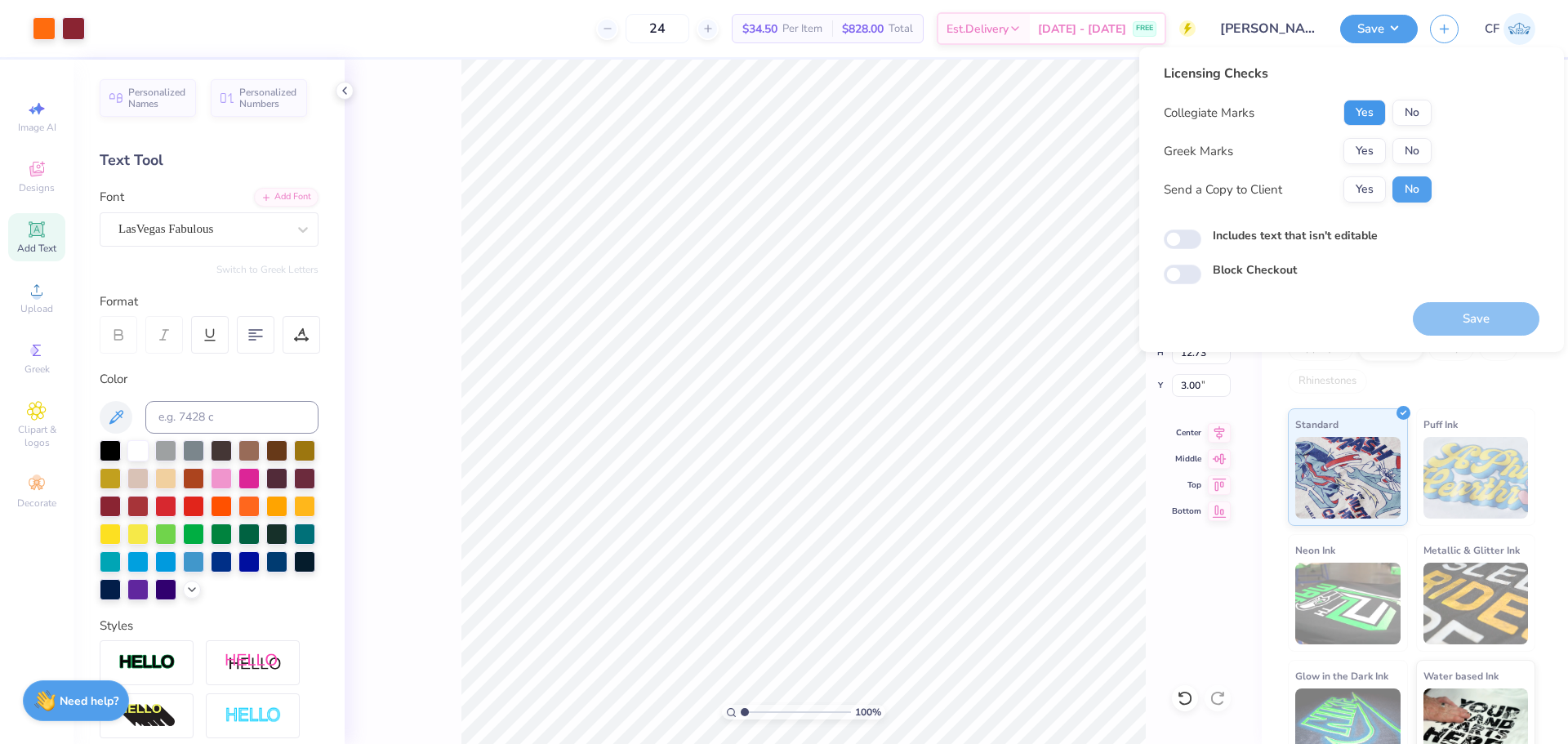
click at [1373, 117] on button "Yes" at bounding box center [1364, 113] width 42 height 26
click at [1373, 143] on button "Yes" at bounding box center [1364, 151] width 42 height 26
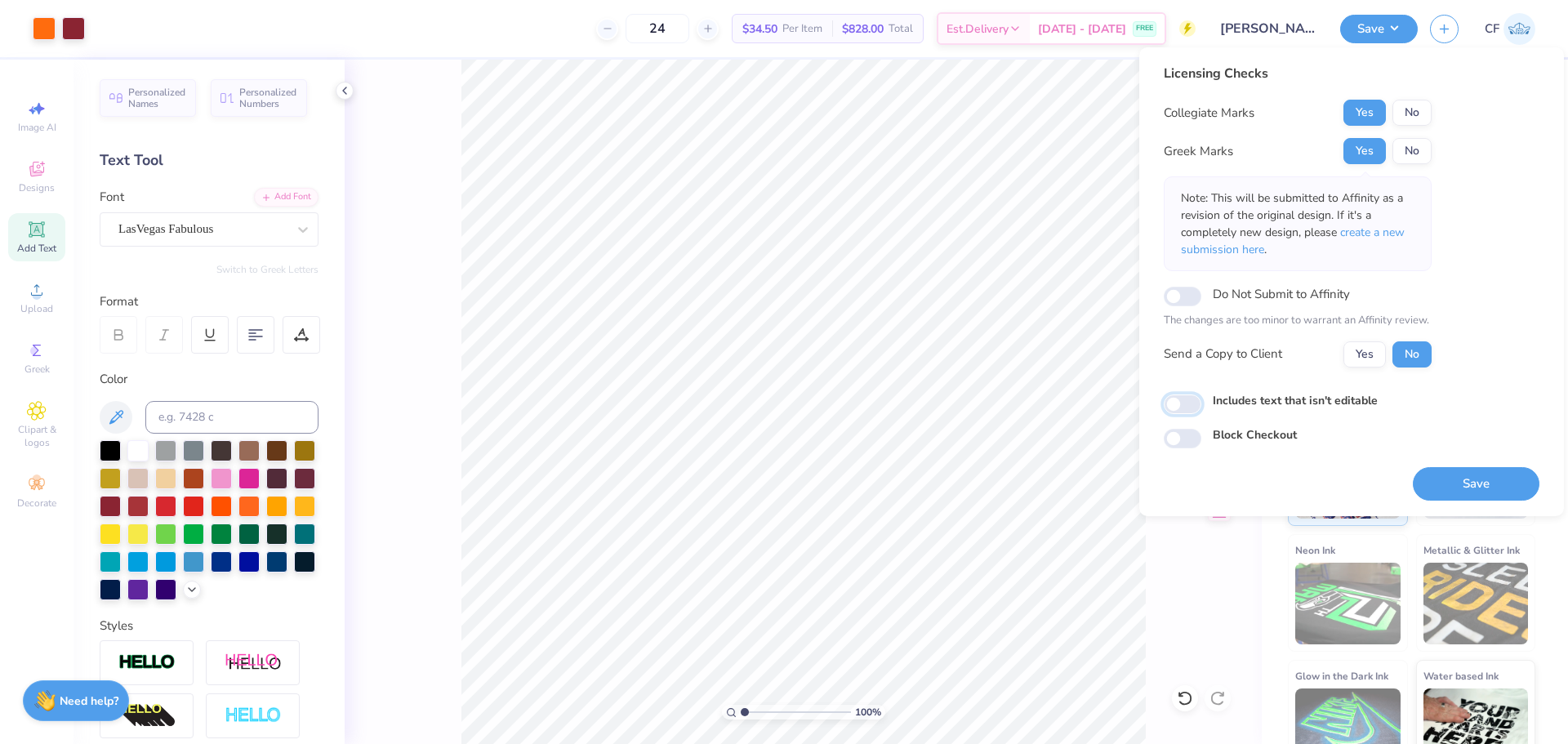
click at [1184, 403] on input "Includes text that isn't editable" at bounding box center [1182, 404] width 37 height 19
checkbox input "true"
click at [1356, 355] on button "Yes" at bounding box center [1364, 354] width 42 height 26
click at [1476, 483] on button "Save" at bounding box center [1475, 484] width 126 height 34
